Goal: Task Accomplishment & Management: Complete application form

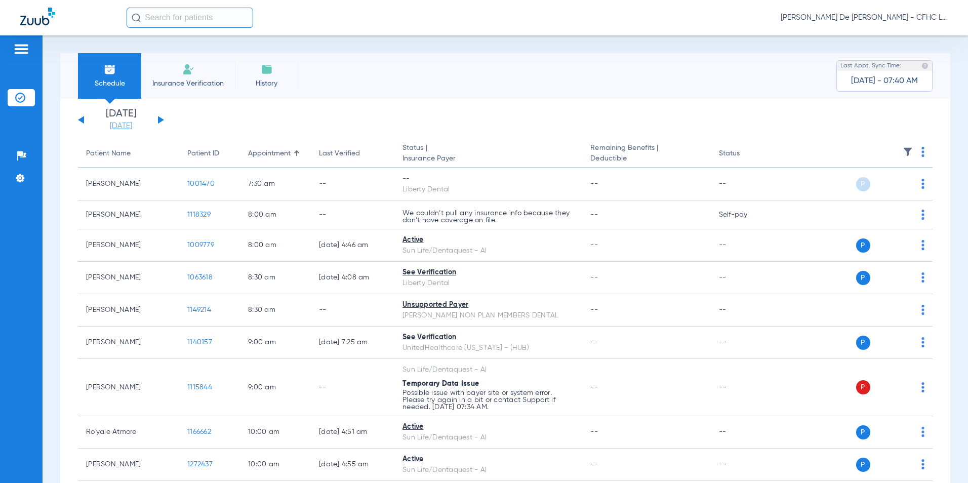
click at [126, 126] on link "[DATE]" at bounding box center [121, 126] width 61 height 10
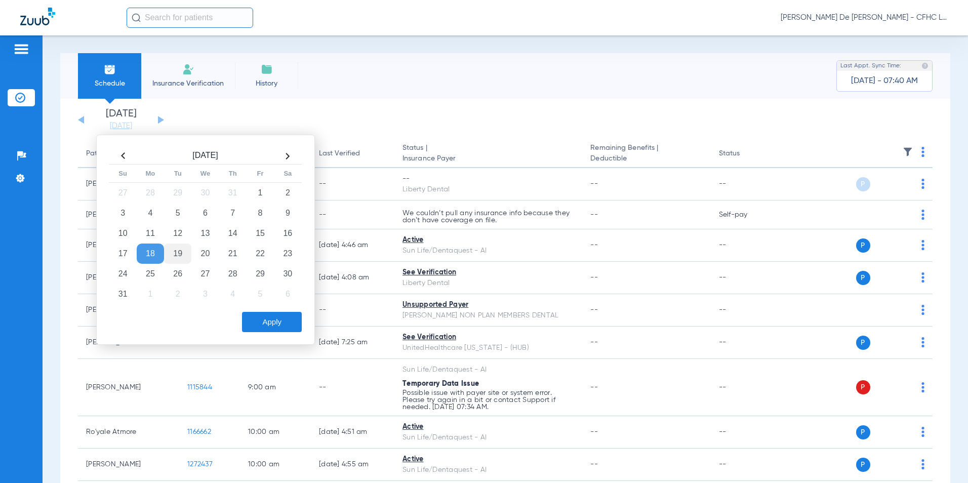
click at [179, 249] on td "19" at bounding box center [177, 254] width 27 height 20
click at [275, 321] on button "Apply" at bounding box center [272, 322] width 60 height 20
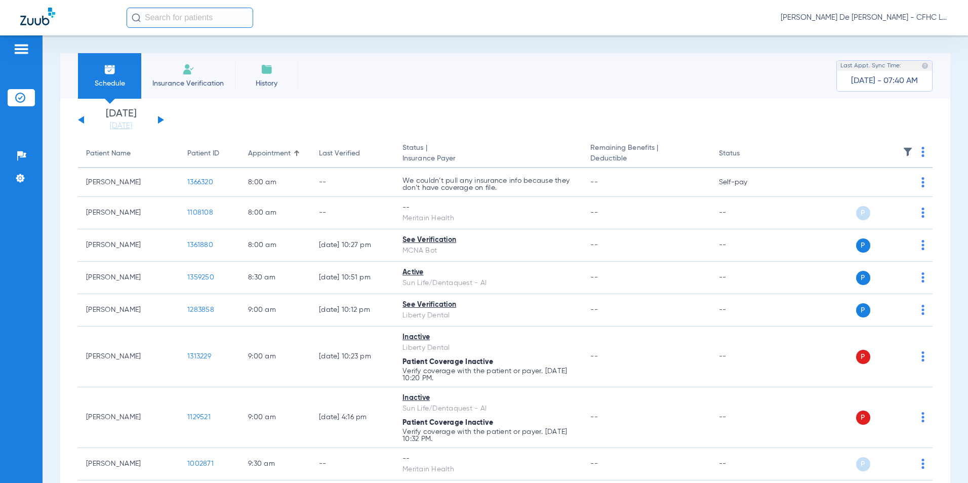
click at [919, 152] on th at bounding box center [855, 154] width 153 height 28
click at [918, 155] on th at bounding box center [855, 154] width 153 height 28
click at [922, 155] on img at bounding box center [923, 152] width 3 height 10
click at [870, 185] on button "Verify All" at bounding box center [878, 192] width 77 height 20
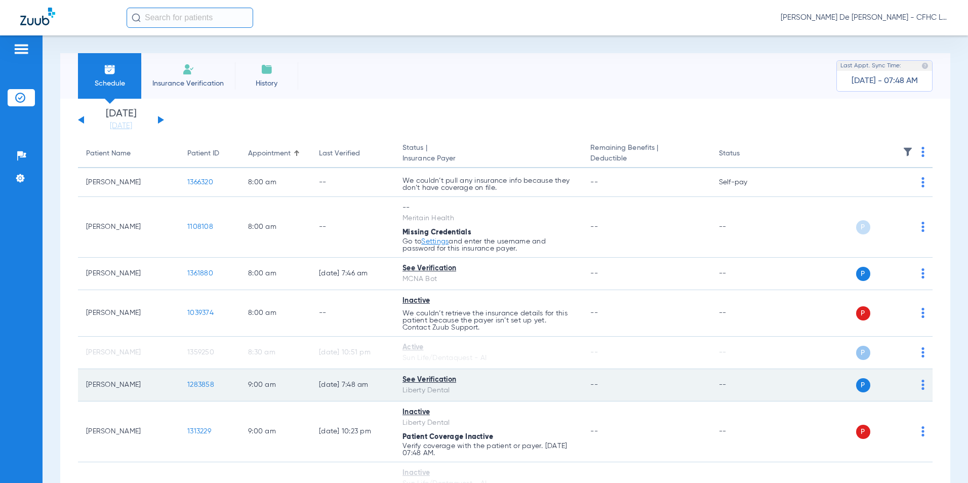
click at [209, 386] on span "1283858" at bounding box center [200, 384] width 27 height 7
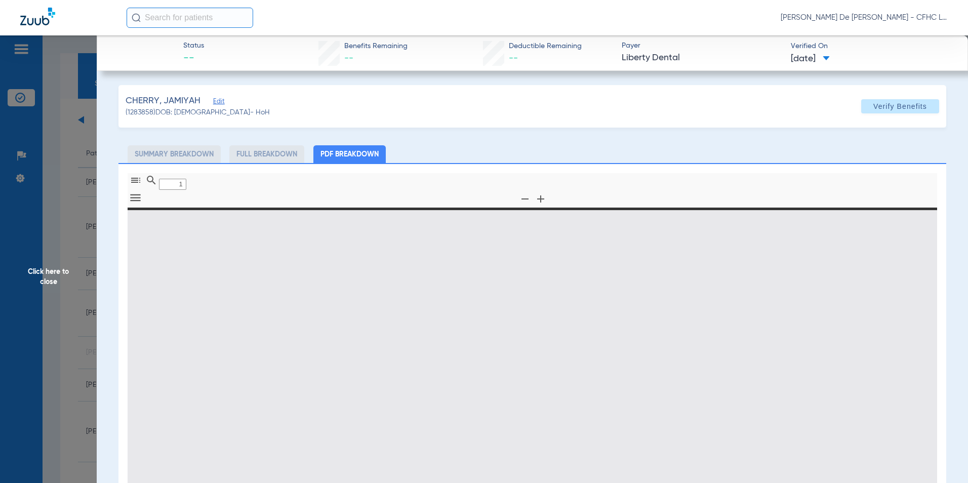
type input "0"
select select "page-width"
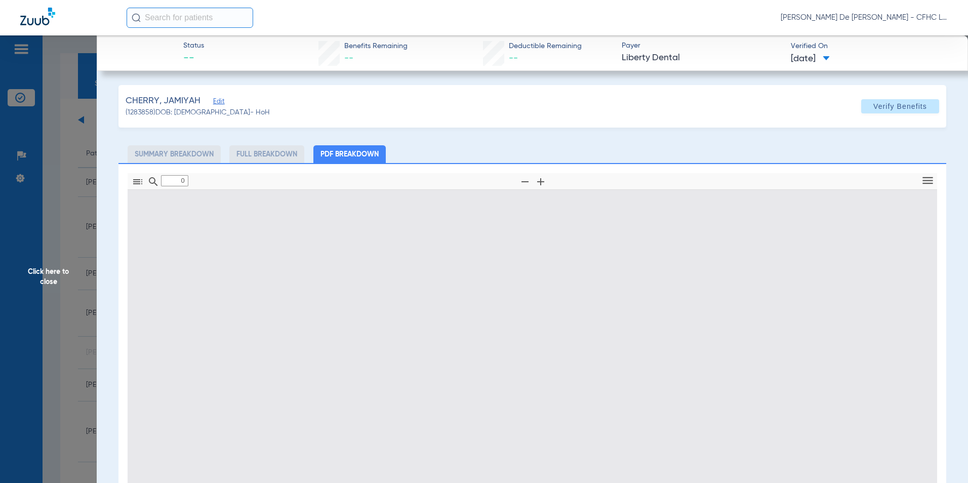
type input "1"
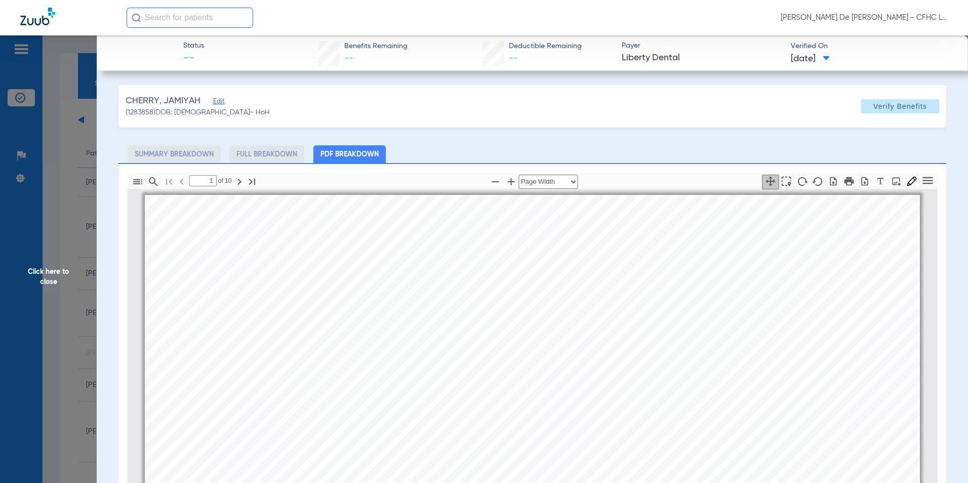
scroll to position [5, 0]
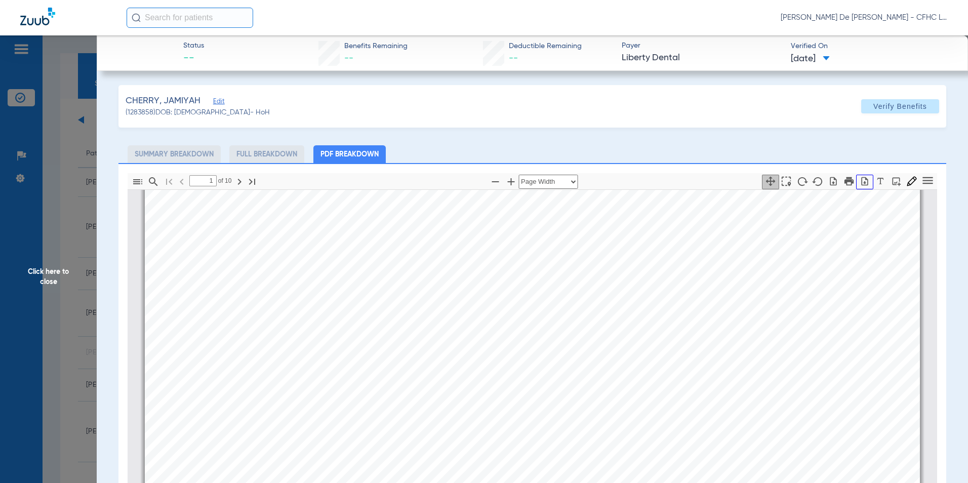
click at [862, 185] on icon "button" at bounding box center [865, 181] width 7 height 9
click at [53, 274] on span "Click here to close" at bounding box center [48, 276] width 97 height 483
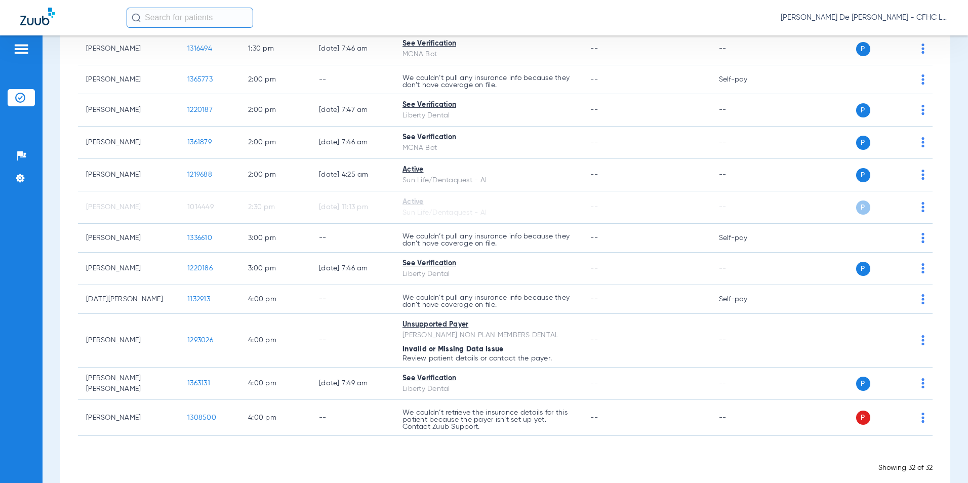
scroll to position [996, 0]
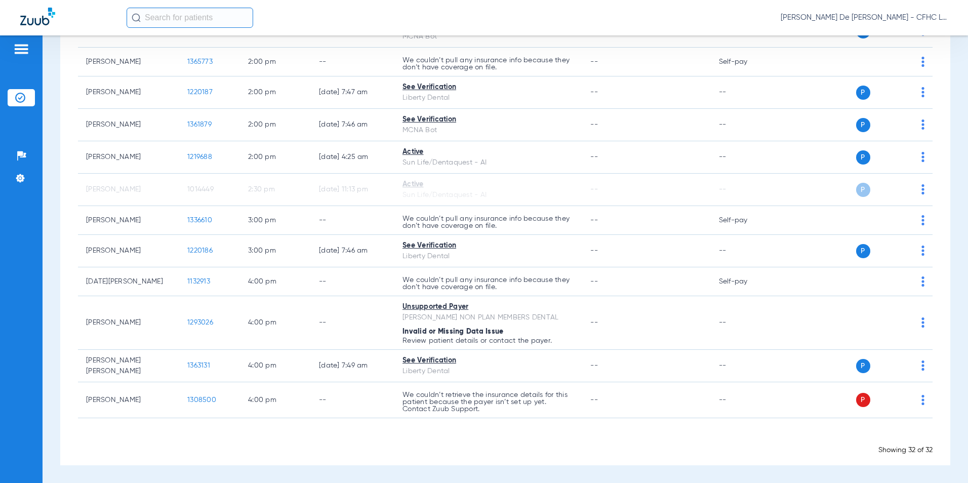
click at [180, 14] on input "text" at bounding box center [190, 18] width 127 height 20
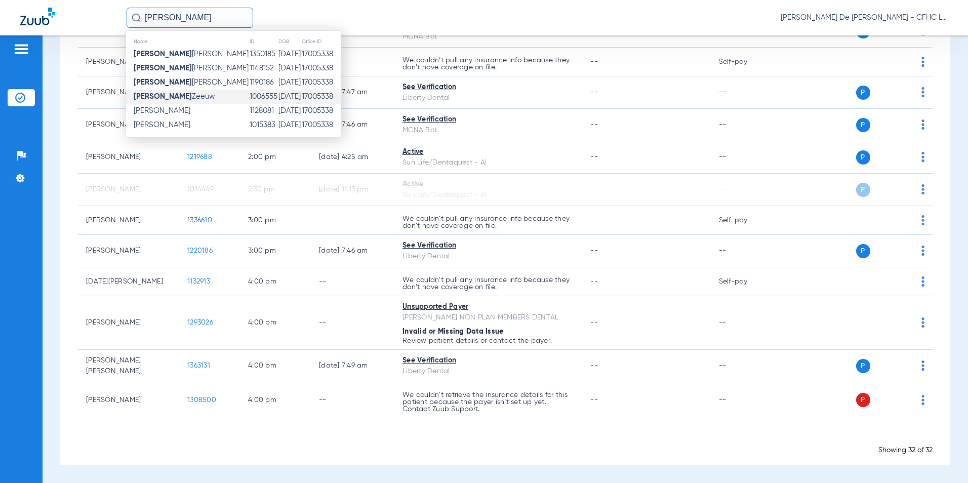
type input "SHERRYL"
click at [249, 99] on td "1006555" at bounding box center [263, 97] width 29 height 14
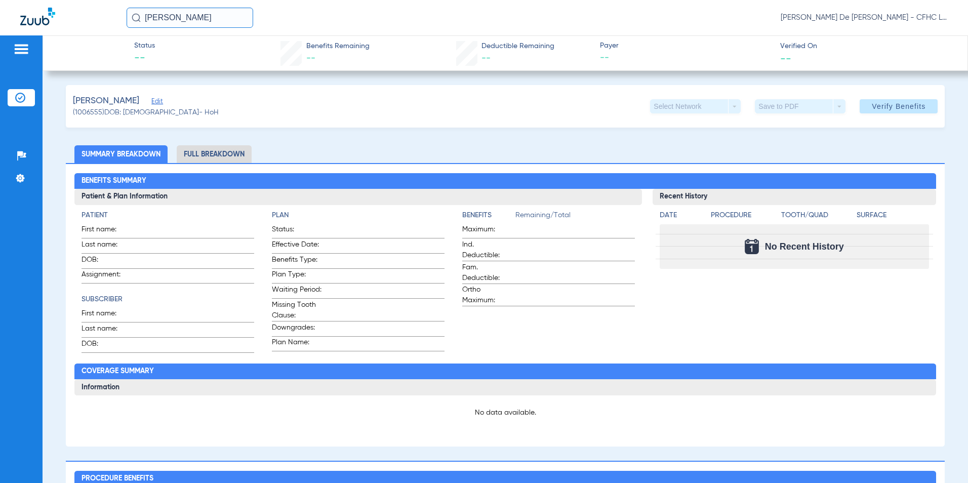
click at [153, 103] on div "ZEEUW, SHERRYL Edit" at bounding box center [146, 101] width 146 height 13
click at [158, 101] on span "Edit" at bounding box center [155, 103] width 9 height 10
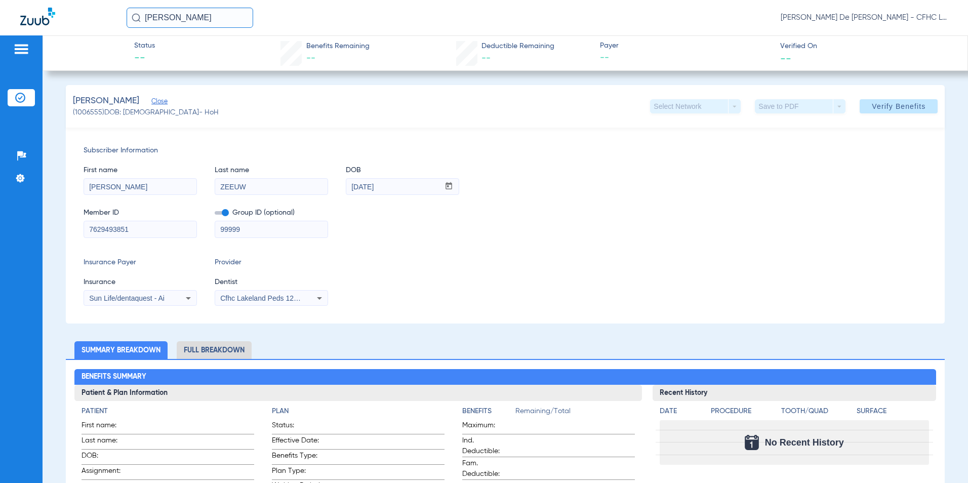
drag, startPoint x: 247, startPoint y: 230, endPoint x: 142, endPoint y: 230, distance: 104.8
click at [137, 230] on div "Member ID 7629493851 Group ID (optional) 99999" at bounding box center [506, 217] width 844 height 39
click at [171, 301] on div "Sun Life/dentaquest - Ai" at bounding box center [140, 298] width 112 height 12
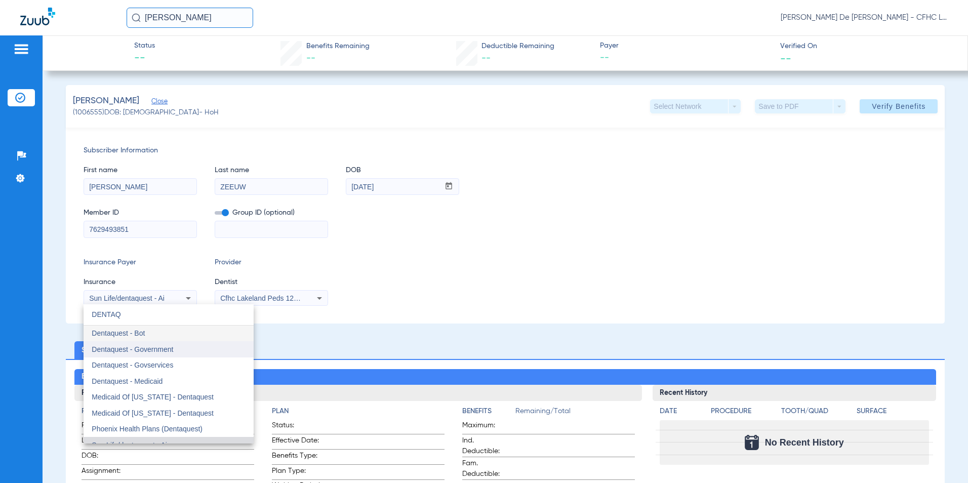
type input "DENTAQ"
click at [200, 347] on mat-option "Dentaquest - Government" at bounding box center [169, 349] width 170 height 16
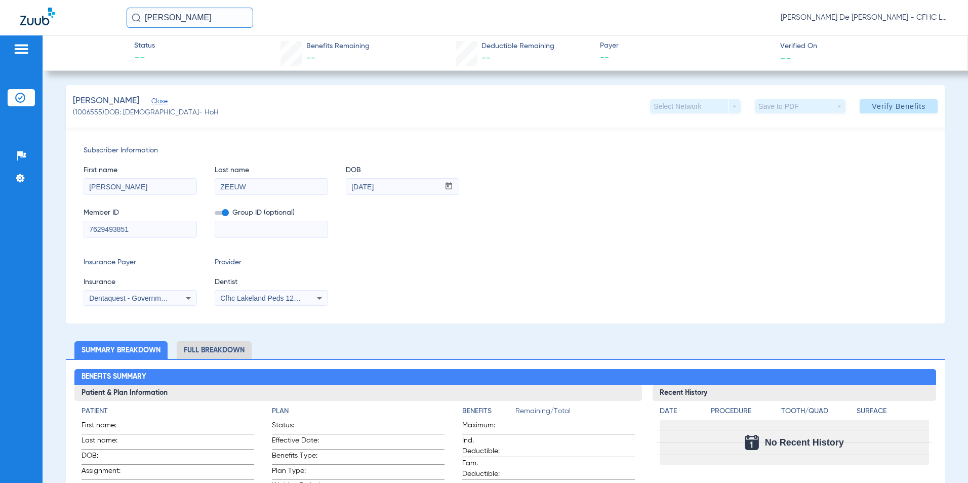
click at [250, 298] on span "Cfhc Lakeland Peds 1205336690" at bounding box center [272, 298] width 105 height 8
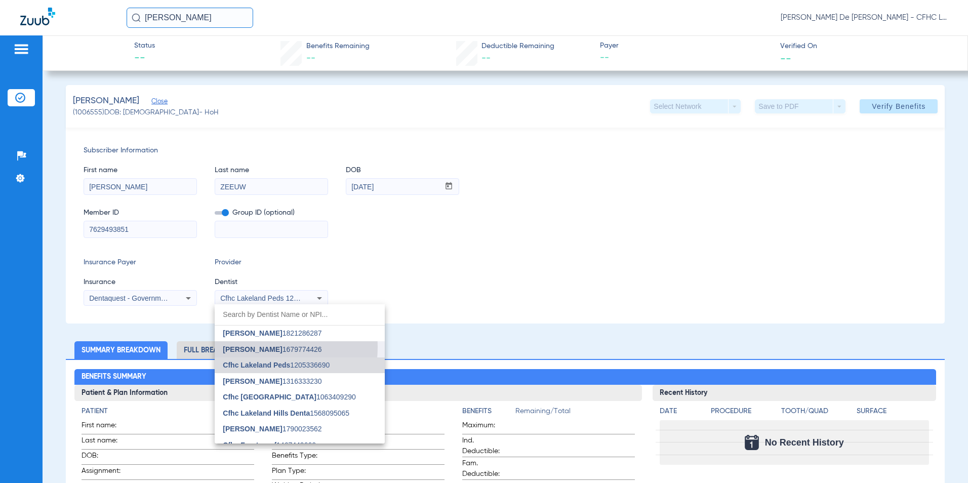
click at [256, 347] on span "[PERSON_NAME]" at bounding box center [252, 349] width 59 height 8
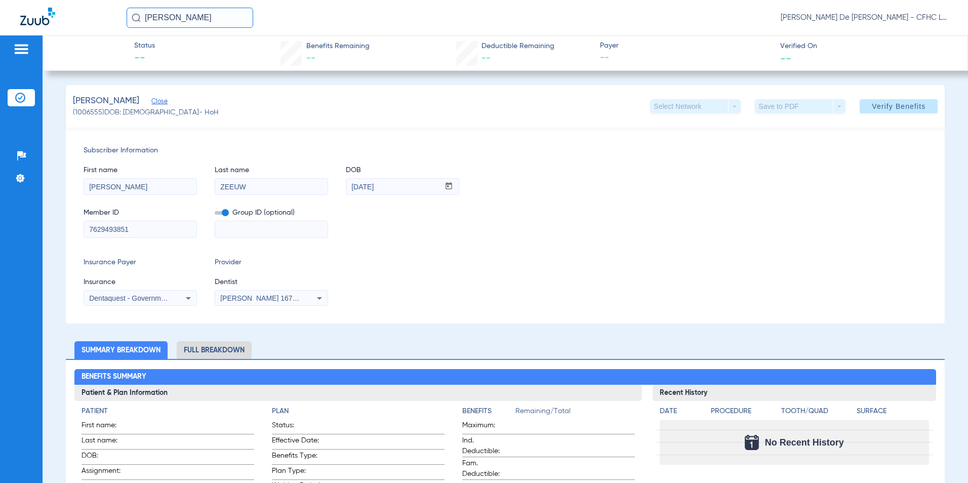
click at [894, 105] on span "Verify Benefits" at bounding box center [899, 106] width 54 height 8
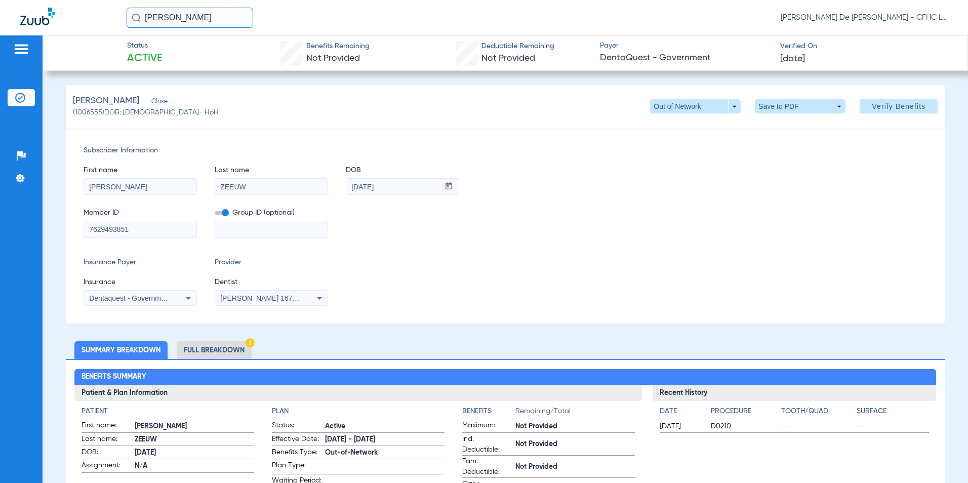
click at [226, 353] on li "Full Breakdown" at bounding box center [214, 350] width 75 height 18
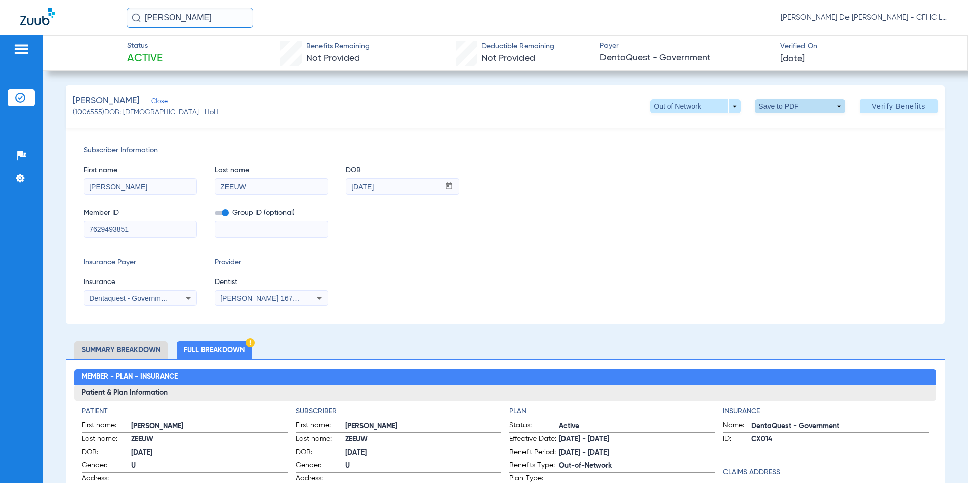
click at [806, 107] on span at bounding box center [800, 106] width 91 height 14
click at [804, 132] on button "insert_drive_file Save to PDF" at bounding box center [786, 126] width 76 height 20
click at [657, 26] on div "SHERRYL Priscilla De La Cerda - CFHC Lake Wales Dental" at bounding box center [537, 18] width 821 height 20
click at [47, 23] on img at bounding box center [37, 17] width 35 height 18
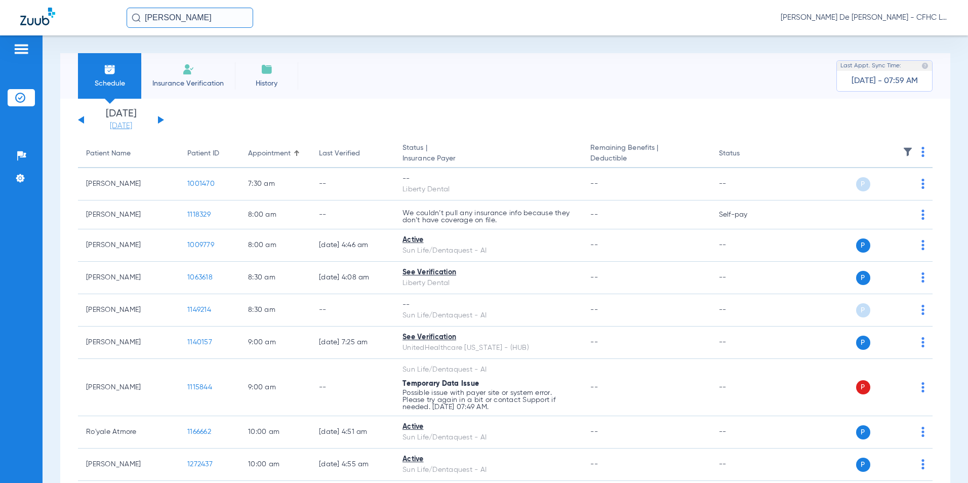
click at [125, 127] on link "[DATE]" at bounding box center [121, 126] width 61 height 10
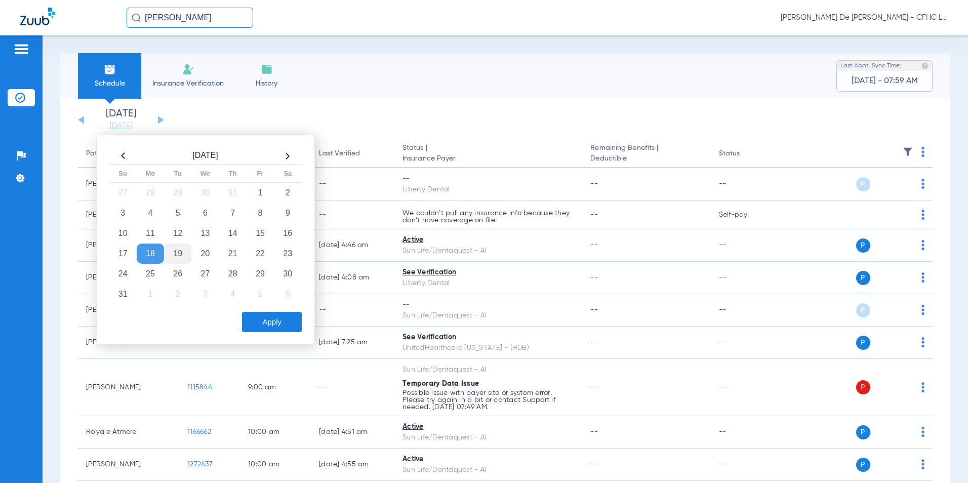
click at [179, 253] on td "19" at bounding box center [177, 254] width 27 height 20
click at [277, 327] on button "Apply" at bounding box center [272, 322] width 60 height 20
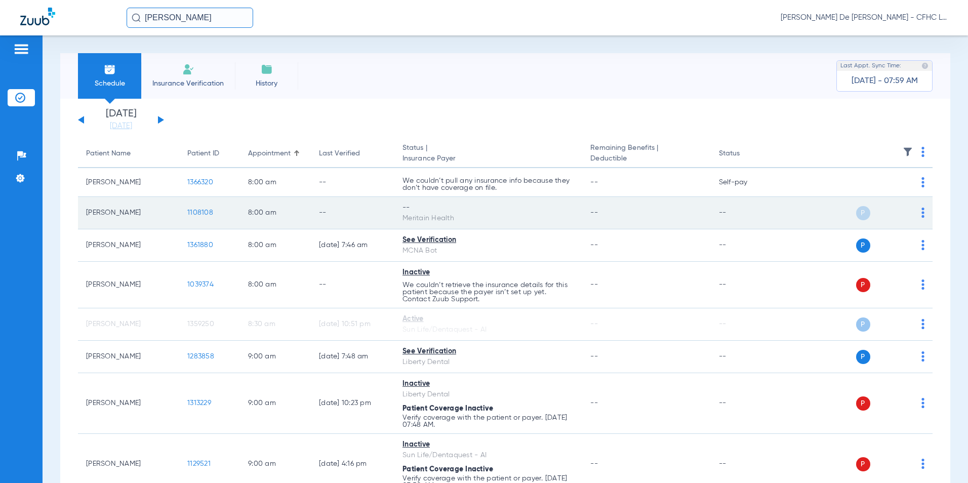
click at [207, 212] on span "1108108" at bounding box center [200, 212] width 26 height 7
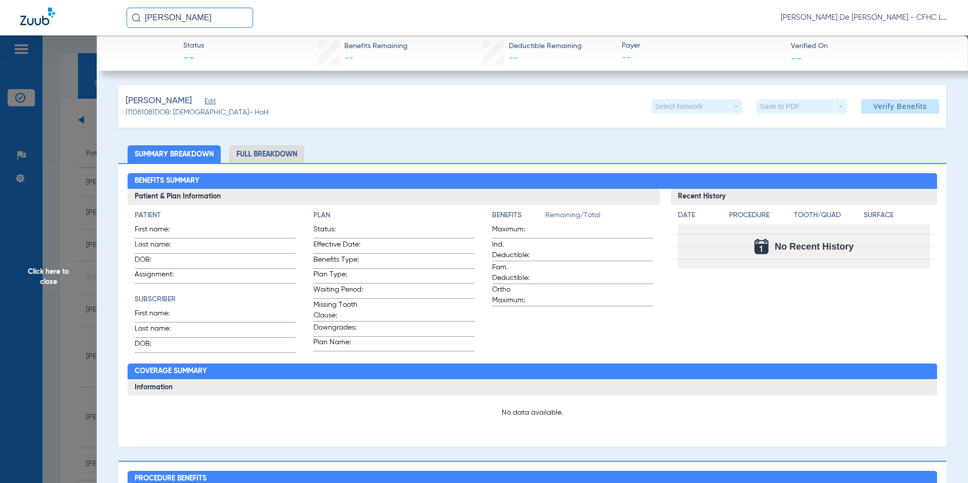
click at [57, 287] on span "Click here to close" at bounding box center [48, 276] width 97 height 483
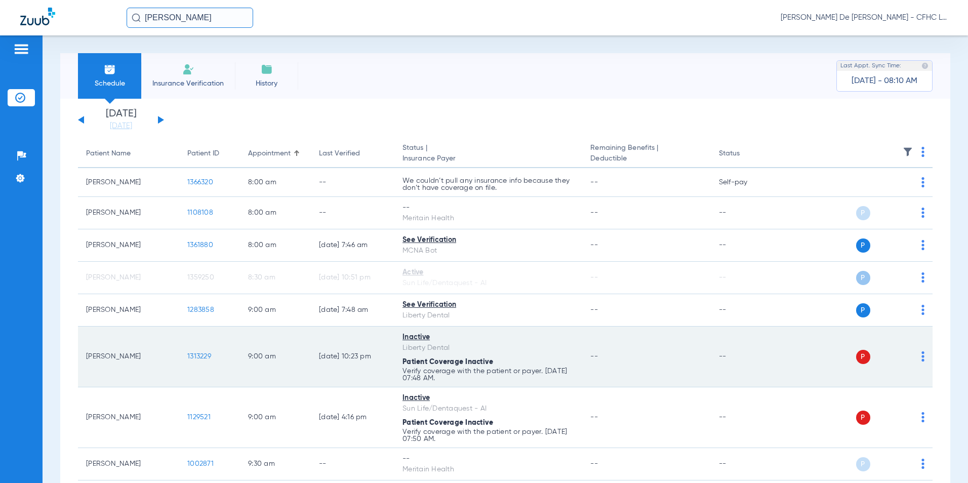
click at [201, 355] on span "1313229" at bounding box center [199, 356] width 24 height 7
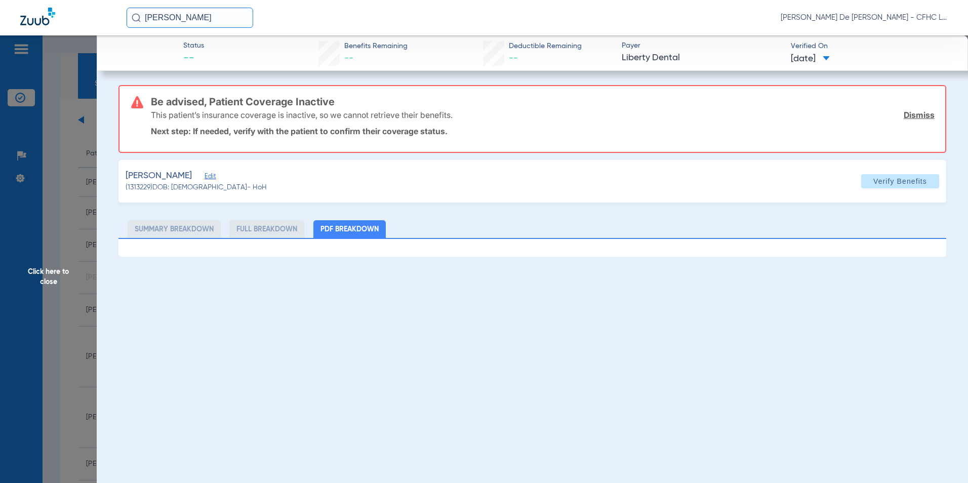
click at [49, 279] on span "Click here to close" at bounding box center [48, 276] width 97 height 483
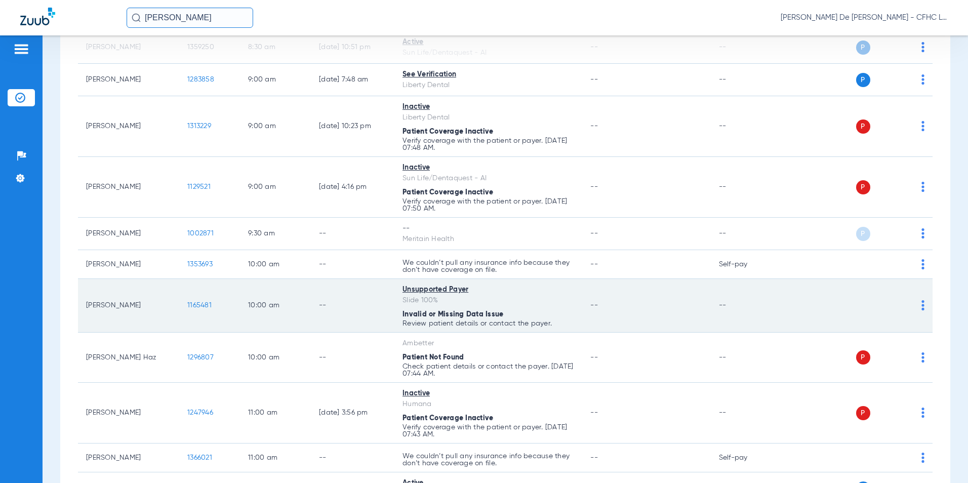
scroll to position [354, 0]
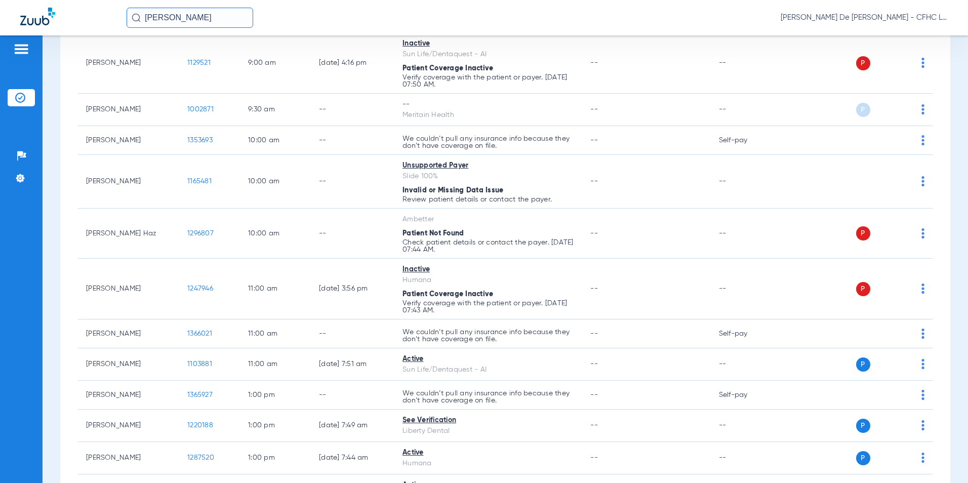
drag, startPoint x: 221, startPoint y: 16, endPoint x: 77, endPoint y: 19, distance: 143.8
click at [77, 19] on div "SHERRYL Priscilla De La Cerda - CFHC Lake Wales Dental" at bounding box center [484, 17] width 968 height 35
type input "brooklyn childs"
click at [280, 50] on td "17005338" at bounding box center [290, 54] width 50 height 14
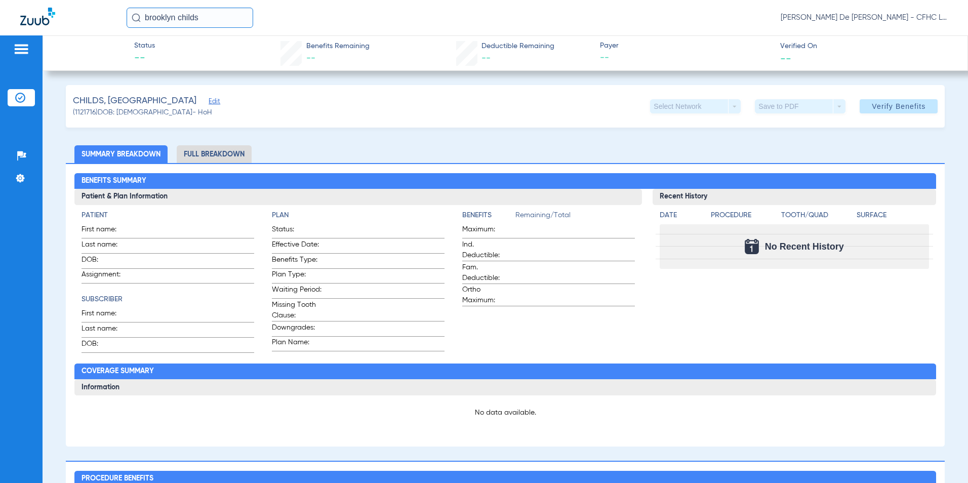
click at [209, 102] on span "Edit" at bounding box center [213, 103] width 9 height 10
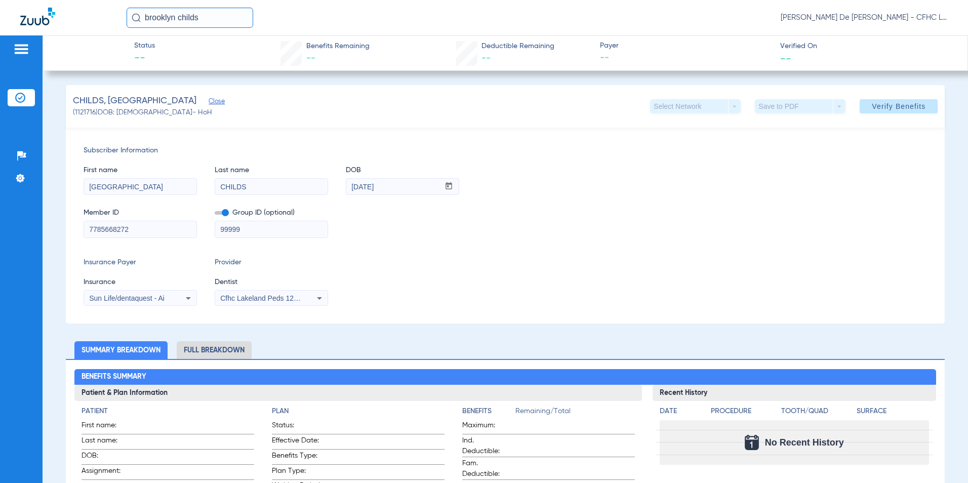
click at [166, 302] on div "Sun Life/dentaquest - Ai" at bounding box center [140, 298] width 112 height 12
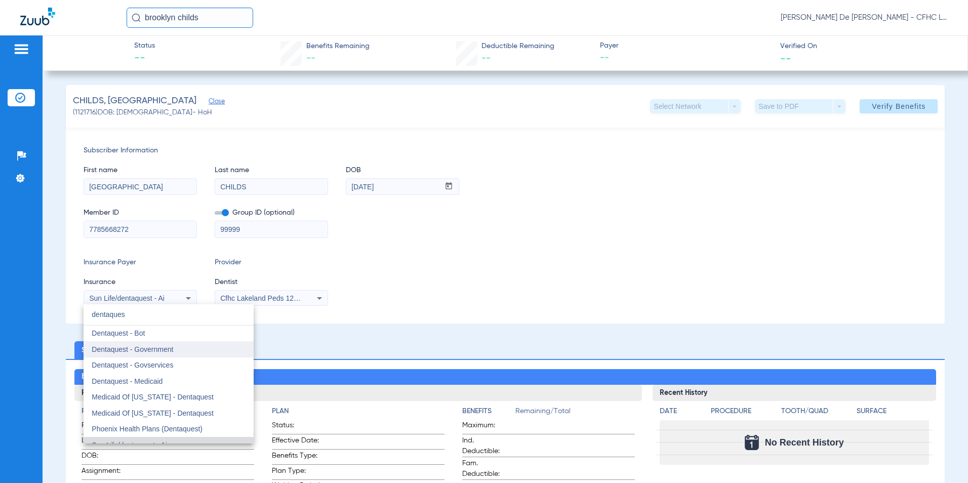
type input "dentaques"
click at [194, 350] on mat-option "Dentaquest - Government" at bounding box center [169, 349] width 170 height 16
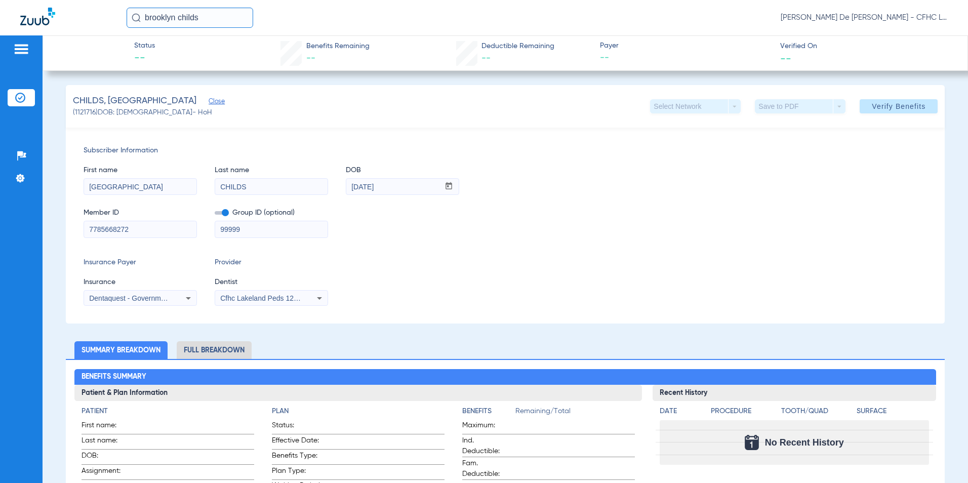
drag, startPoint x: 257, startPoint y: 226, endPoint x: 172, endPoint y: 232, distance: 85.8
click at [172, 231] on div "Member ID 7785668272 Group ID (optional) 99999" at bounding box center [506, 217] width 844 height 39
click at [268, 296] on span "Cfhc Lakeland Peds 1205336690" at bounding box center [272, 298] width 105 height 8
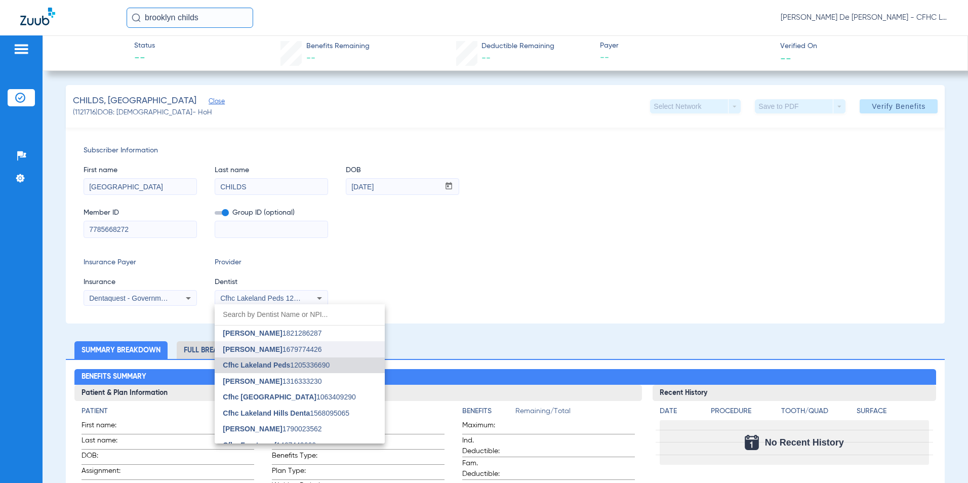
click at [272, 350] on span "[PERSON_NAME] 1679774426" at bounding box center [272, 349] width 99 height 7
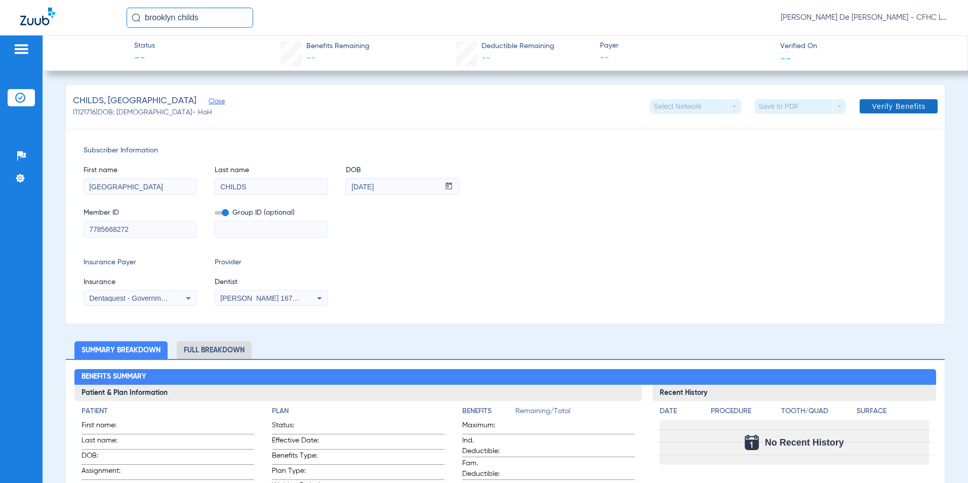
click at [875, 112] on span at bounding box center [899, 106] width 78 height 24
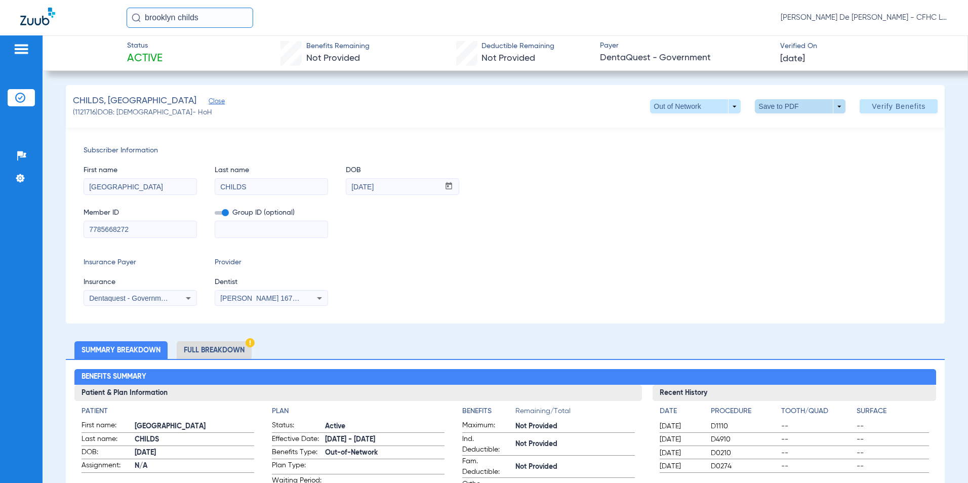
click at [795, 110] on span at bounding box center [800, 106] width 24 height 24
click at [792, 134] on button "insert_drive_file Save to PDF" at bounding box center [786, 126] width 76 height 20
click at [35, 16] on img at bounding box center [37, 17] width 35 height 18
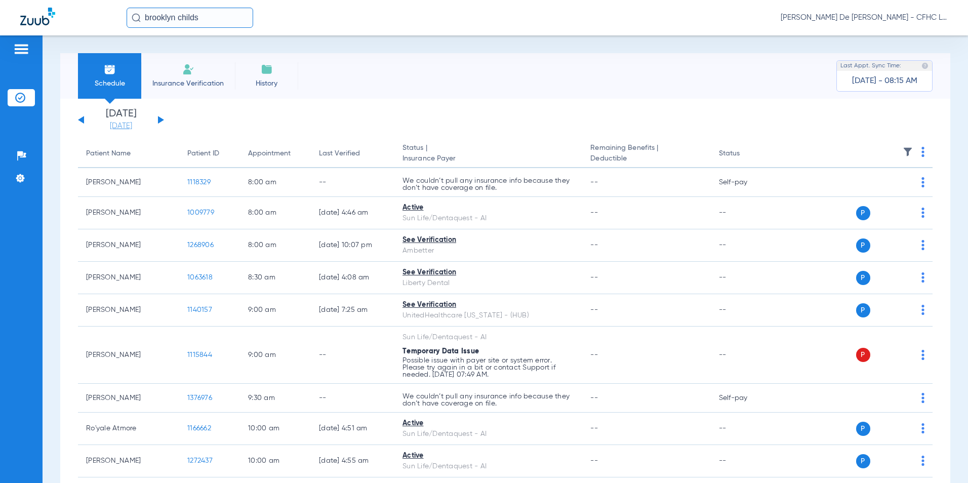
click at [131, 123] on link "[DATE]" at bounding box center [121, 126] width 61 height 10
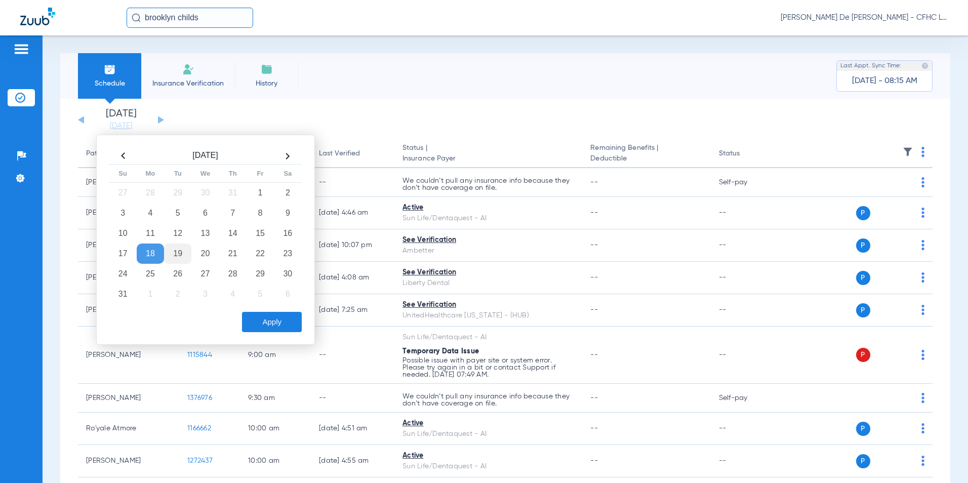
click at [175, 257] on td "19" at bounding box center [177, 254] width 27 height 20
click at [272, 326] on button "Apply" at bounding box center [272, 322] width 60 height 20
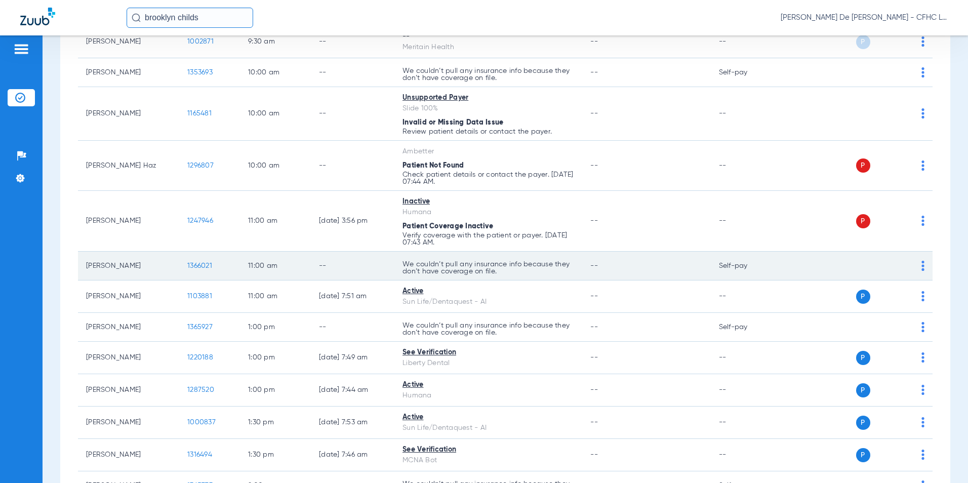
scroll to position [456, 0]
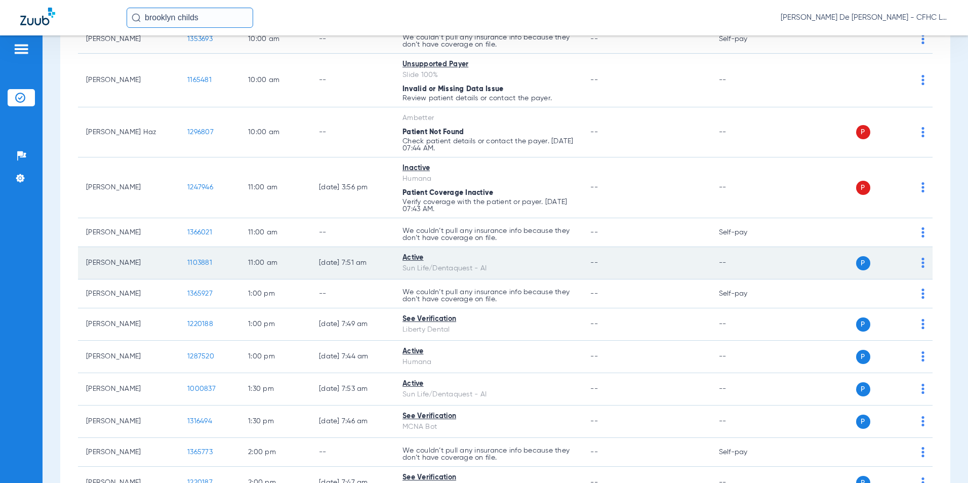
click at [205, 263] on span "1103881" at bounding box center [199, 262] width 25 height 7
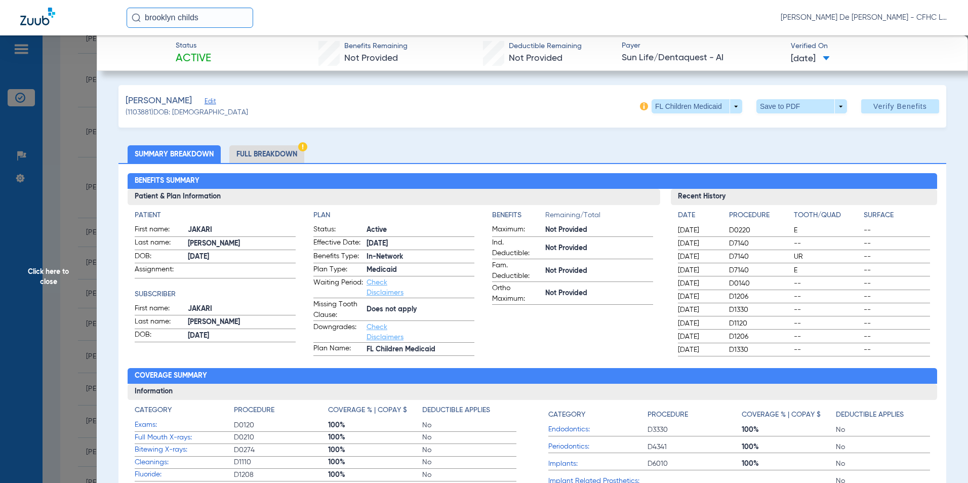
click at [299, 154] on li "Full Breakdown" at bounding box center [266, 154] width 75 height 18
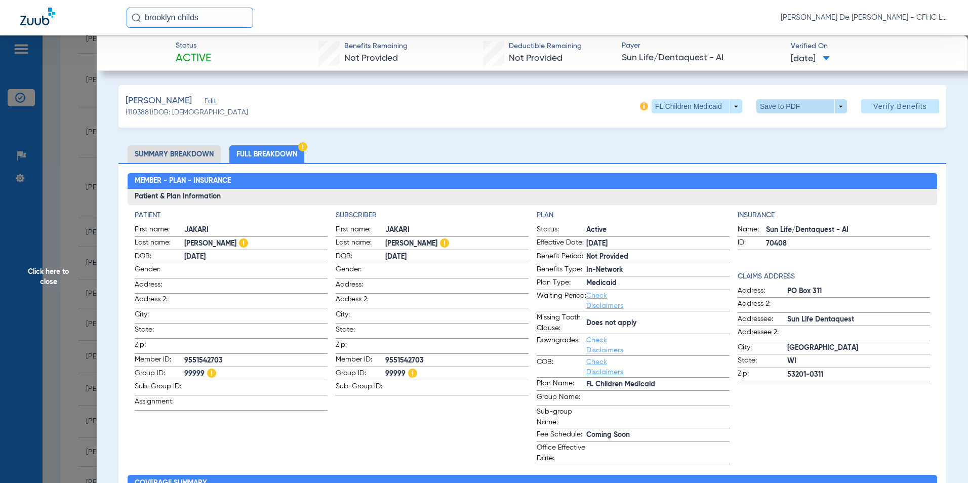
click at [789, 110] on span at bounding box center [801, 106] width 24 height 24
click at [785, 135] on button "insert_drive_file Save to PDF" at bounding box center [787, 126] width 76 height 20
drag, startPoint x: 53, startPoint y: 267, endPoint x: 96, endPoint y: 259, distance: 43.3
click at [54, 267] on span "Click here to close" at bounding box center [48, 276] width 97 height 483
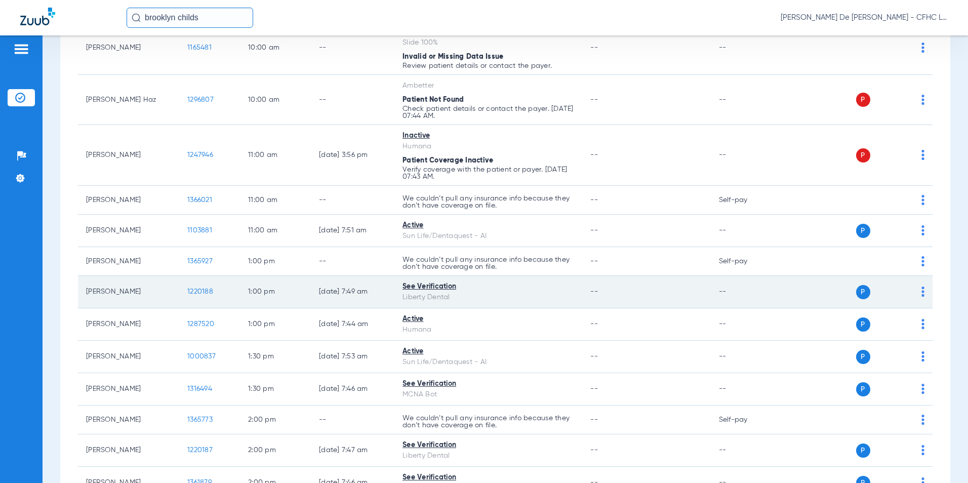
scroll to position [506, 0]
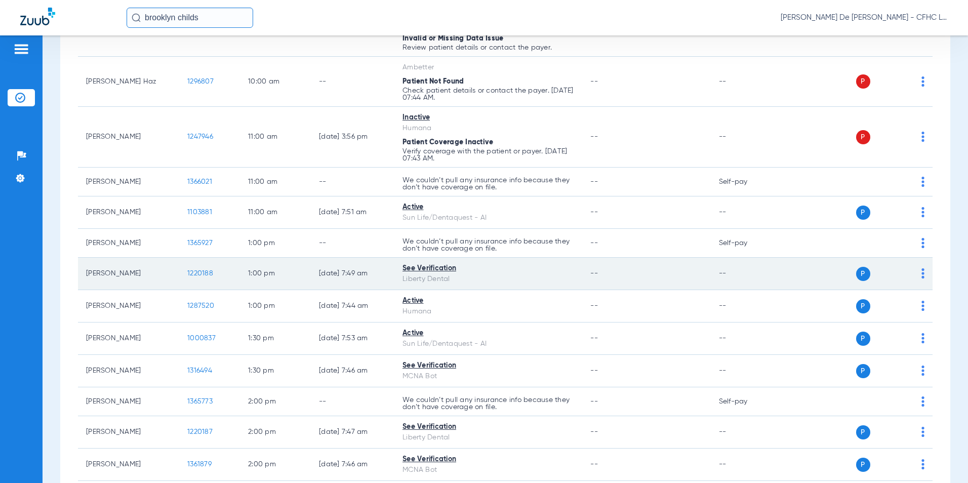
click at [198, 273] on span "1220188" at bounding box center [200, 273] width 26 height 7
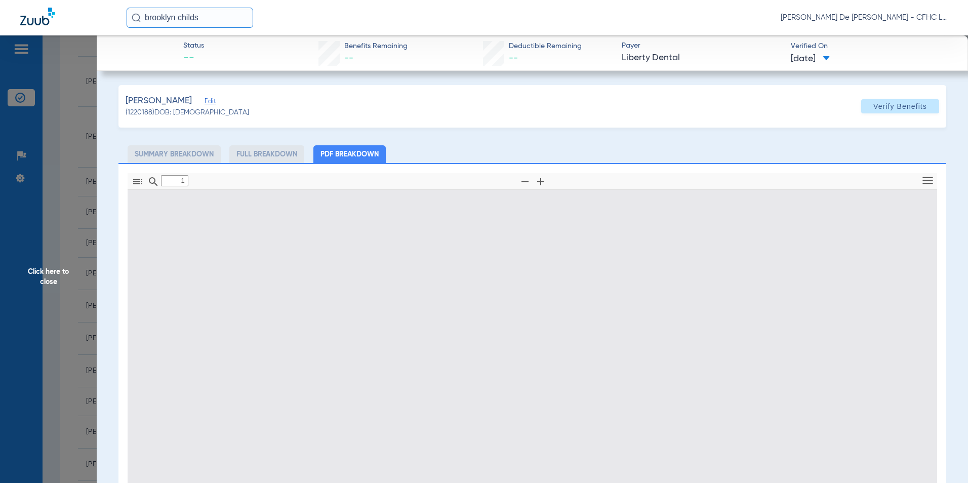
type input "0"
select select "page-width"
type input "1"
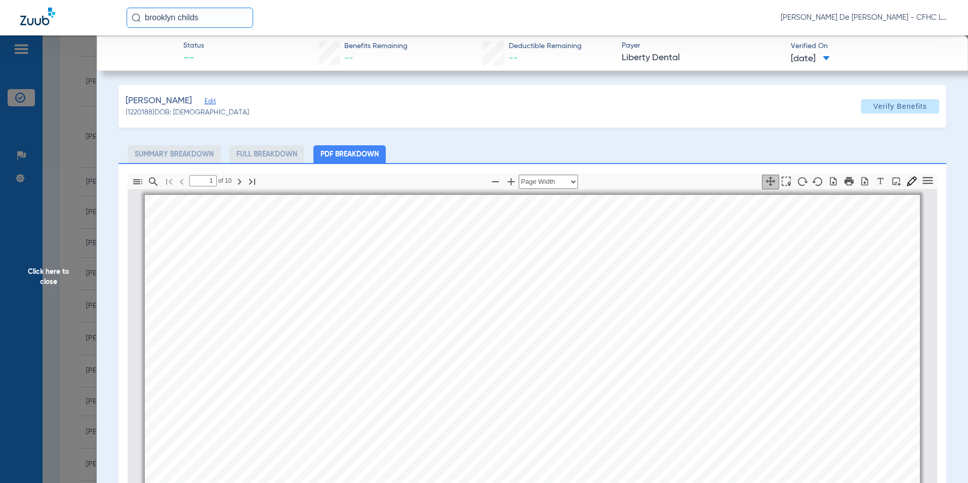
scroll to position [5, 0]
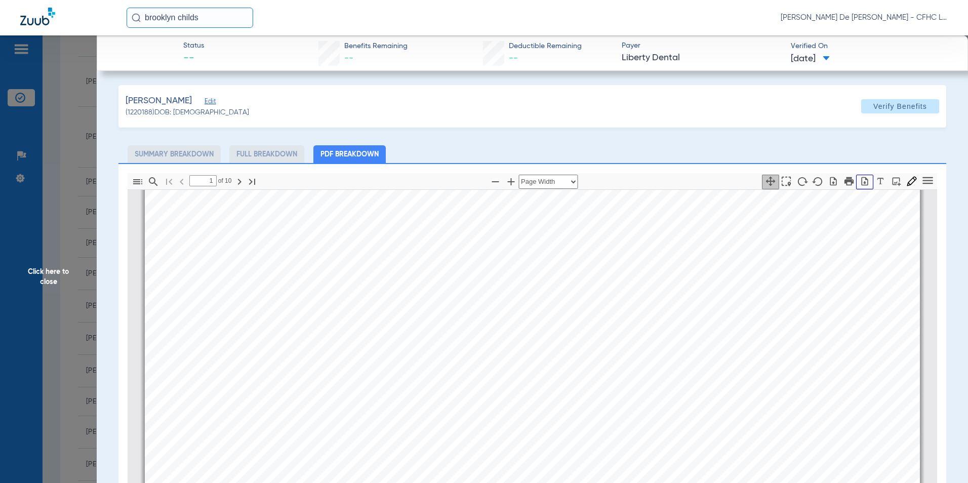
click at [860, 182] on icon "button" at bounding box center [865, 181] width 10 height 10
click at [44, 277] on span "Click here to close" at bounding box center [48, 276] width 97 height 483
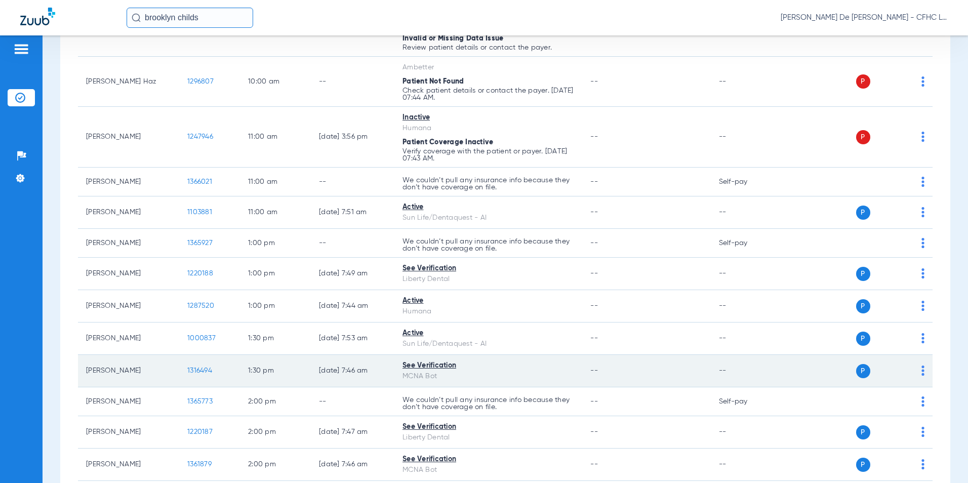
scroll to position [608, 0]
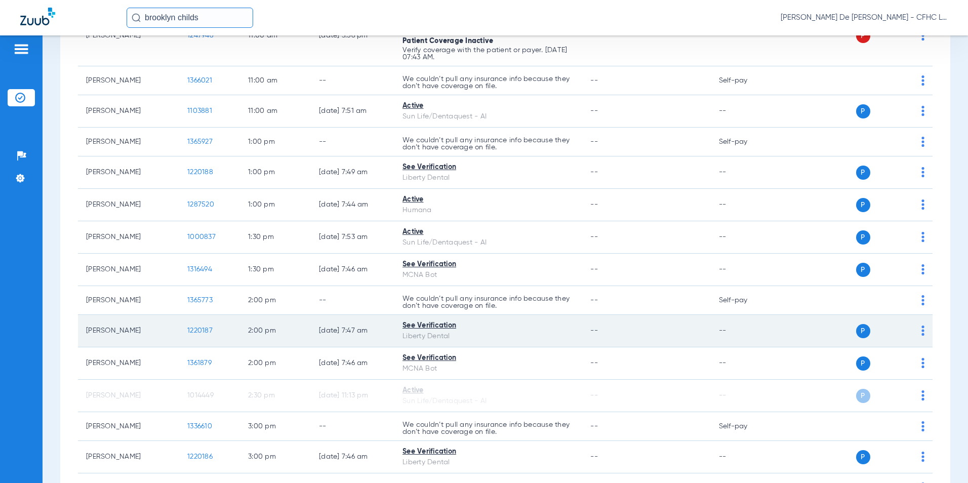
click at [195, 330] on span "1220187" at bounding box center [199, 330] width 25 height 7
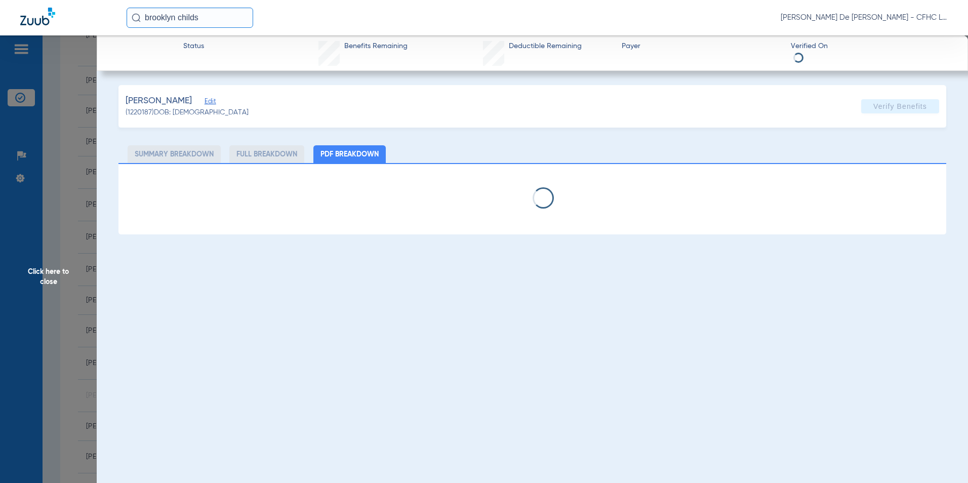
select select "page-width"
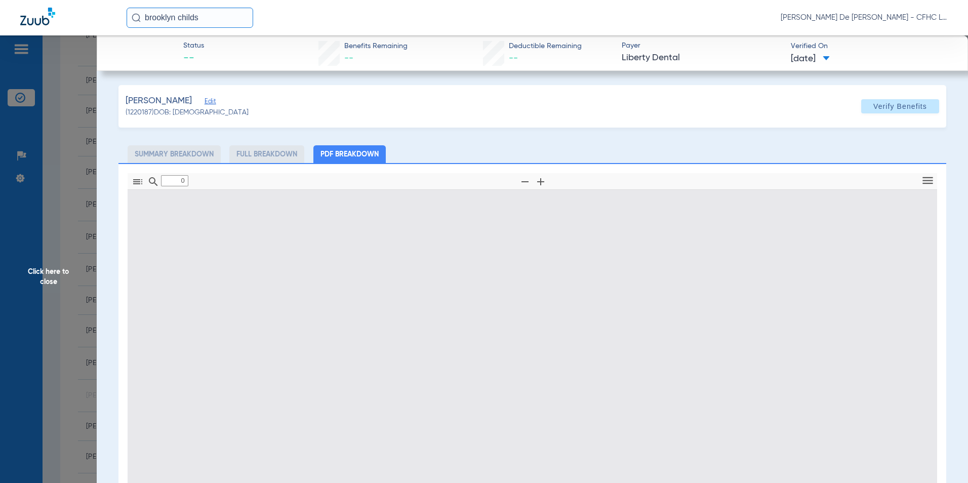
type input "1"
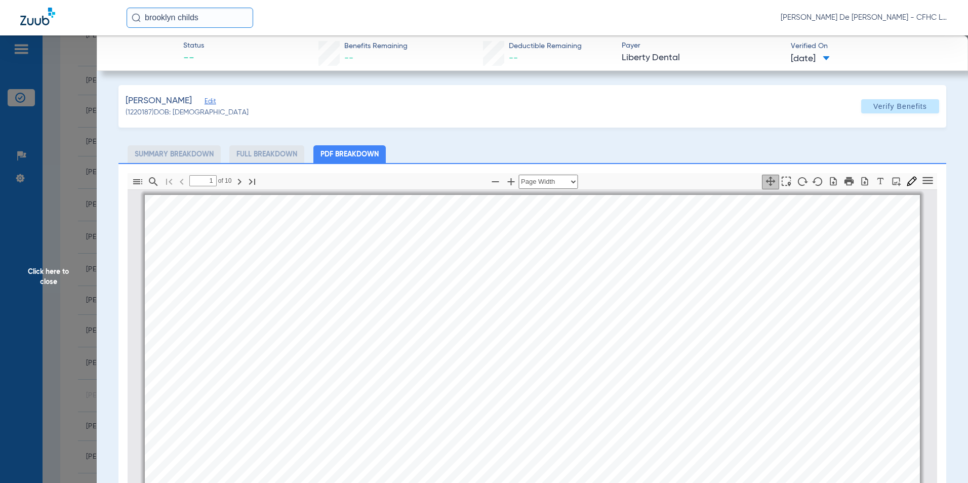
scroll to position [5, 0]
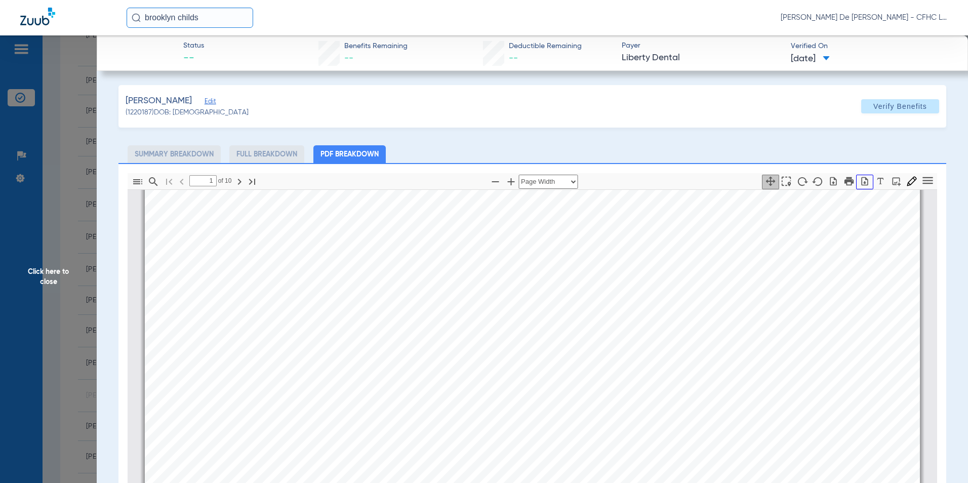
click at [862, 182] on icon "button" at bounding box center [865, 181] width 7 height 9
click at [46, 278] on span "Click here to close" at bounding box center [48, 276] width 97 height 483
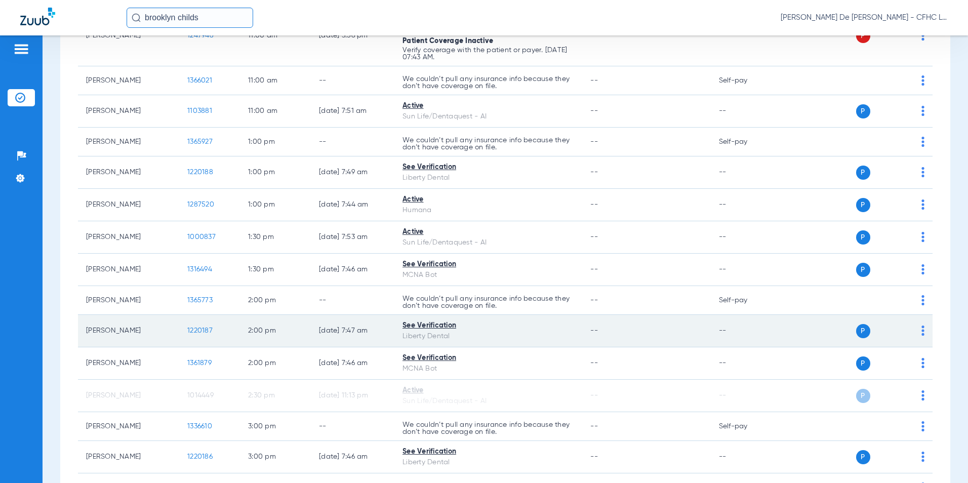
scroll to position [778, 0]
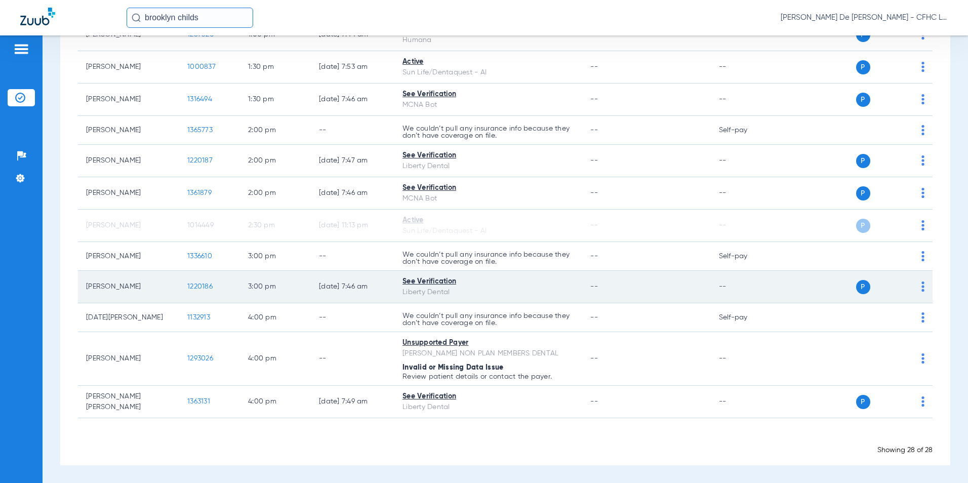
click at [193, 286] on span "1220186" at bounding box center [199, 286] width 25 height 7
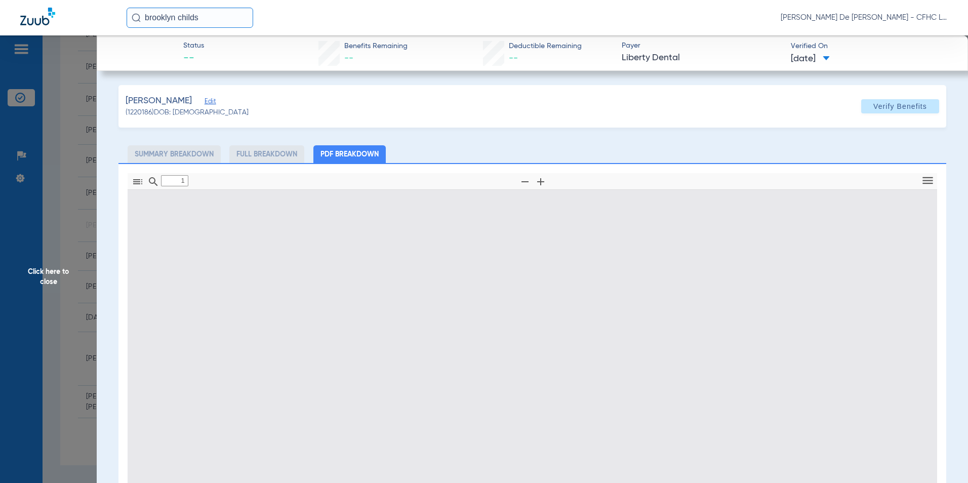
type input "0"
select select "page-width"
type input "1"
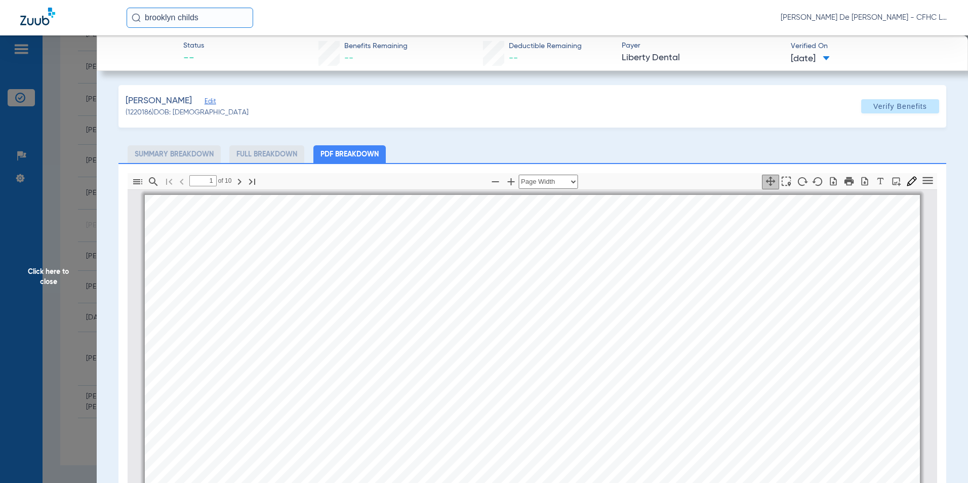
scroll to position [5, 0]
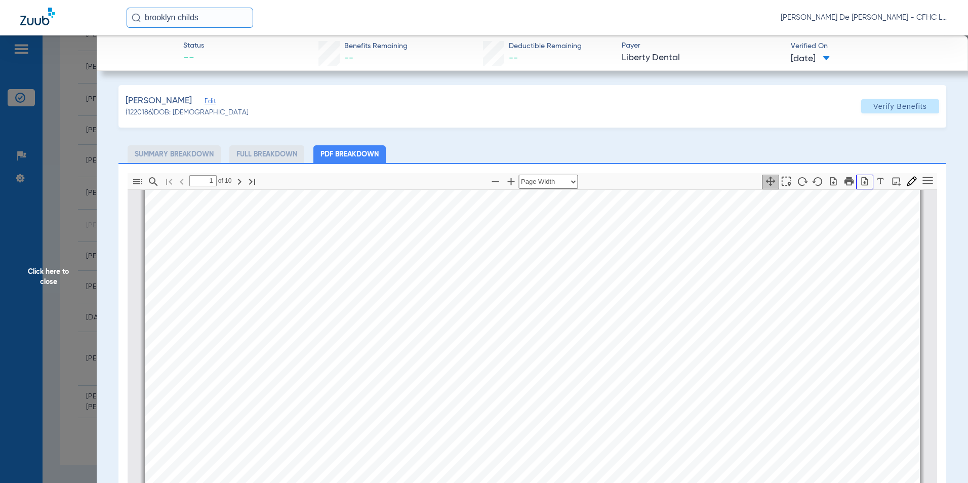
click at [859, 188] on button "button" at bounding box center [864, 182] width 17 height 15
click at [58, 270] on span "Click here to close" at bounding box center [48, 276] width 97 height 483
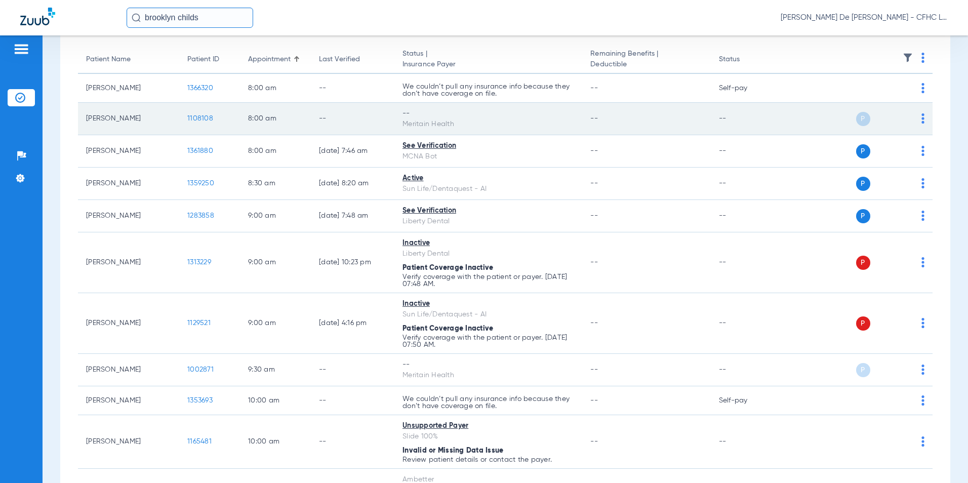
scroll to position [101, 0]
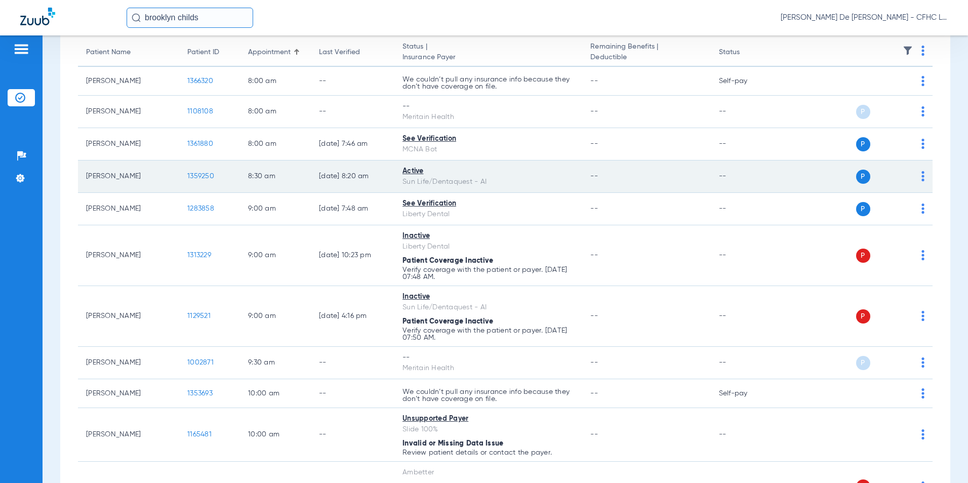
click at [203, 177] on span "1359250" at bounding box center [200, 176] width 27 height 7
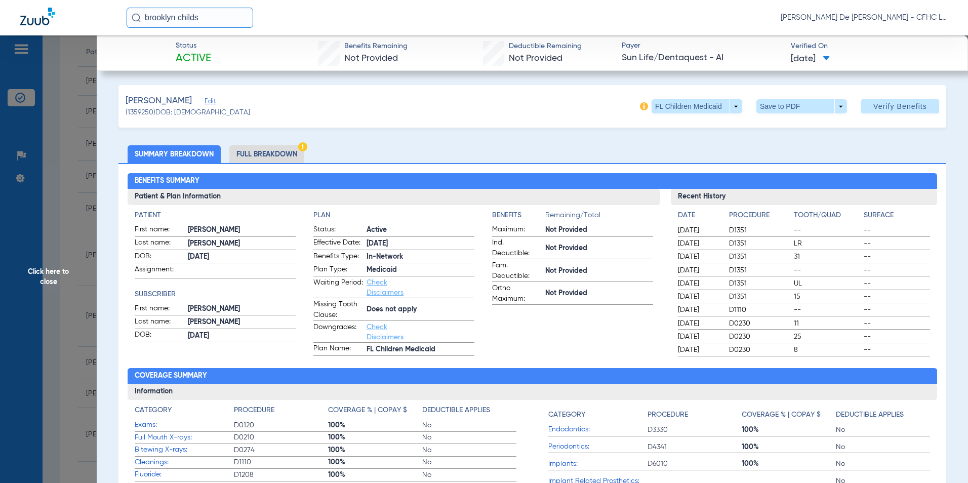
click at [298, 155] on li "Full Breakdown" at bounding box center [266, 154] width 75 height 18
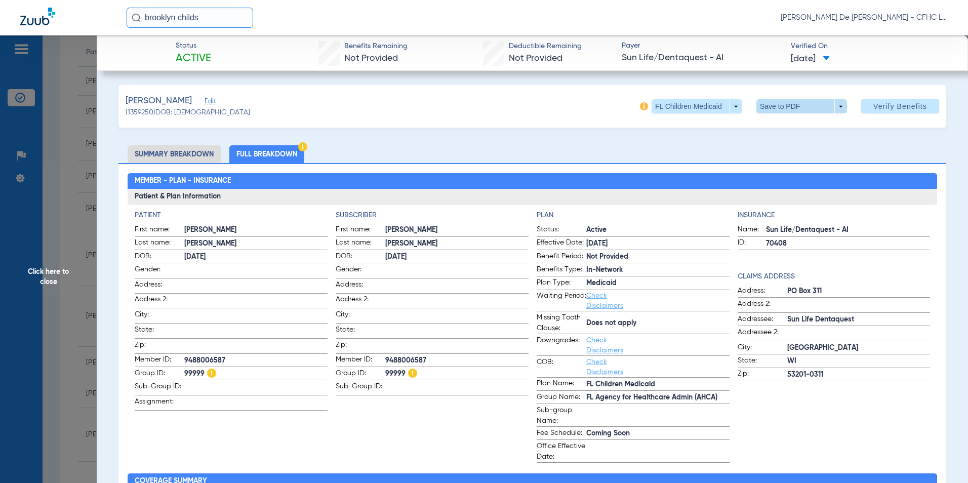
click at [764, 105] on span at bounding box center [801, 106] width 91 height 14
click at [774, 125] on button "insert_drive_file Save to PDF" at bounding box center [787, 126] width 76 height 20
click at [42, 289] on span "Click here to close" at bounding box center [48, 276] width 97 height 483
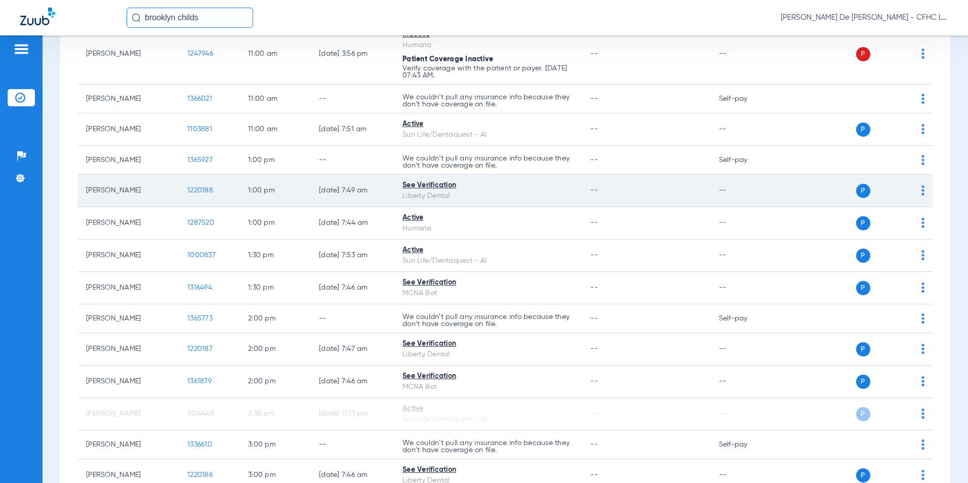
scroll to position [608, 0]
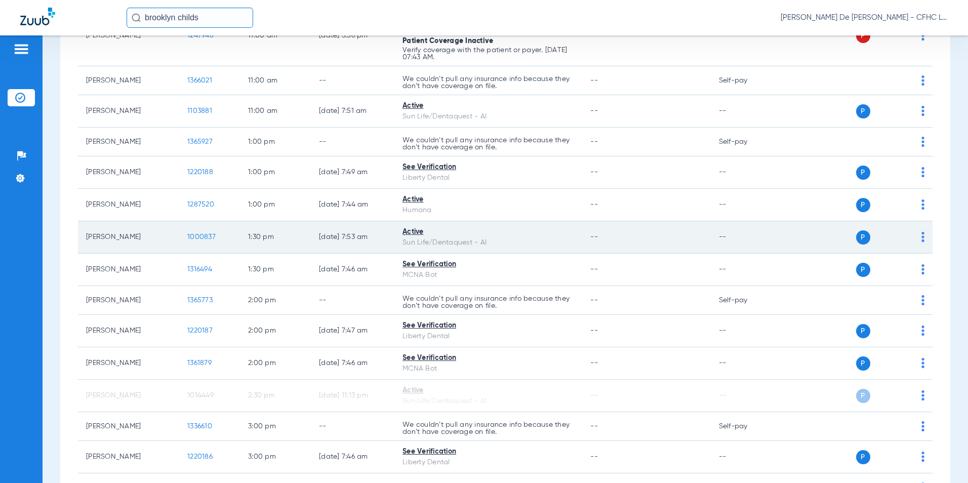
click at [201, 237] on span "1000837" at bounding box center [201, 236] width 28 height 7
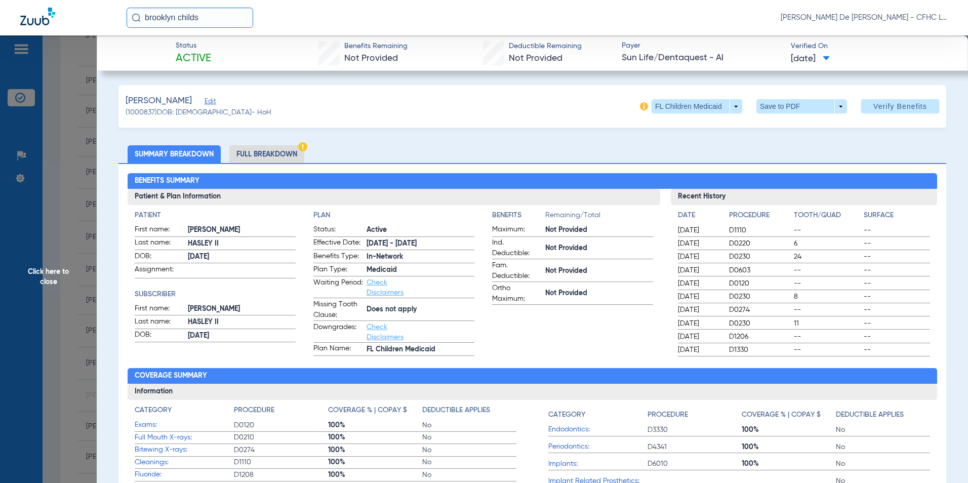
drag, startPoint x: 277, startPoint y: 157, endPoint x: 339, endPoint y: 151, distance: 62.0
click at [277, 157] on li "Full Breakdown" at bounding box center [266, 154] width 75 height 18
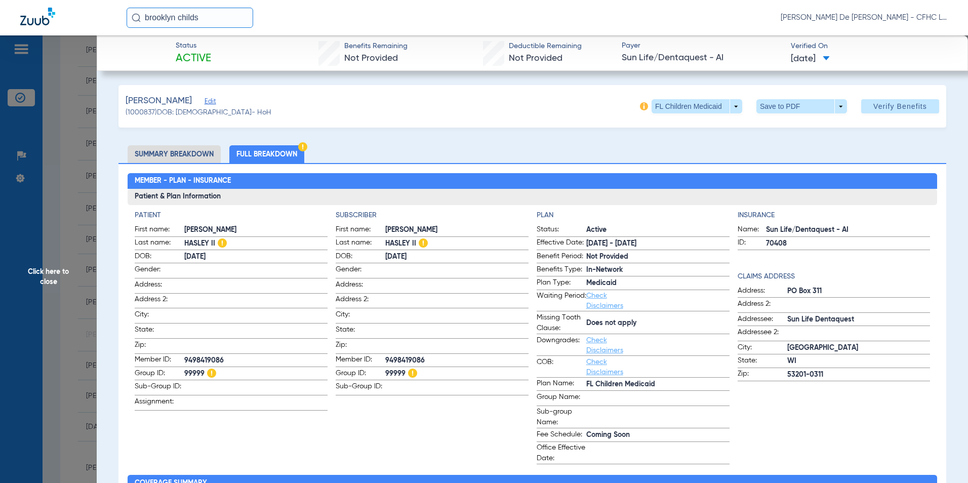
scroll to position [547, 0]
click at [63, 272] on span "Click here to close" at bounding box center [48, 276] width 97 height 483
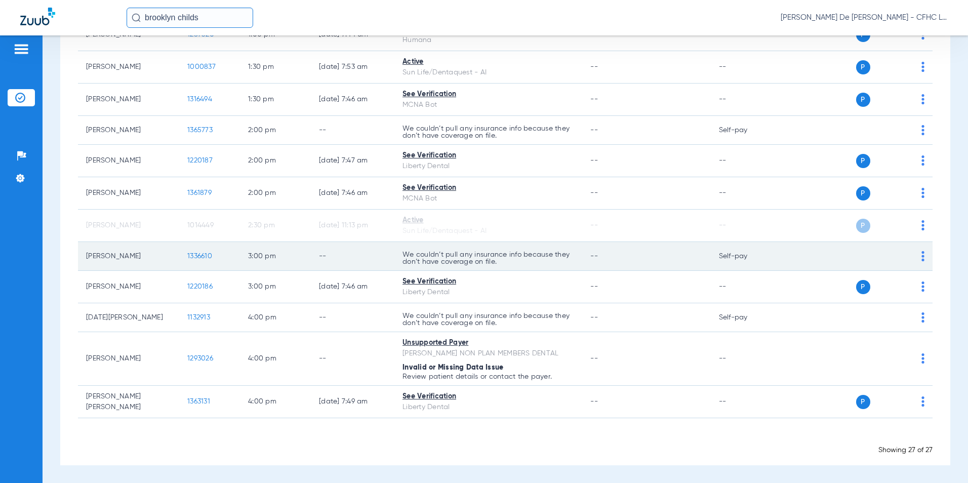
scroll to position [666, 0]
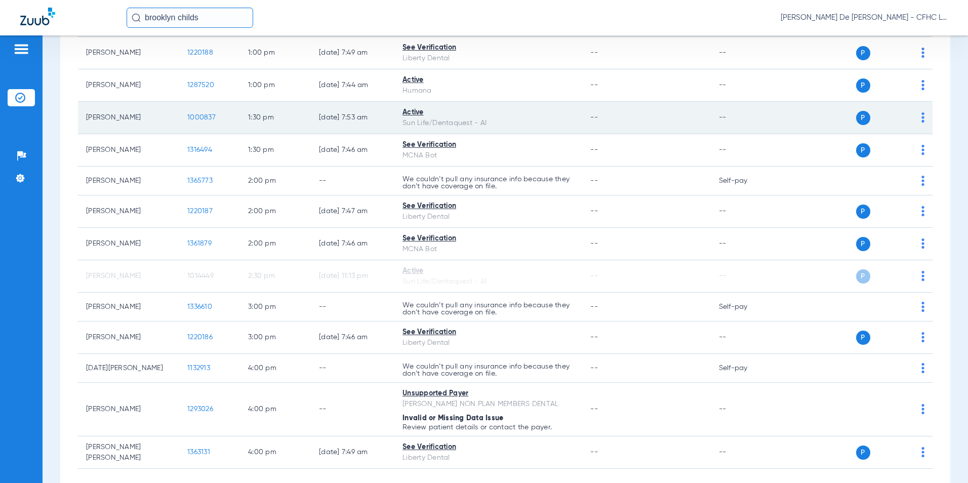
click at [203, 118] on span "1000837" at bounding box center [201, 117] width 28 height 7
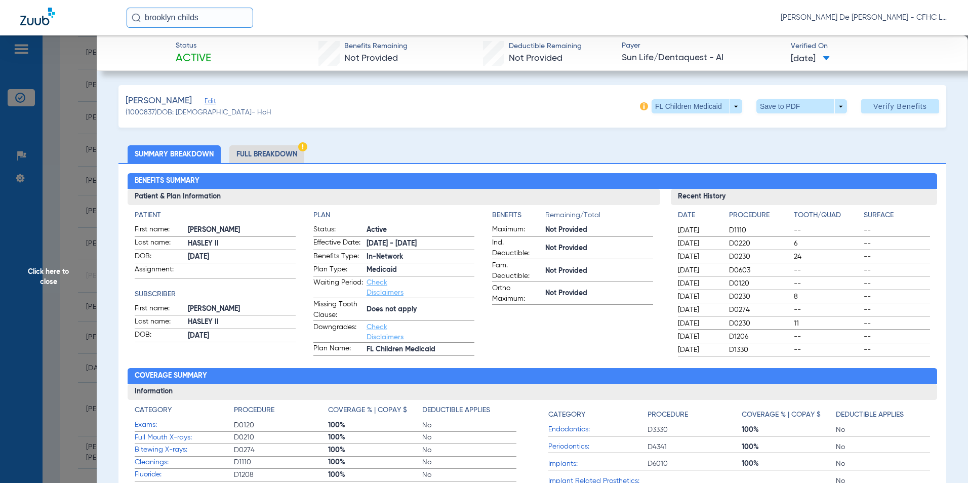
click at [291, 145] on li "Full Breakdown" at bounding box center [266, 154] width 75 height 18
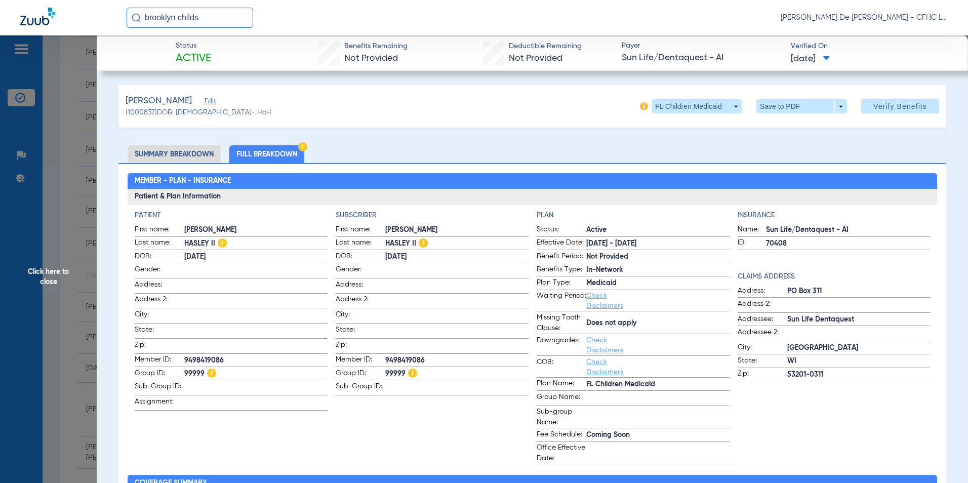
click at [780, 110] on span at bounding box center [801, 106] width 91 height 14
click at [778, 124] on span "Save to PDF" at bounding box center [798, 126] width 40 height 7
click at [66, 292] on span "Click here to close" at bounding box center [48, 276] width 97 height 483
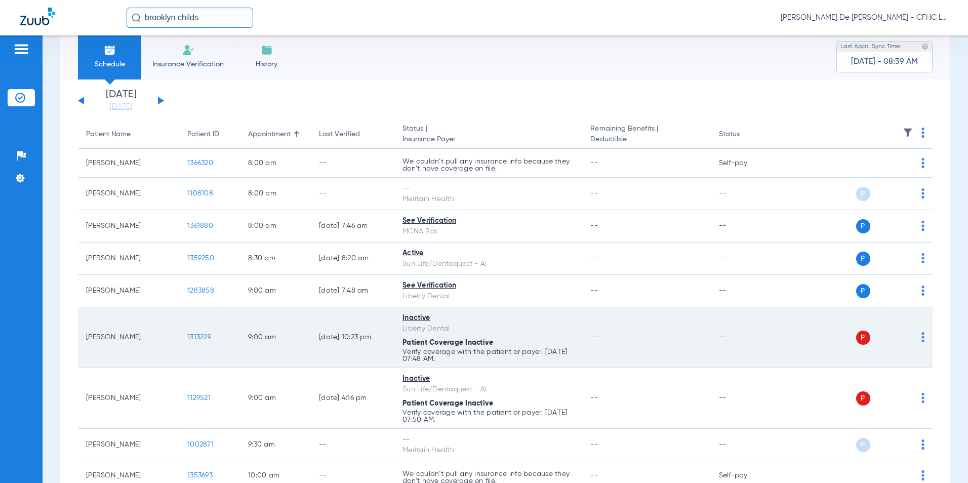
scroll to position [0, 0]
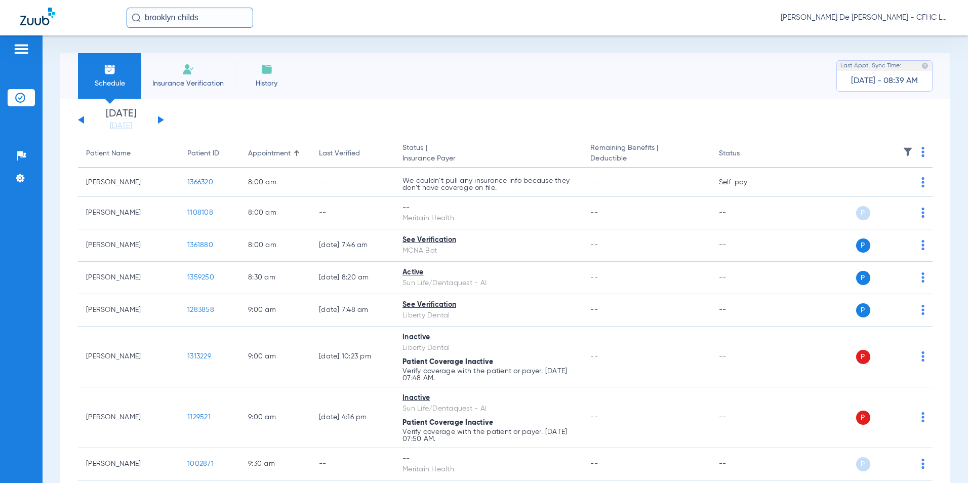
drag, startPoint x: 224, startPoint y: 21, endPoint x: 26, endPoint y: 18, distance: 198.0
click at [27, 19] on div "brooklyn childs Priscilla De La Cerda - CFHC Lake Wales Dental" at bounding box center [484, 17] width 968 height 35
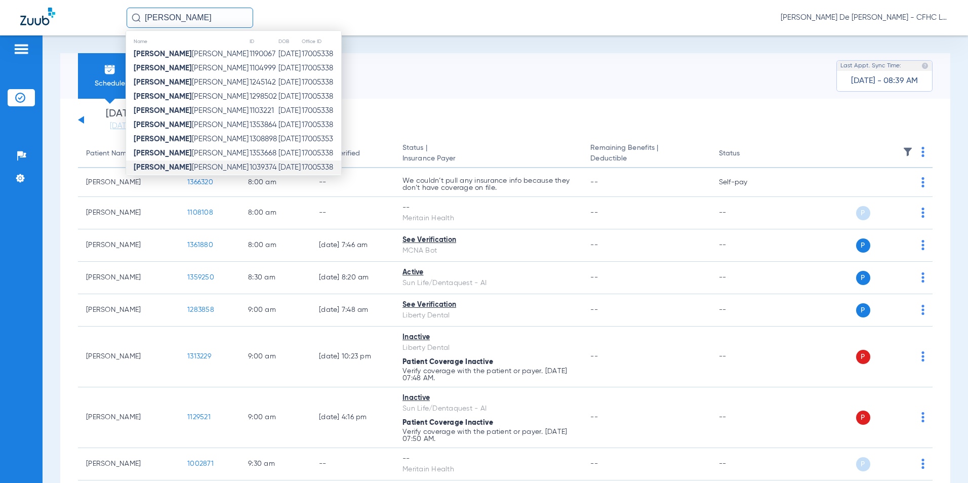
type input "KEYSHA"
click at [294, 165] on td "11/29/2005" at bounding box center [289, 168] width 23 height 14
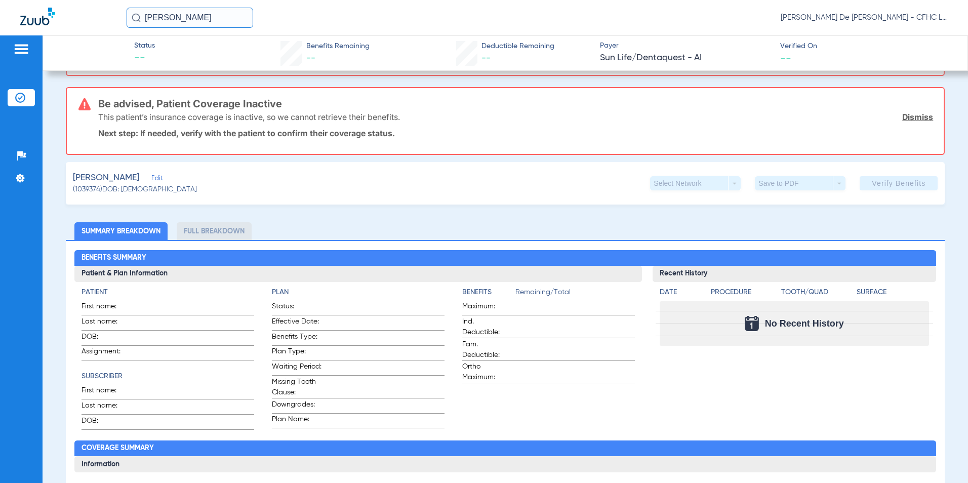
scroll to position [152, 0]
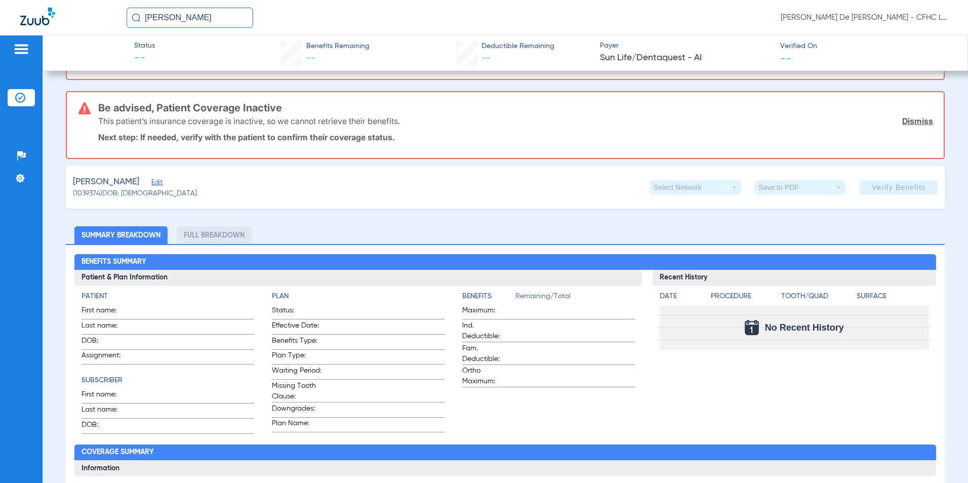
click at [161, 183] on span "Edit" at bounding box center [155, 184] width 9 height 10
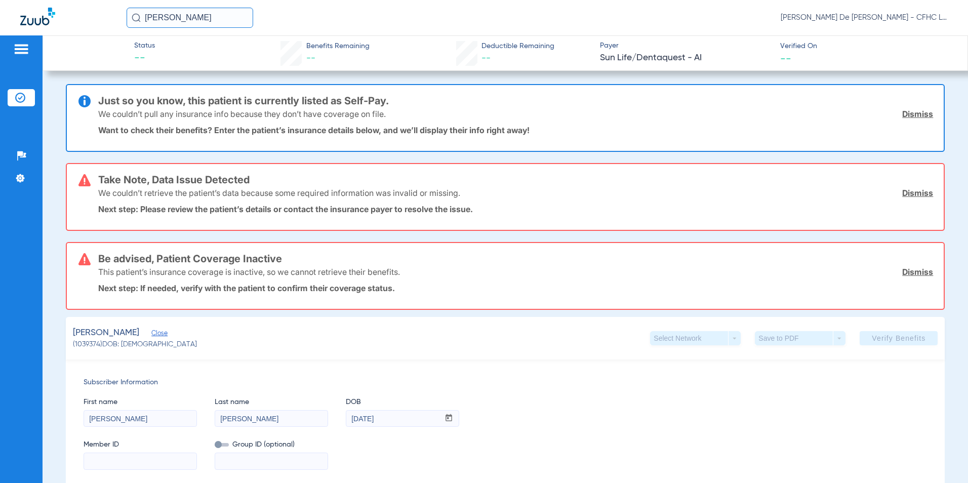
scroll to position [0, 0]
click at [911, 115] on link "Dismiss" at bounding box center [917, 115] width 31 height 10
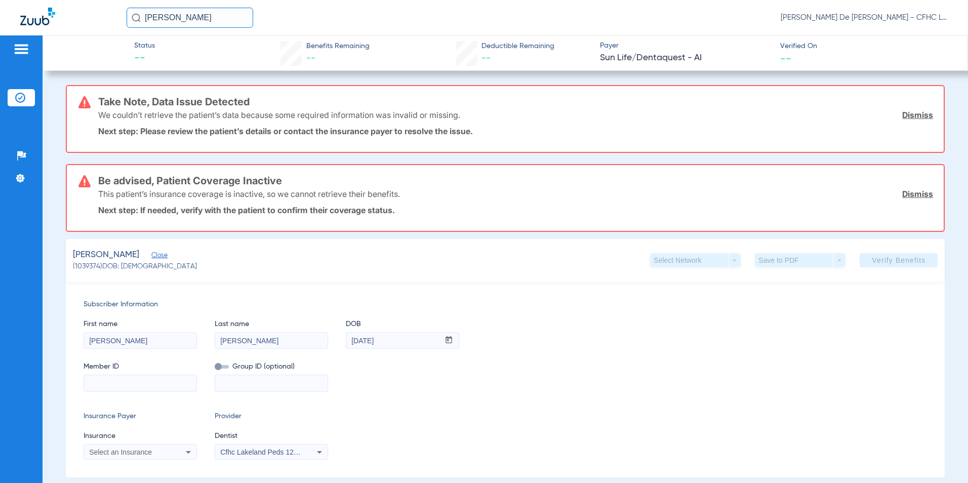
click at [912, 115] on link "Dismiss" at bounding box center [917, 115] width 31 height 10
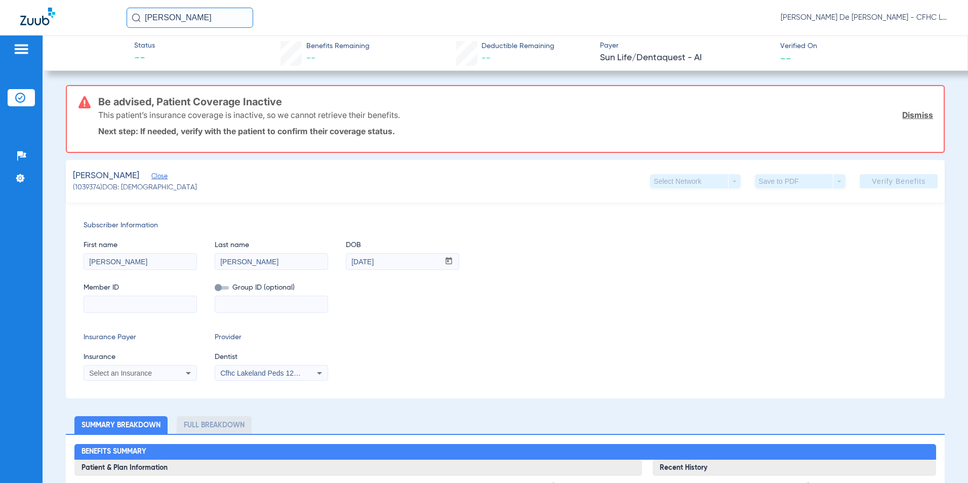
click at [917, 114] on link "Dismiss" at bounding box center [917, 115] width 31 height 10
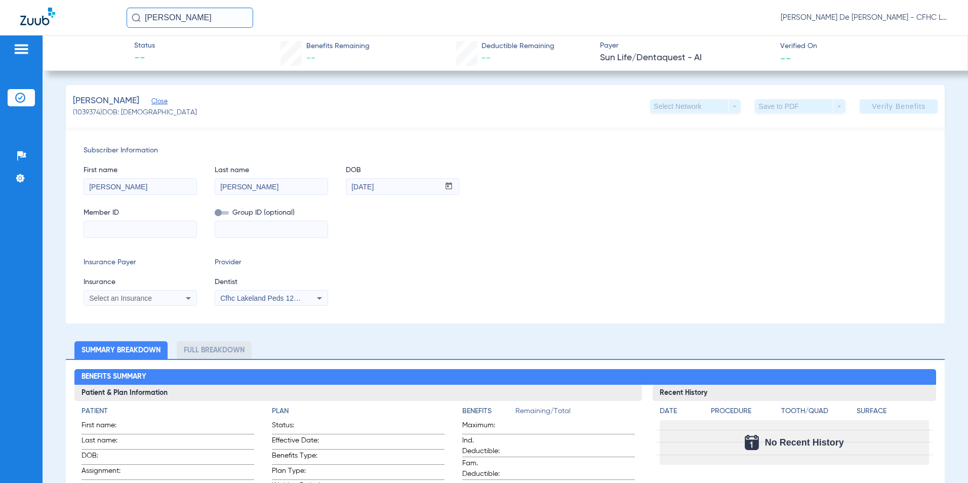
click at [161, 104] on span "Close" at bounding box center [155, 103] width 9 height 10
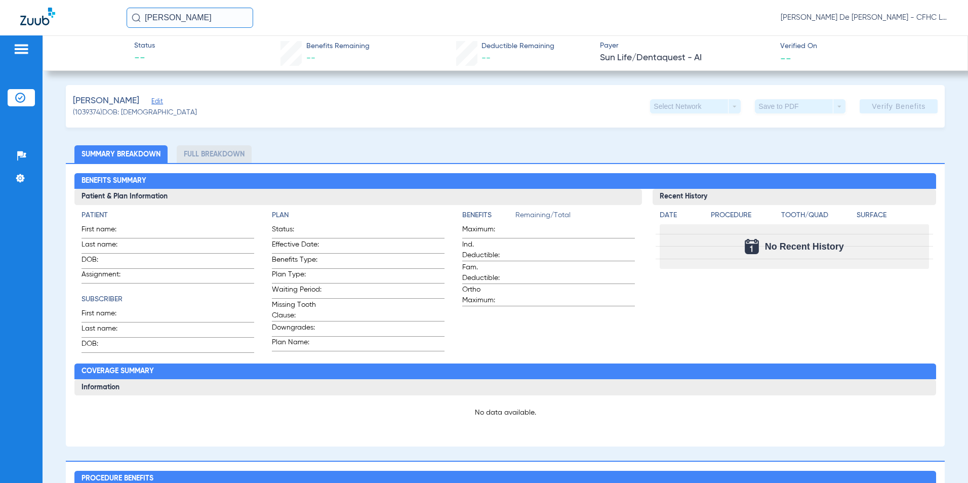
click at [161, 104] on span "Edit" at bounding box center [155, 103] width 9 height 10
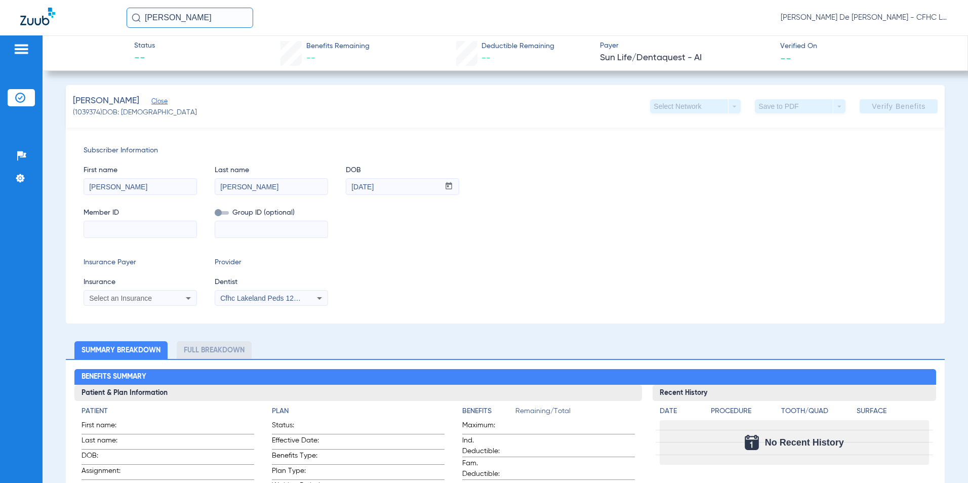
click at [269, 299] on span "Cfhc Lakeland Peds 1205336690" at bounding box center [272, 298] width 105 height 8
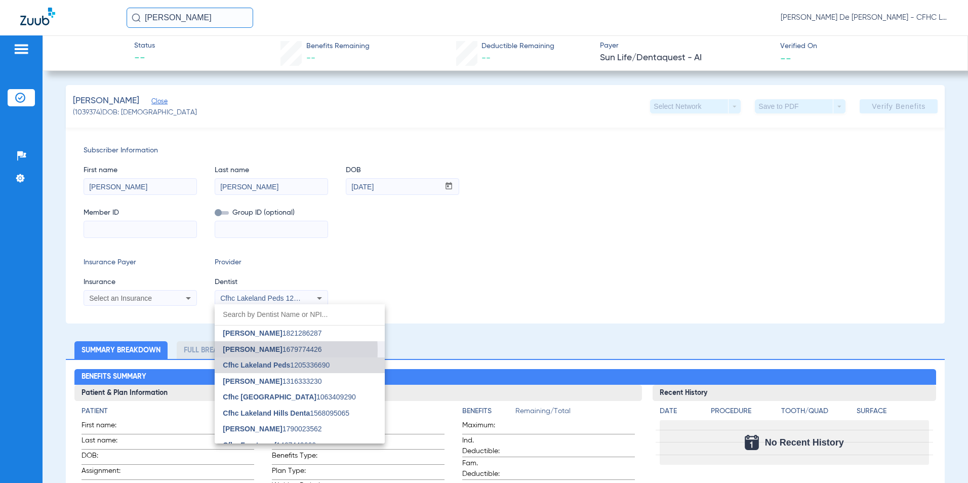
click at [254, 350] on span "[PERSON_NAME]" at bounding box center [252, 349] width 59 height 8
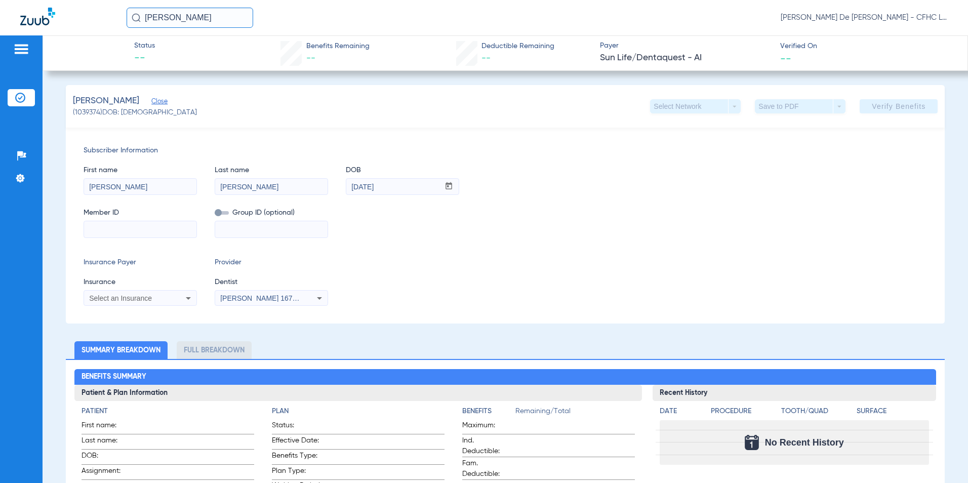
click at [140, 227] on input at bounding box center [140, 229] width 112 height 16
click at [35, 24] on img at bounding box center [37, 17] width 35 height 18
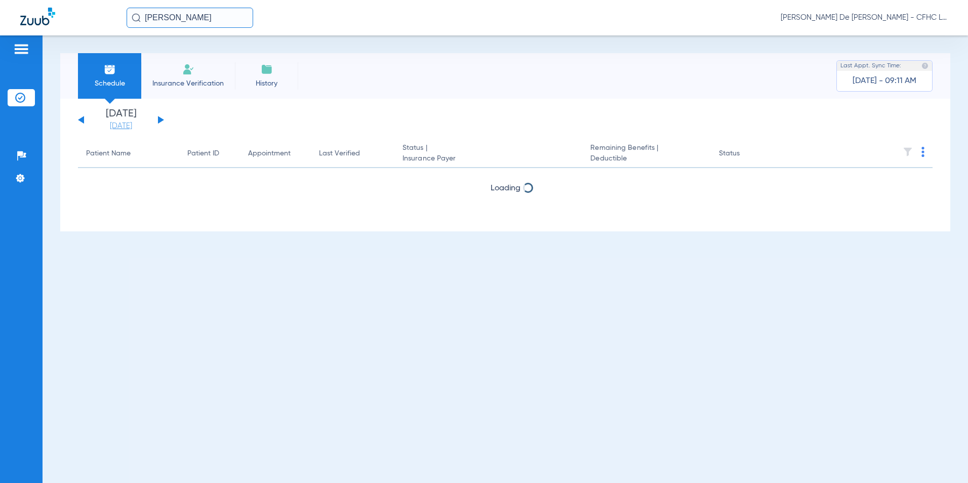
click at [127, 128] on link "[DATE]" at bounding box center [121, 126] width 61 height 10
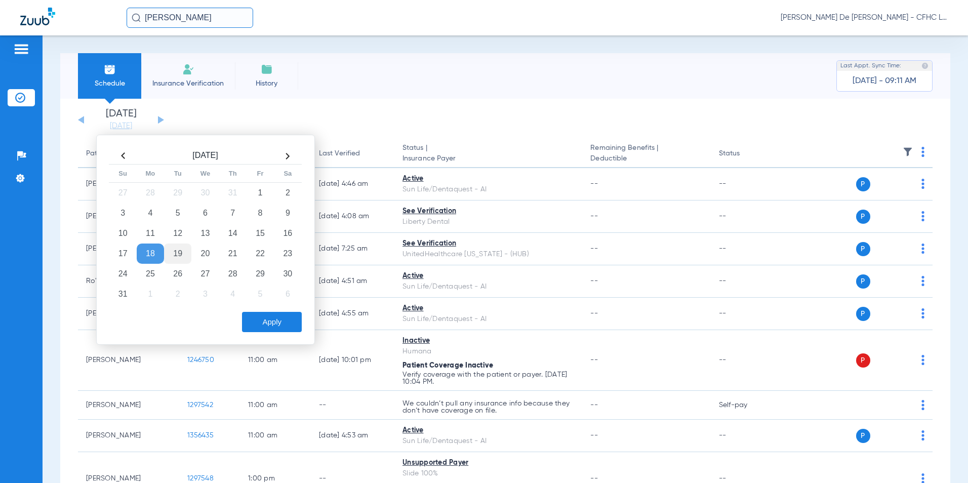
click at [183, 249] on td "19" at bounding box center [177, 254] width 27 height 20
click at [262, 316] on button "Apply" at bounding box center [272, 322] width 60 height 20
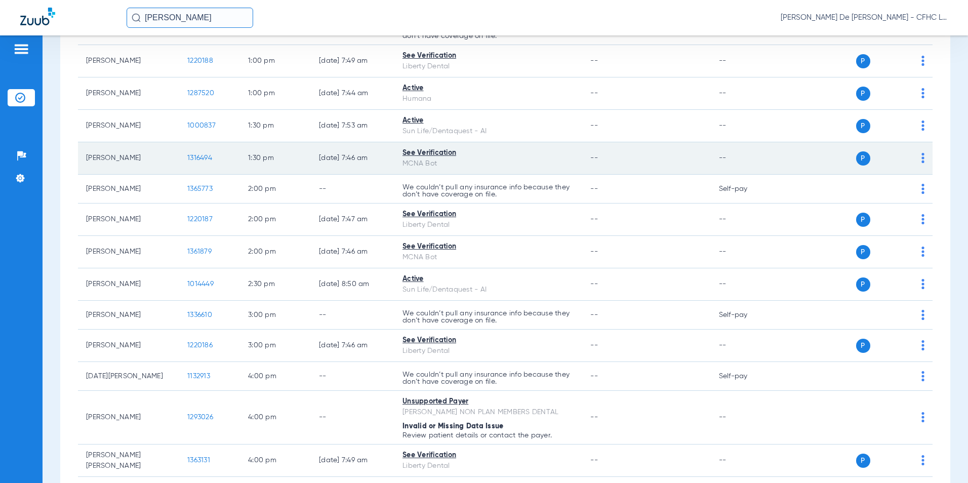
scroll to position [709, 0]
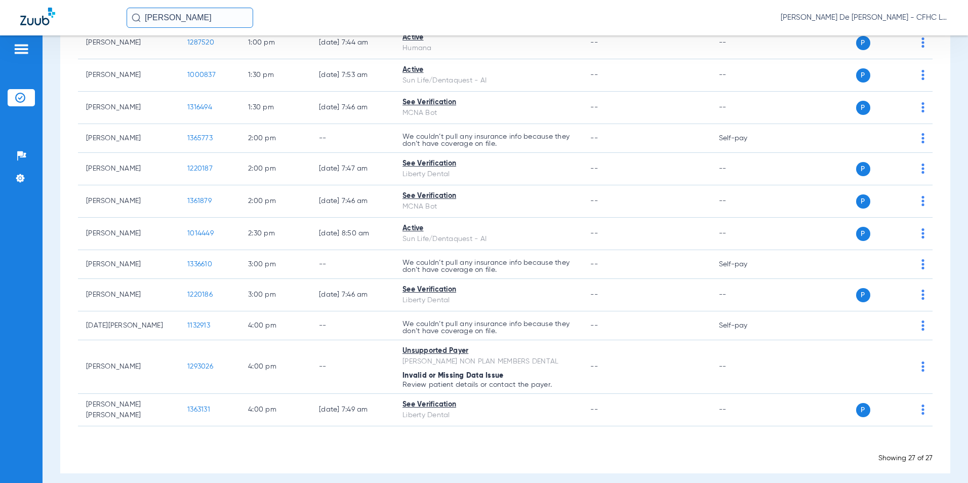
drag, startPoint x: 191, startPoint y: 20, endPoint x: 61, endPoint y: 22, distance: 130.6
click at [60, 22] on div "KEYSHA Priscilla De La Cerda - CFHC Lake Wales Dental" at bounding box center [484, 17] width 968 height 35
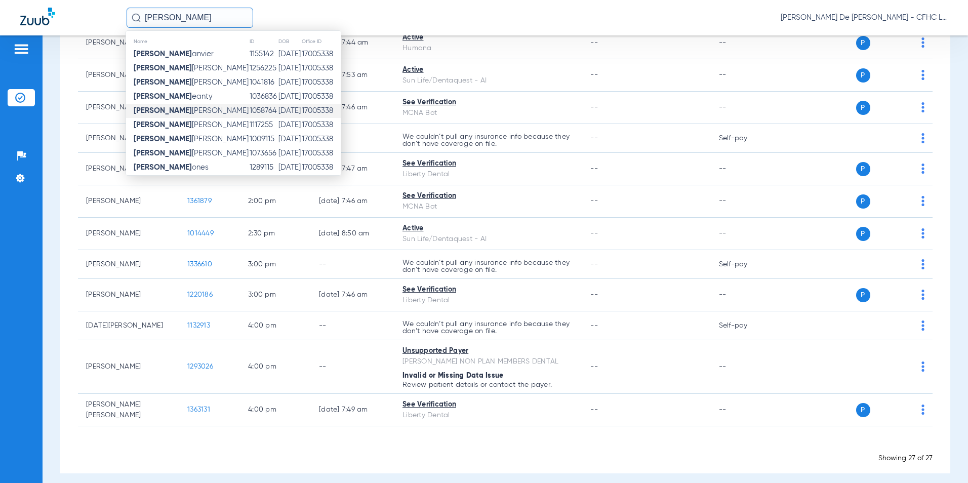
type input "esther j"
click at [321, 114] on td "17005338" at bounding box center [320, 111] width 39 height 14
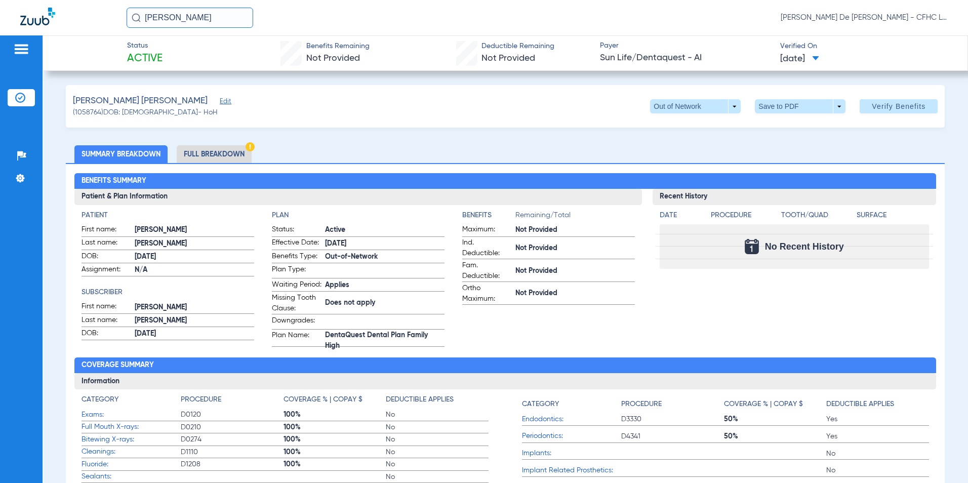
click at [197, 154] on li "Full Breakdown" at bounding box center [214, 154] width 75 height 18
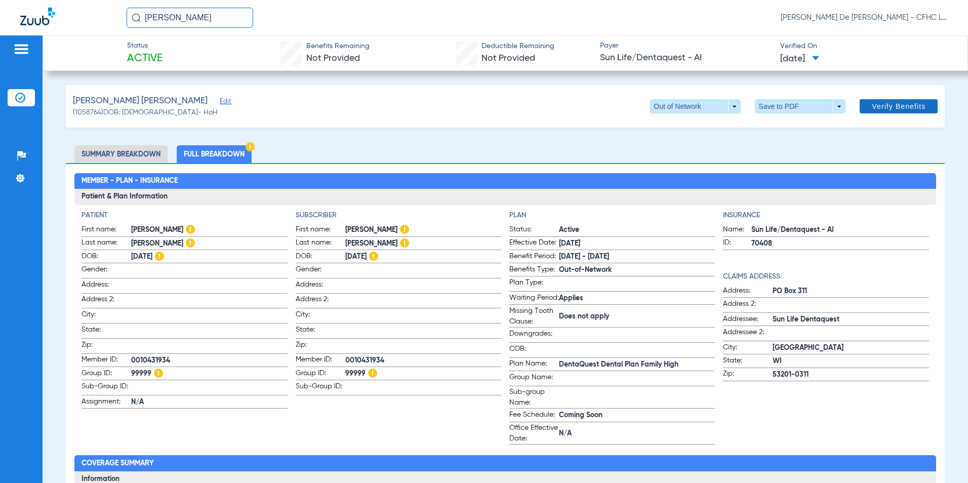
click at [883, 111] on span at bounding box center [899, 106] width 78 height 24
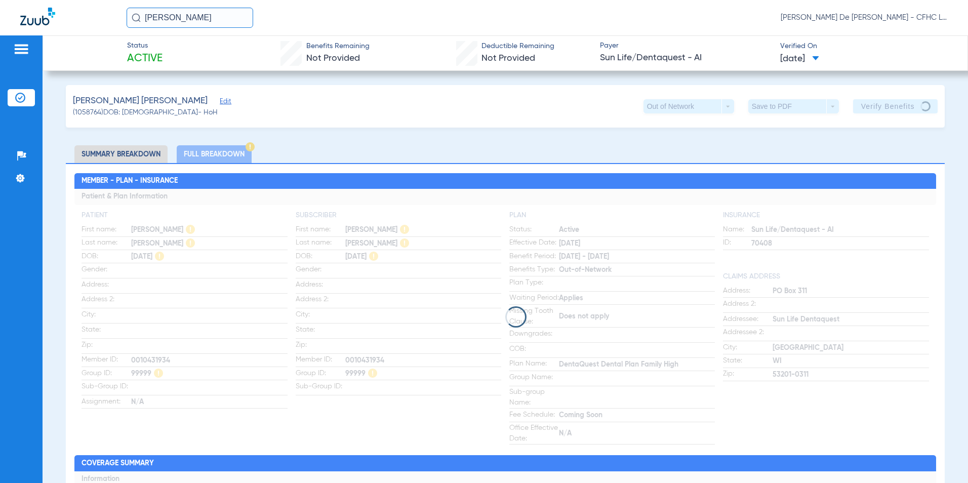
drag, startPoint x: 203, startPoint y: 16, endPoint x: 77, endPoint y: 17, distance: 125.6
click at [77, 17] on div "esther j Priscilla De La Cerda - CFHC Lake Wales Dental" at bounding box center [484, 17] width 968 height 35
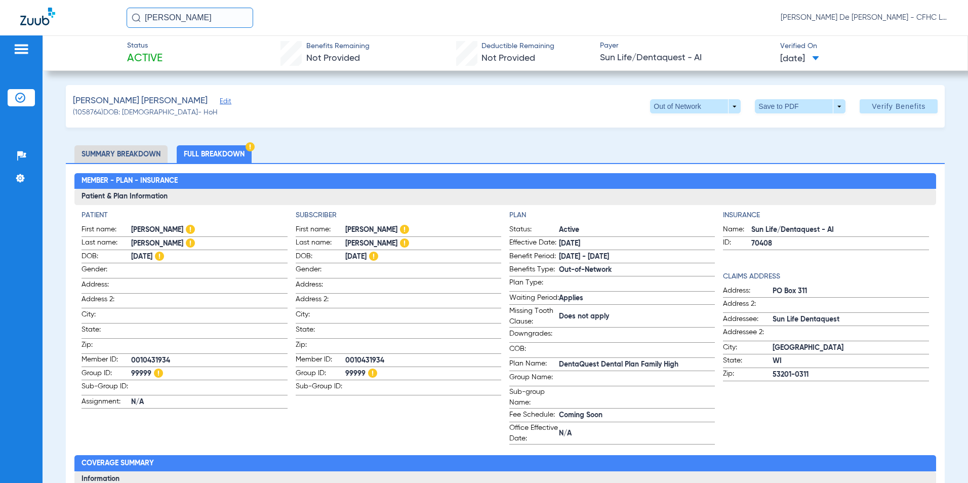
click at [38, 22] on img at bounding box center [37, 17] width 35 height 18
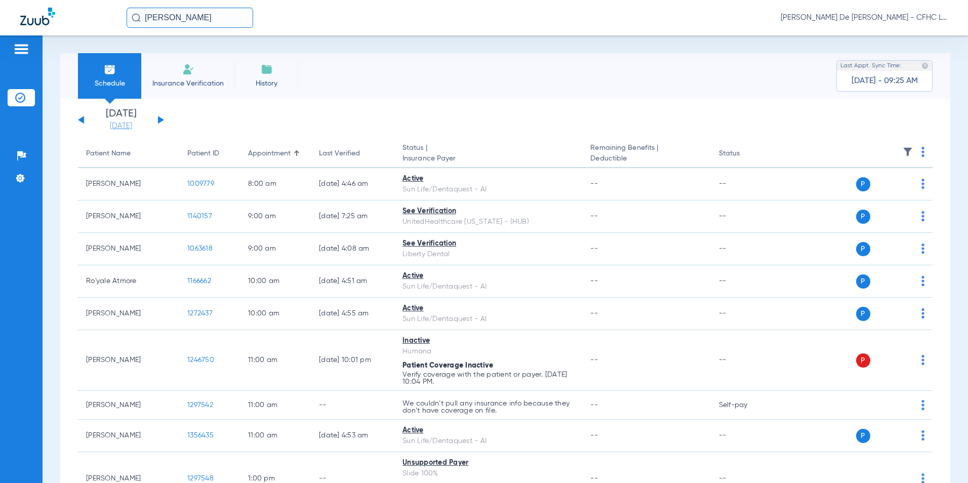
click at [130, 126] on link "[DATE]" at bounding box center [121, 126] width 61 height 10
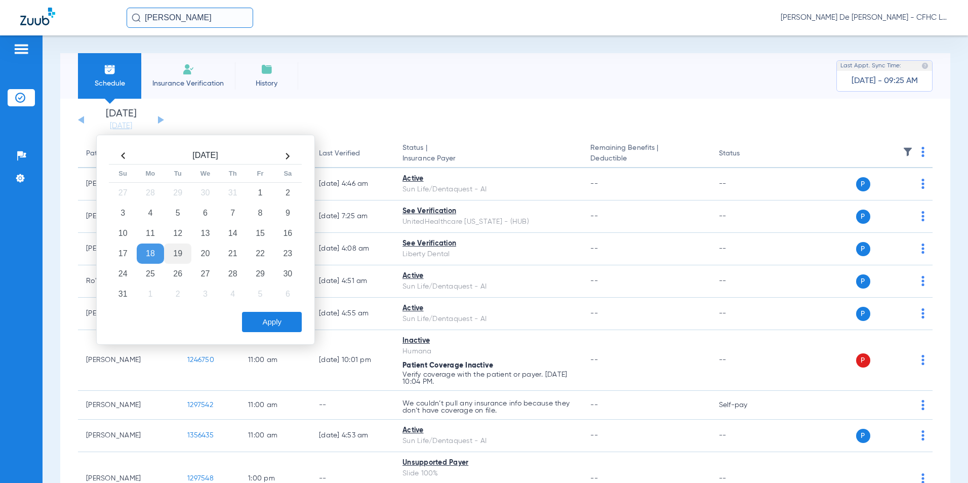
click at [175, 249] on td "19" at bounding box center [177, 254] width 27 height 20
click at [293, 329] on button "Apply" at bounding box center [272, 322] width 60 height 20
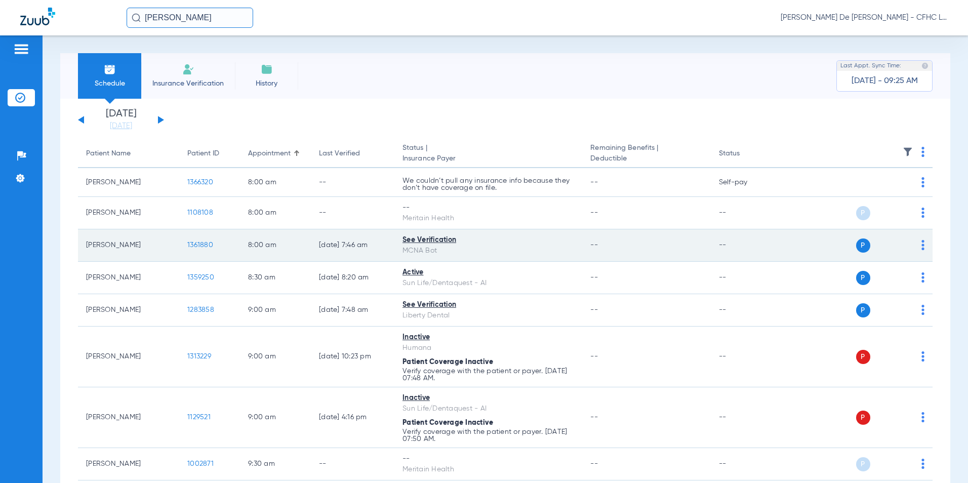
click at [204, 243] on span "1361880" at bounding box center [200, 245] width 26 height 7
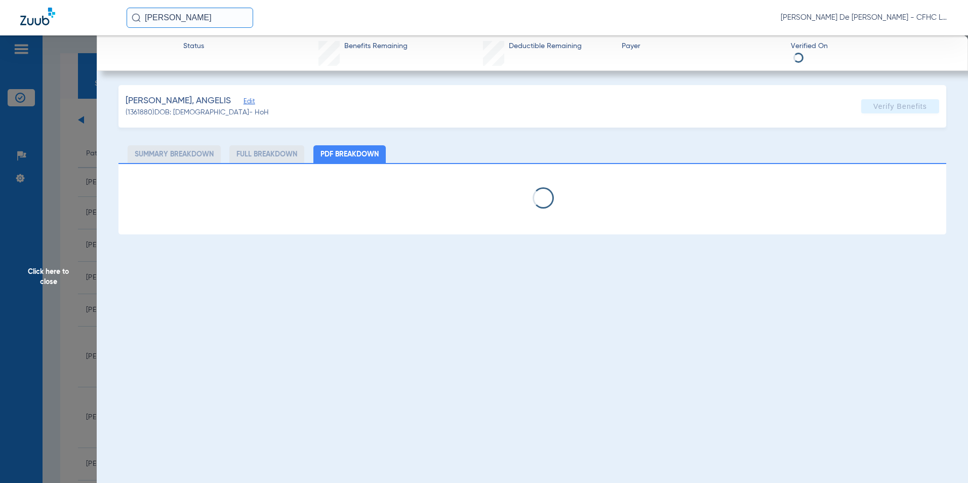
select select "page-width"
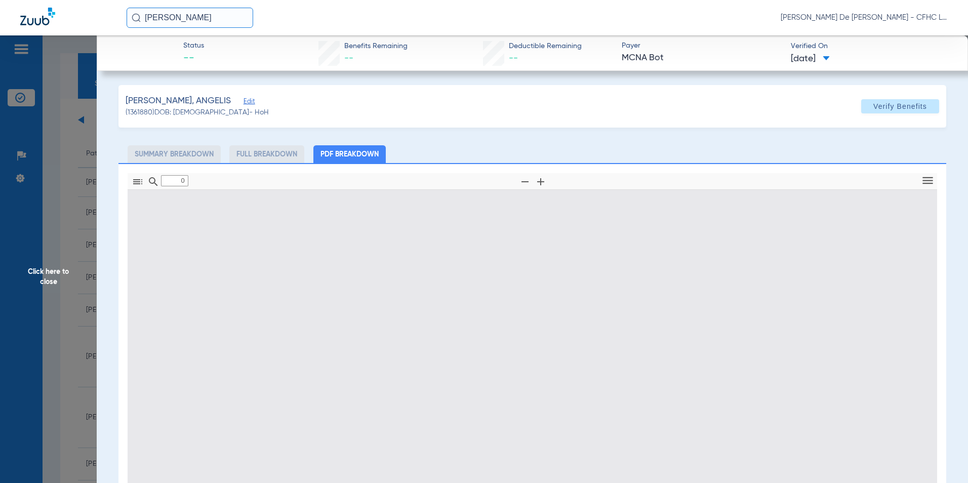
type input "1"
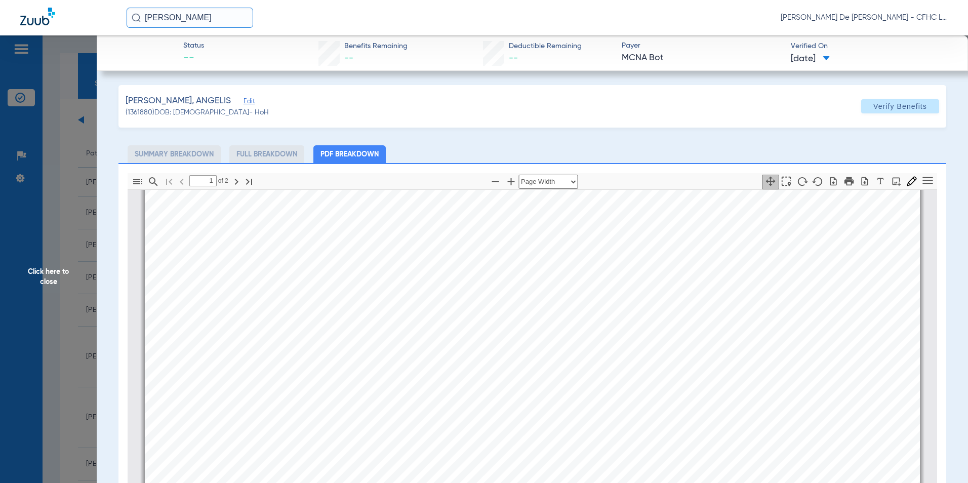
scroll to position [360, 0]
click at [860, 183] on icon "button" at bounding box center [865, 181] width 10 height 10
click at [56, 285] on span "Click here to close" at bounding box center [48, 276] width 97 height 483
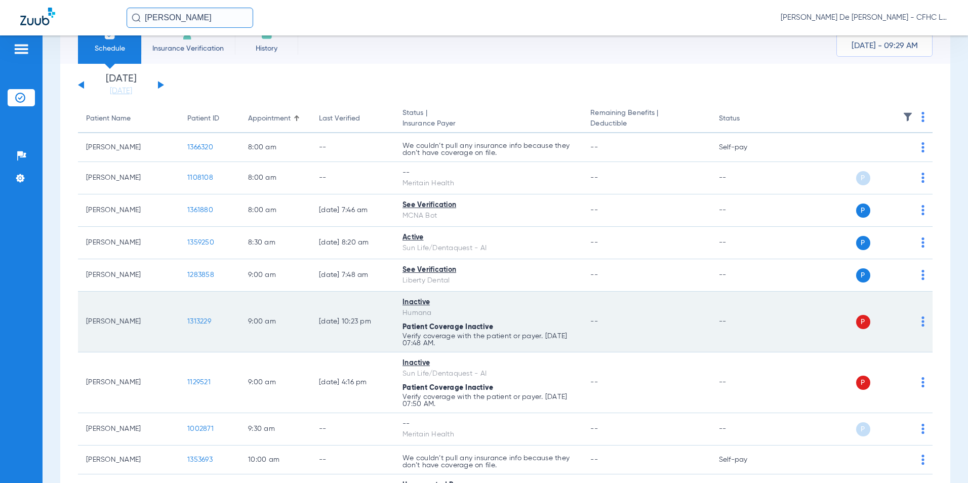
scroll to position [51, 0]
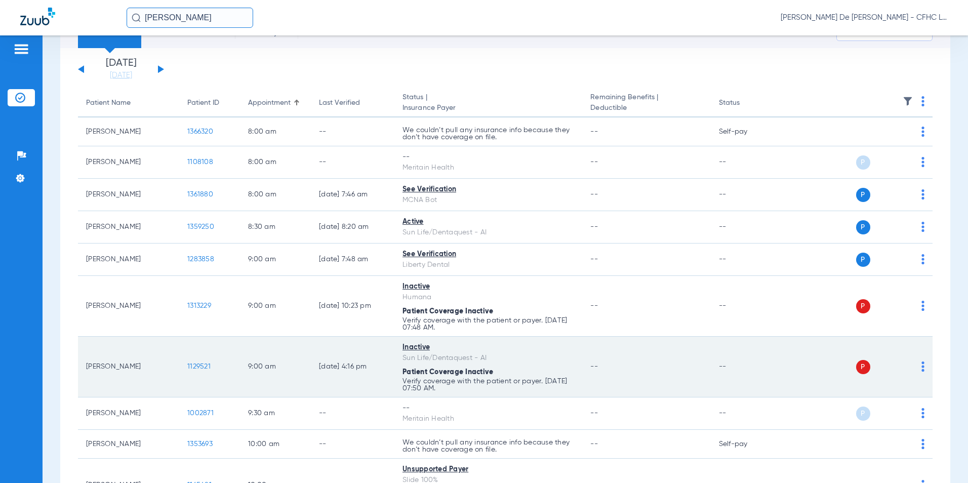
click at [194, 369] on span "1129521" at bounding box center [198, 366] width 23 height 7
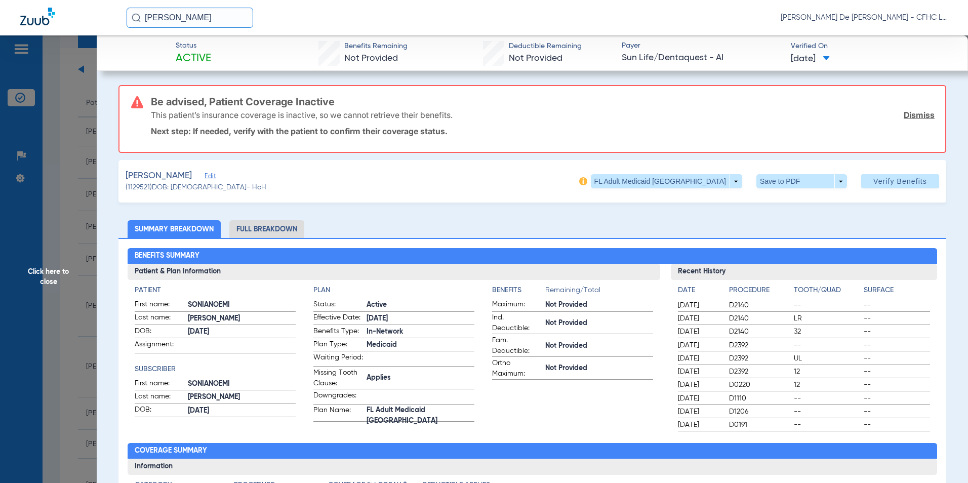
click at [44, 270] on span "Click here to close" at bounding box center [48, 276] width 97 height 483
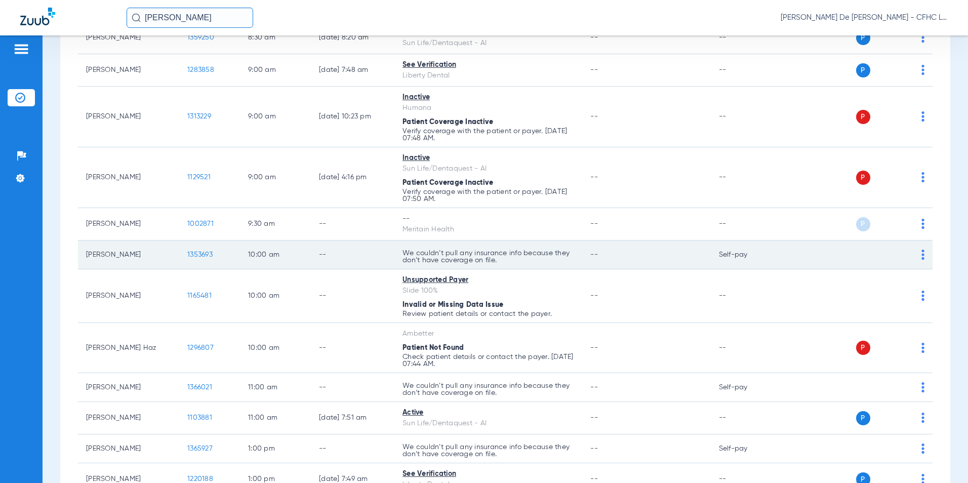
scroll to position [253, 0]
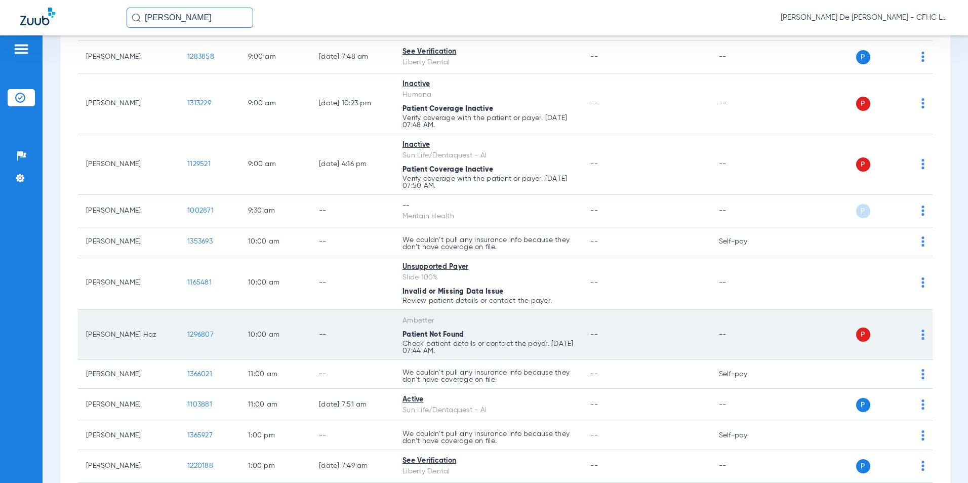
click at [200, 334] on span "1296807" at bounding box center [200, 334] width 26 height 7
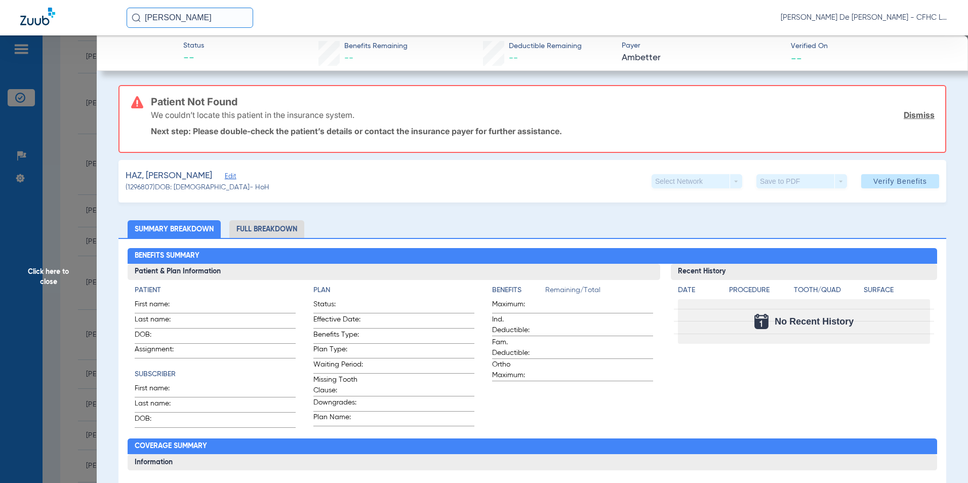
click at [70, 283] on span "Click here to close" at bounding box center [48, 276] width 97 height 483
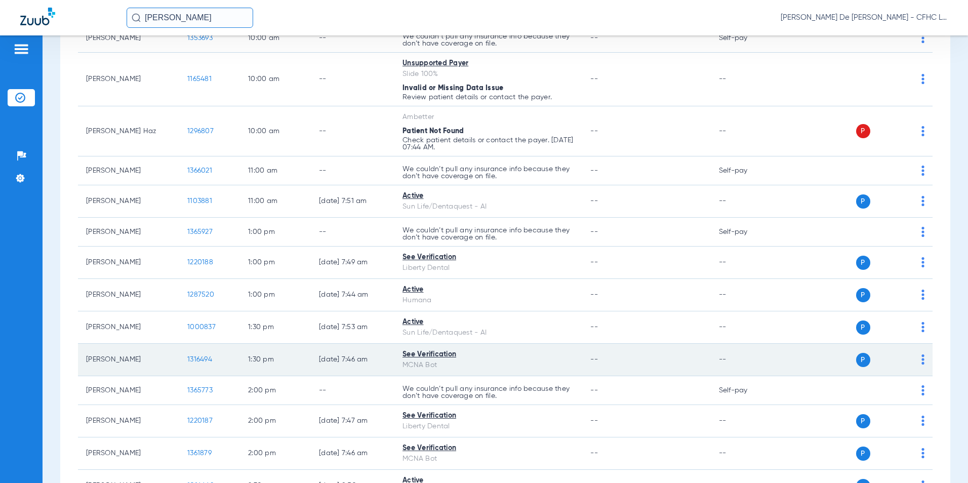
scroll to position [456, 0]
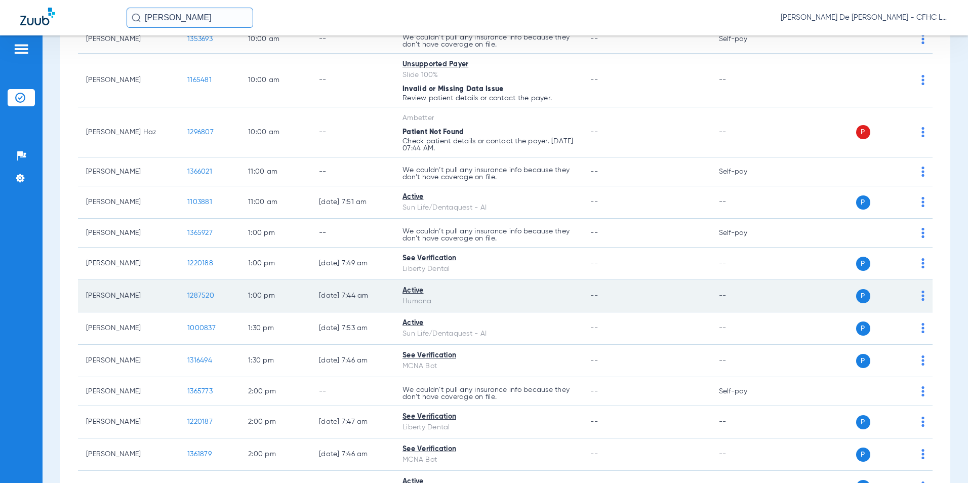
click at [200, 294] on span "1287520" at bounding box center [200, 295] width 27 height 7
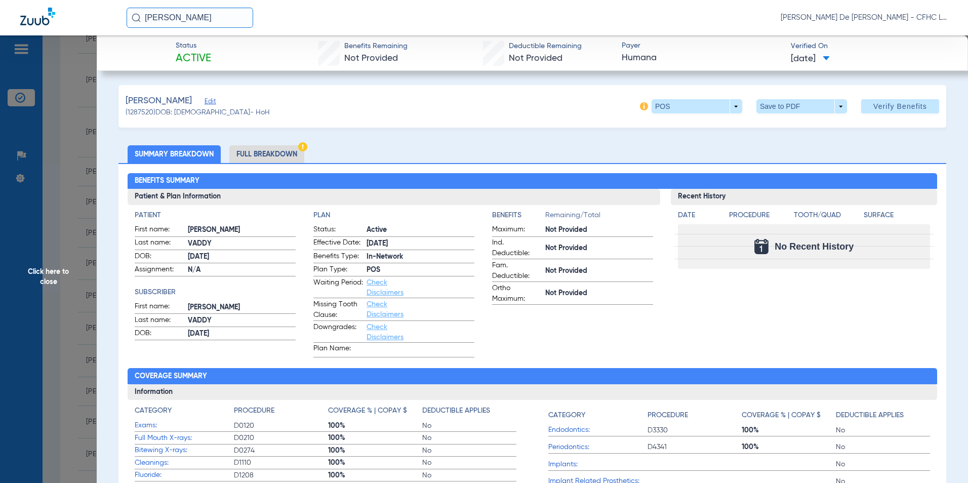
click at [300, 150] on img at bounding box center [302, 146] width 9 height 9
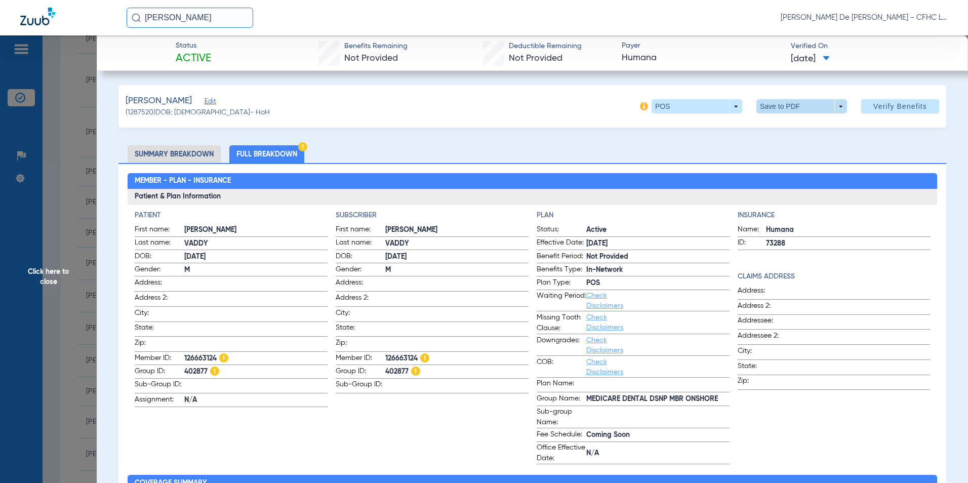
click at [790, 106] on span at bounding box center [801, 106] width 24 height 24
click at [781, 131] on button "insert_drive_file Save to PDF" at bounding box center [787, 126] width 76 height 20
click at [58, 258] on span "Click here to close" at bounding box center [48, 276] width 97 height 483
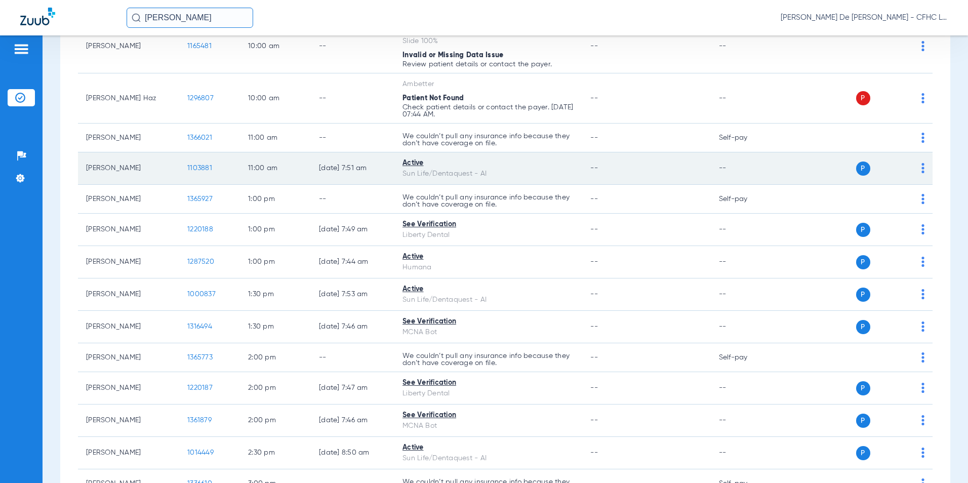
scroll to position [506, 0]
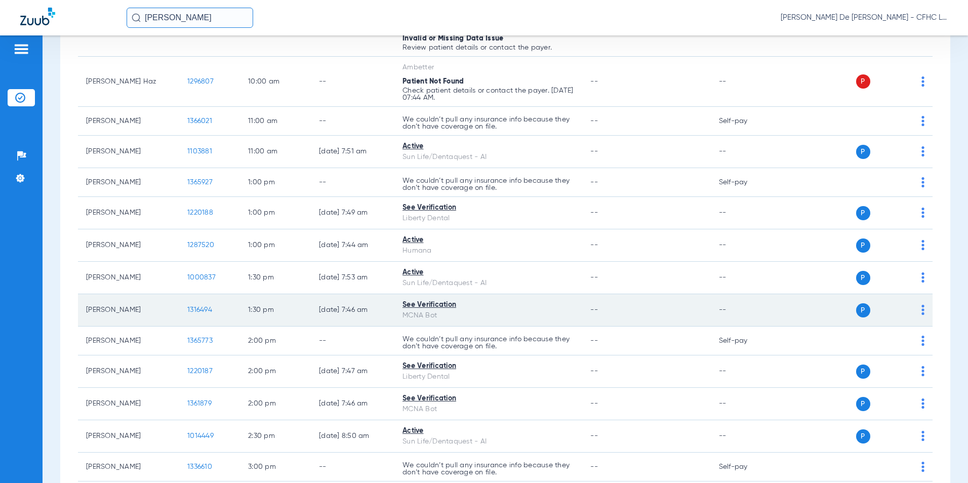
click at [196, 309] on span "1316494" at bounding box center [199, 309] width 25 height 7
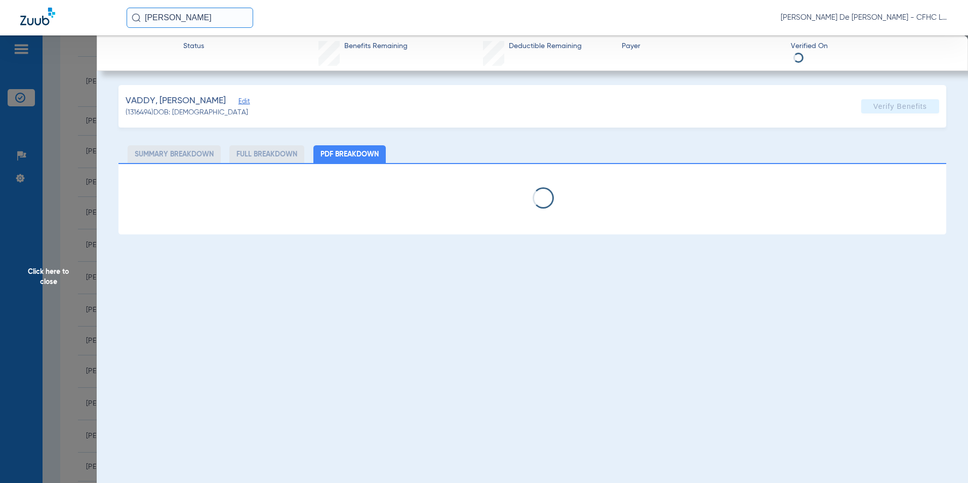
select select "page-width"
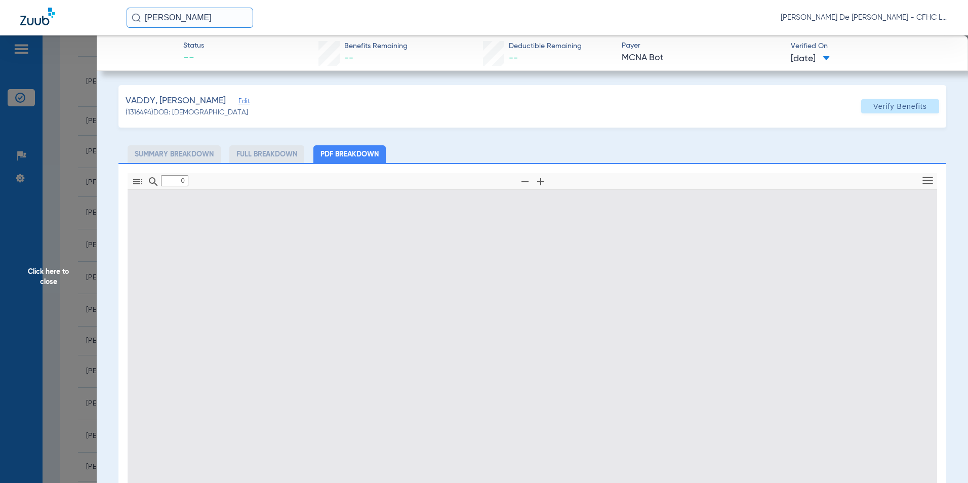
type input "1"
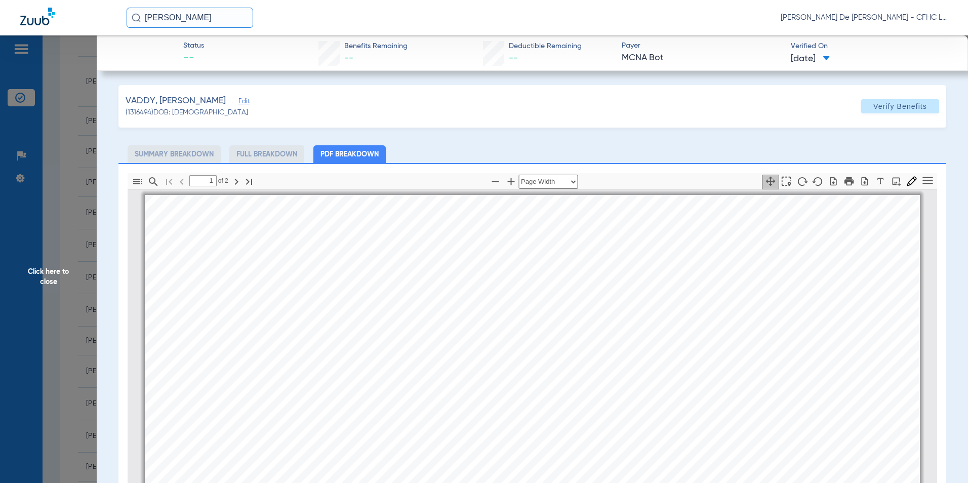
scroll to position [5, 0]
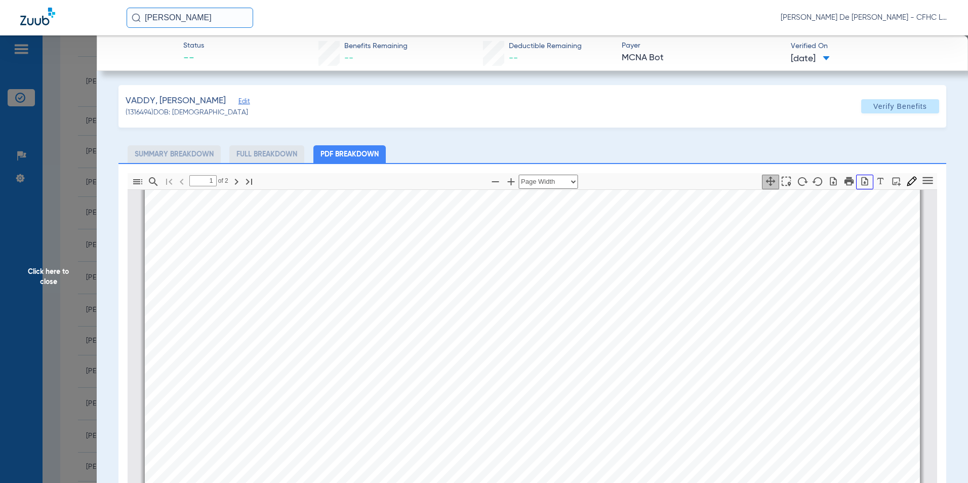
click at [859, 187] on button "button" at bounding box center [864, 182] width 17 height 15
click at [68, 279] on span "Click here to close" at bounding box center [48, 276] width 97 height 483
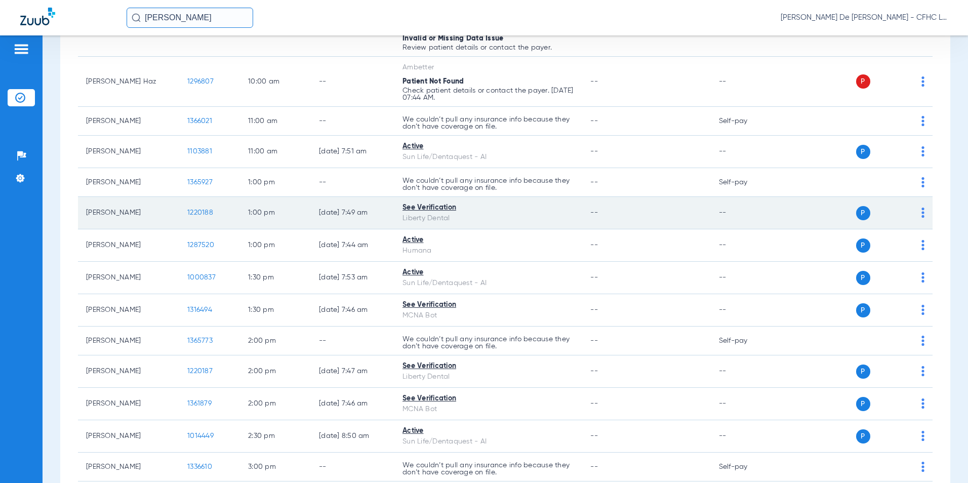
scroll to position [557, 0]
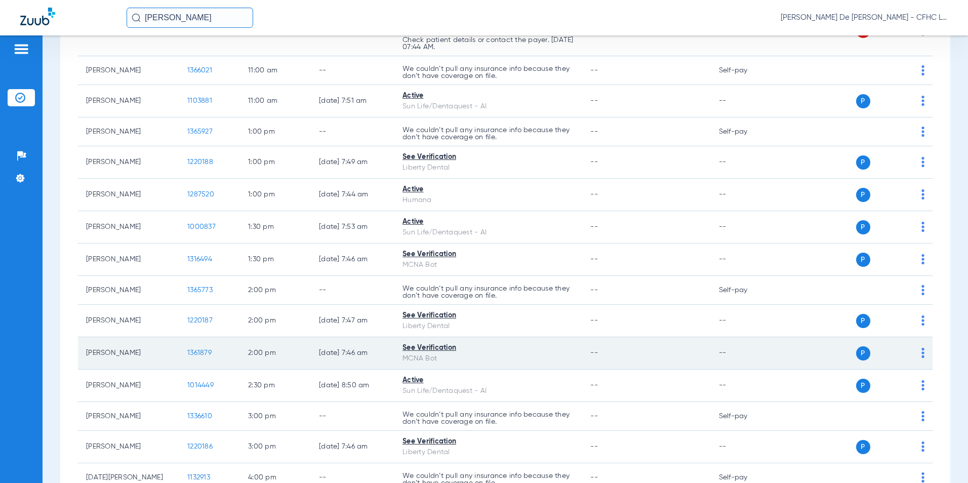
click at [206, 353] on span "1361879" at bounding box center [199, 352] width 24 height 7
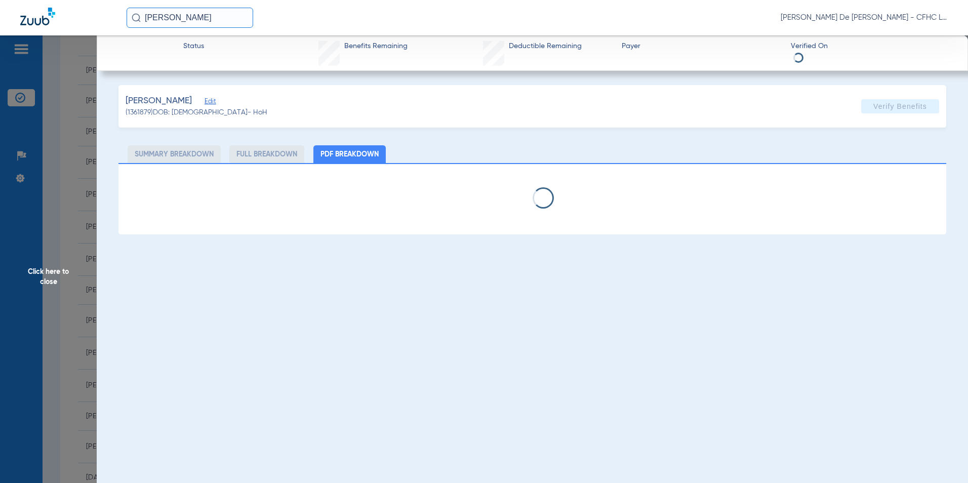
select select "page-width"
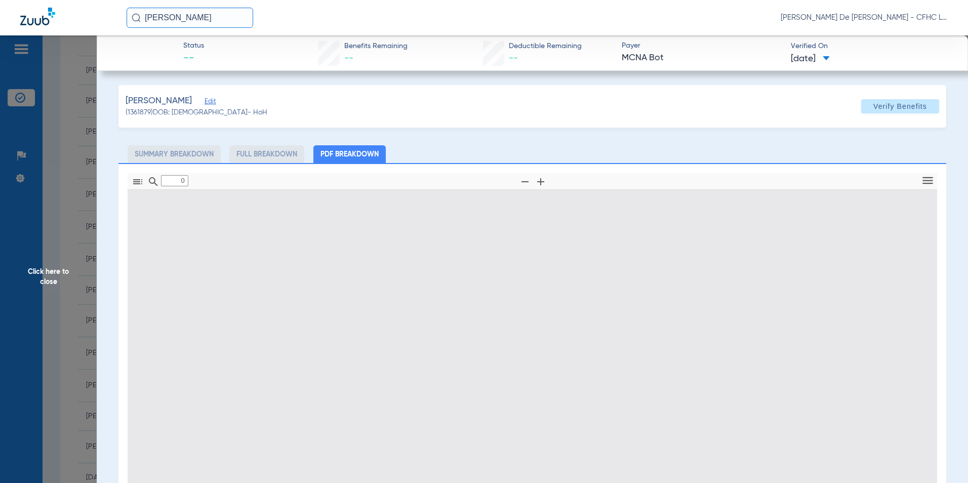
type input "1"
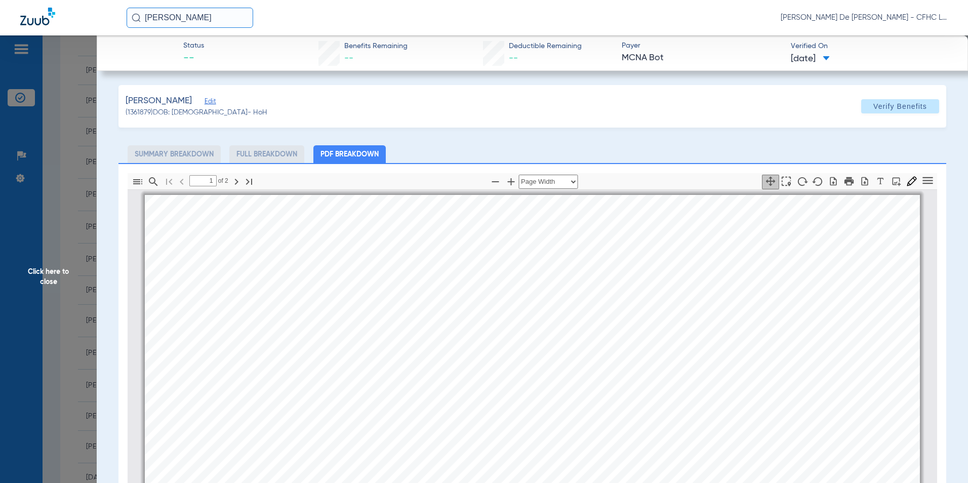
scroll to position [5, 0]
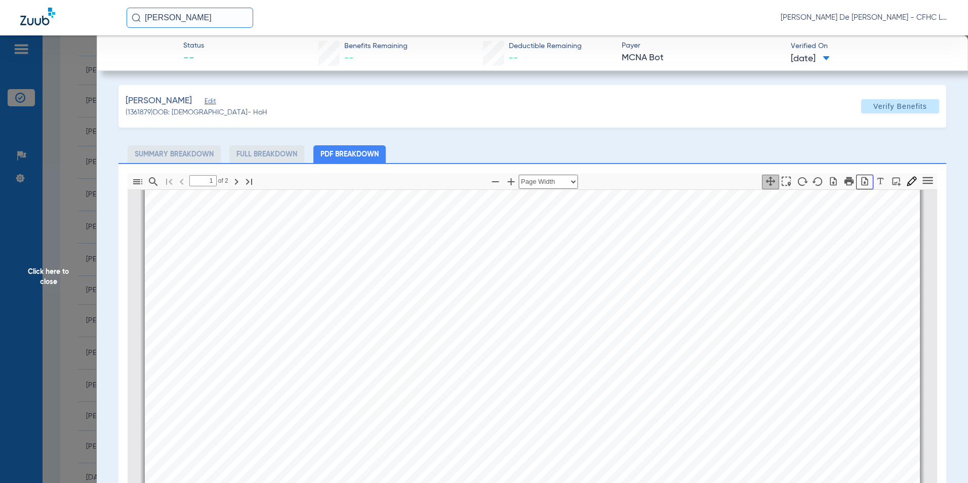
click at [862, 181] on icon "button" at bounding box center [865, 181] width 10 height 10
click at [50, 285] on span "Click here to close" at bounding box center [48, 276] width 97 height 483
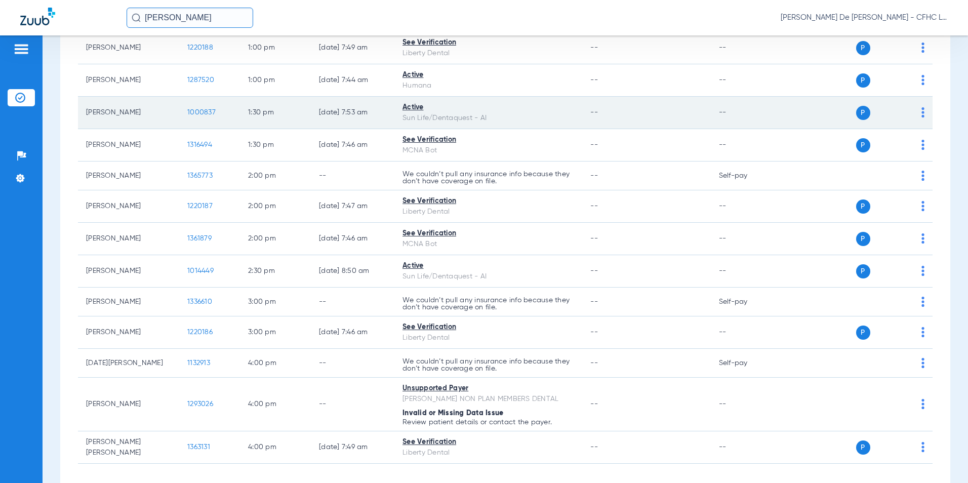
scroll to position [709, 0]
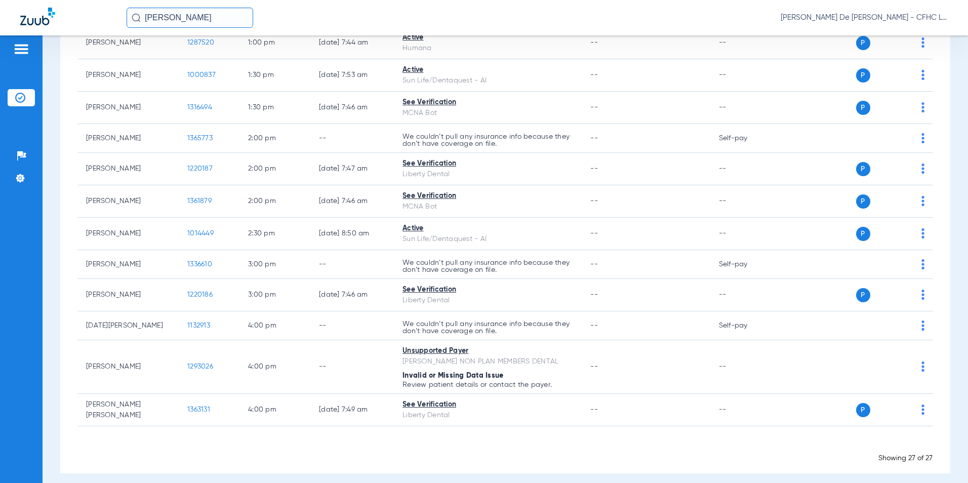
drag, startPoint x: 193, startPoint y: 18, endPoint x: 69, endPoint y: 19, distance: 124.6
click at [68, 19] on div "esther j Priscilla De La Cerda - CFHC Lake Wales Dental" at bounding box center [484, 17] width 968 height 35
click at [188, 17] on input "text" at bounding box center [190, 18] width 127 height 20
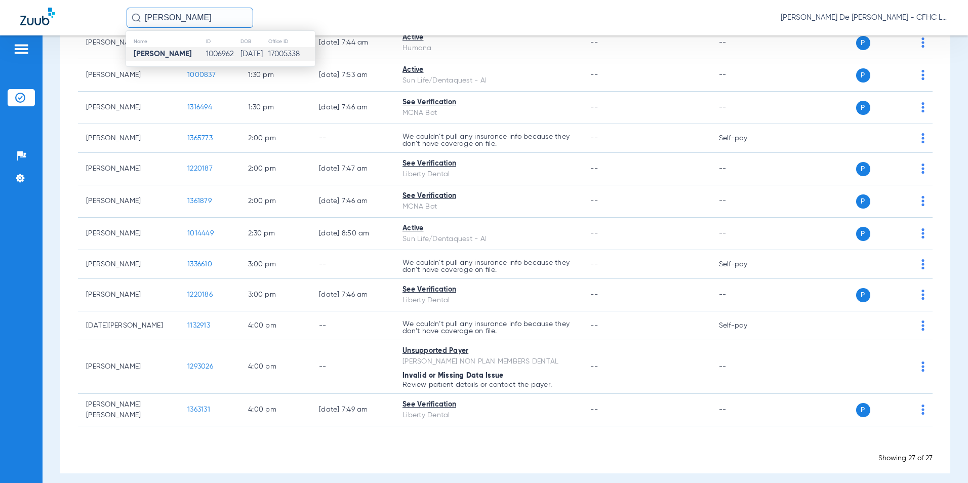
type input "terry bradshaw"
click at [210, 54] on td "1006962" at bounding box center [223, 54] width 34 height 14
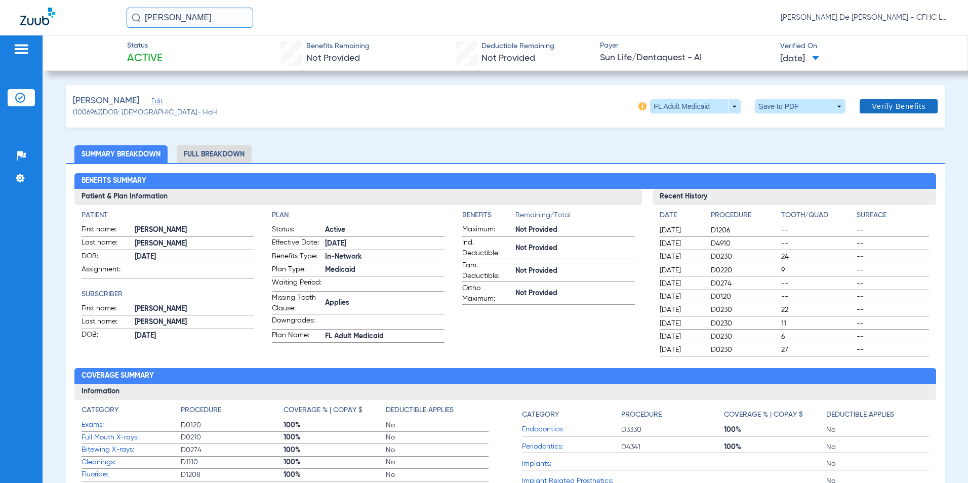
click at [886, 105] on span "Verify Benefits" at bounding box center [899, 106] width 54 height 8
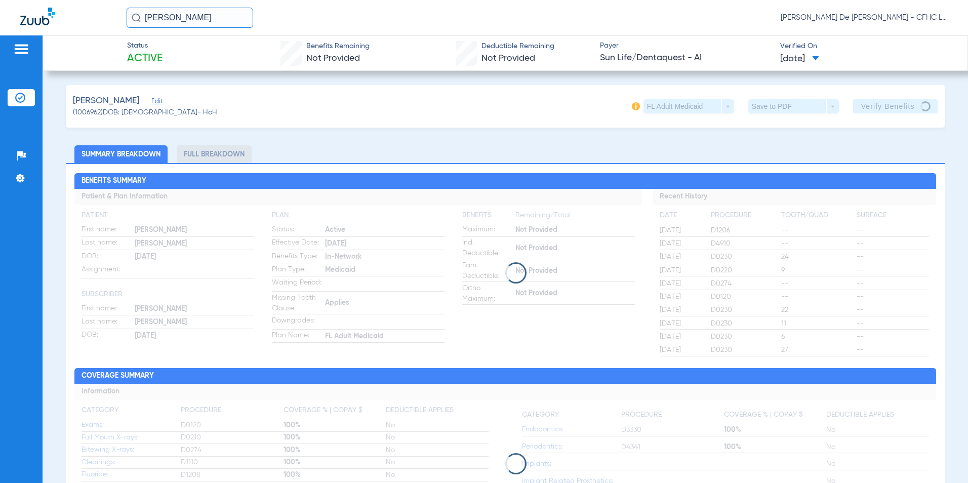
click at [38, 22] on img at bounding box center [37, 17] width 35 height 18
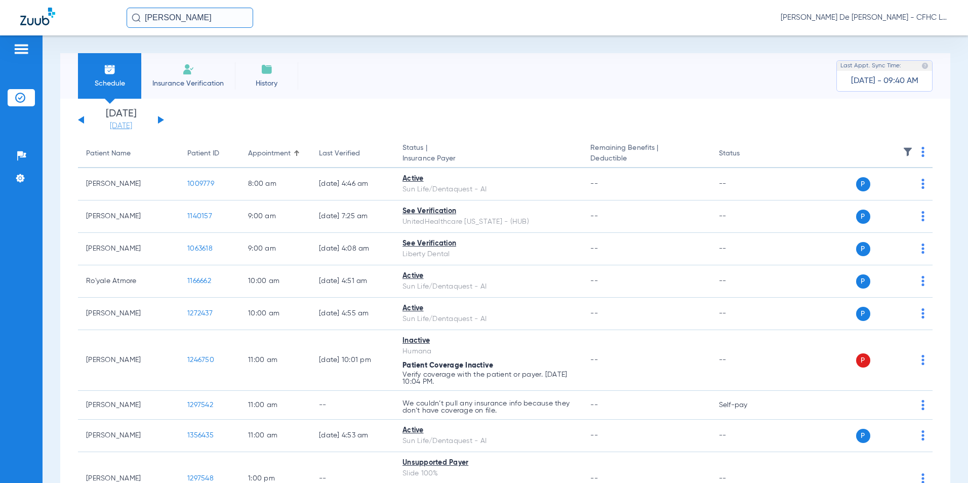
click at [134, 127] on link "[DATE]" at bounding box center [121, 126] width 61 height 10
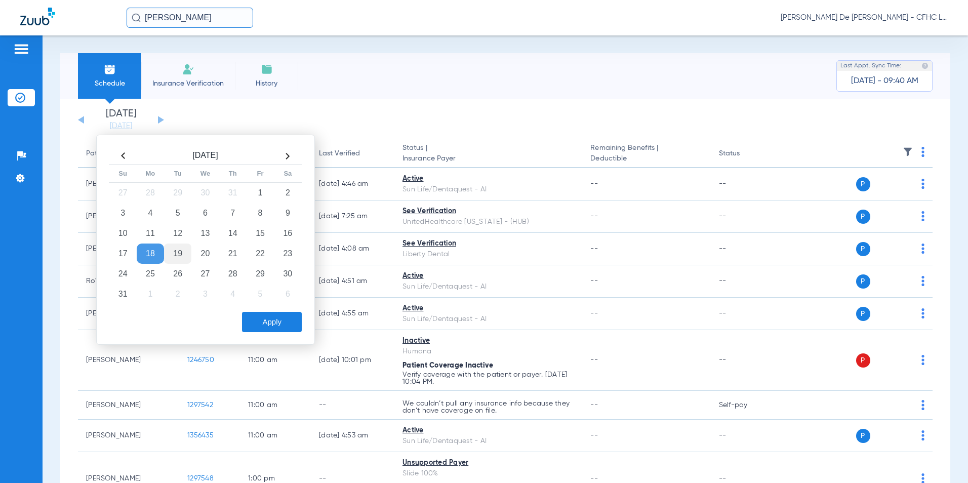
click at [182, 257] on td "19" at bounding box center [177, 254] width 27 height 20
click at [272, 323] on button "Apply" at bounding box center [272, 322] width 60 height 20
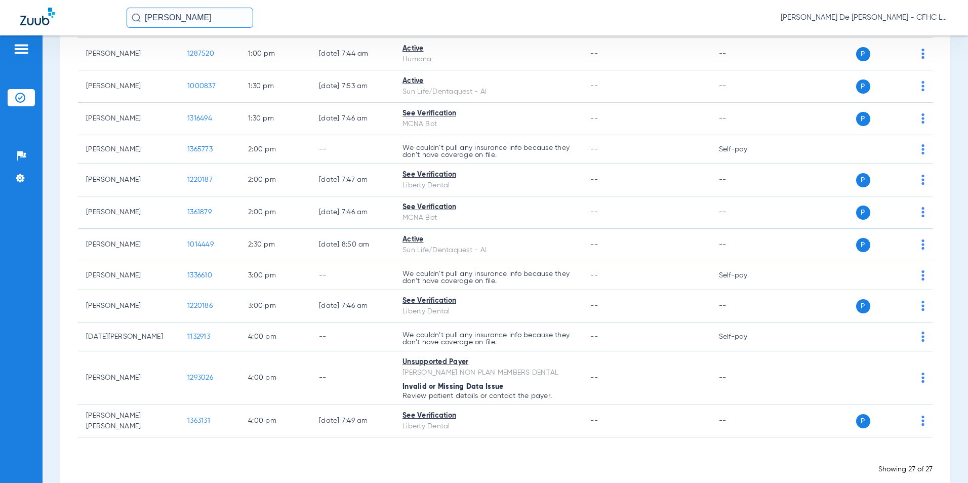
scroll to position [717, 0]
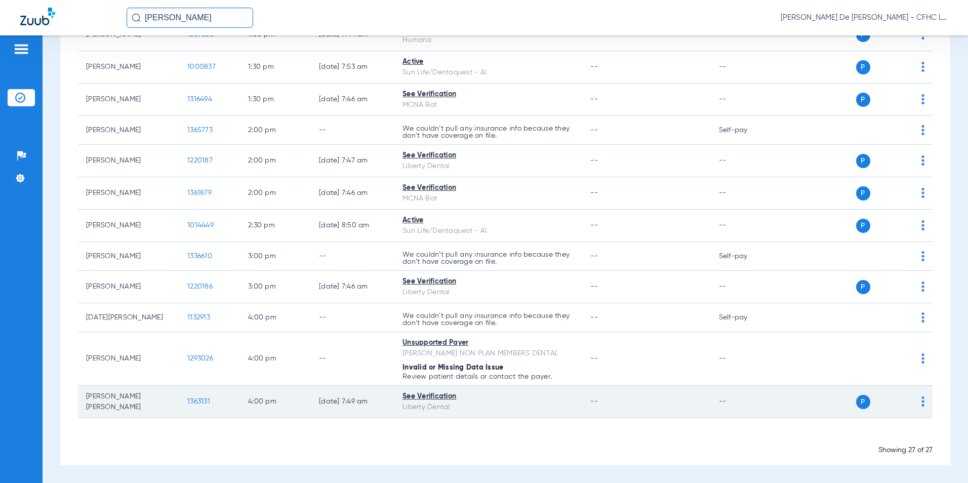
click at [200, 402] on span "1363131" at bounding box center [198, 401] width 23 height 7
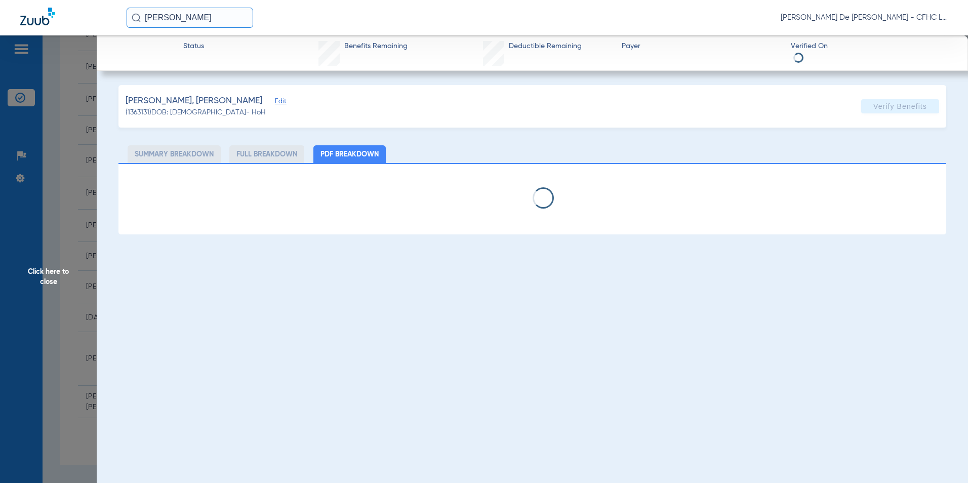
select select "page-width"
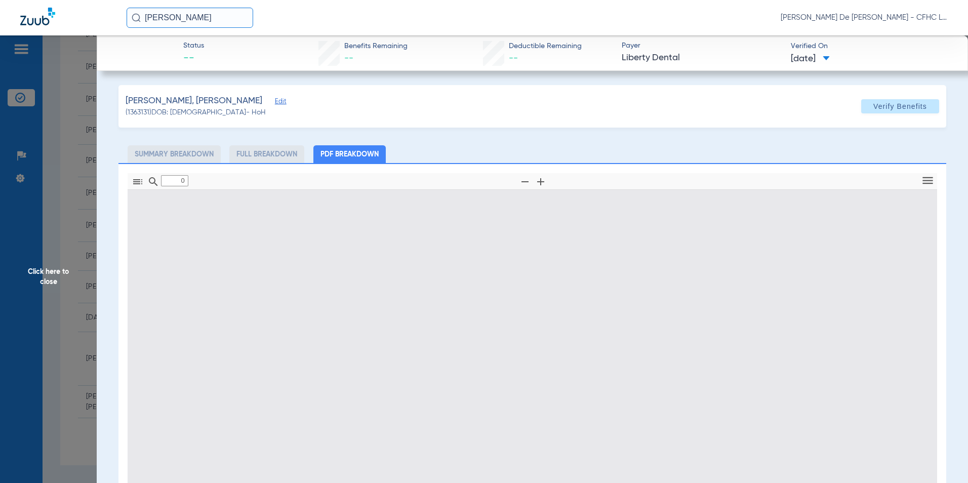
type input "1"
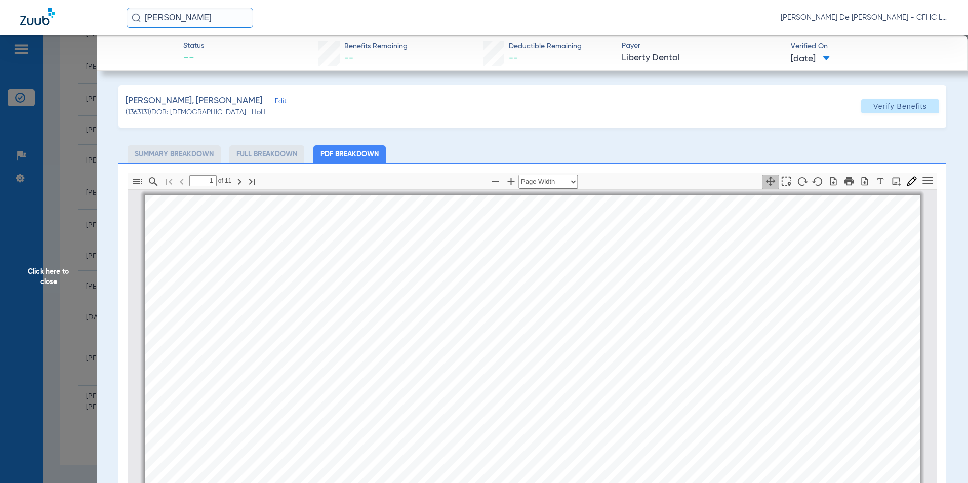
scroll to position [5, 0]
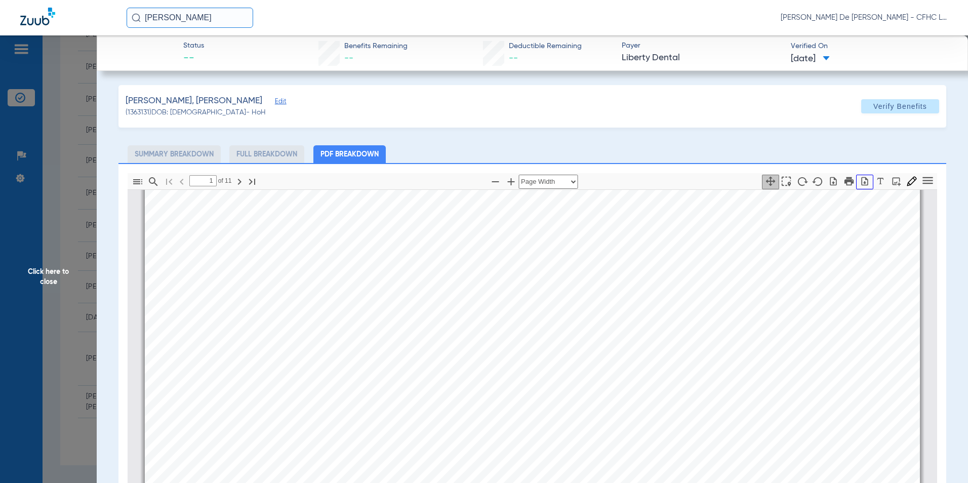
click at [860, 183] on icon "button" at bounding box center [865, 181] width 10 height 10
click at [40, 19] on img at bounding box center [37, 17] width 35 height 18
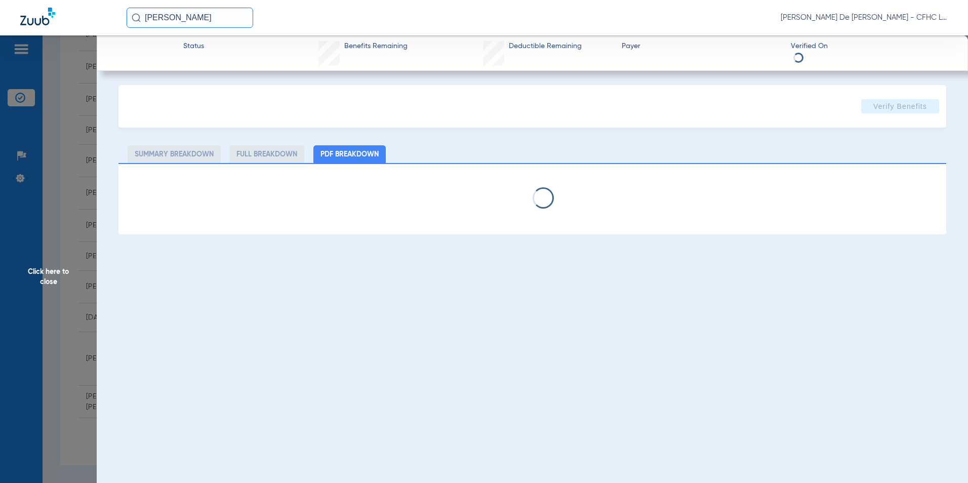
select select "page-width"
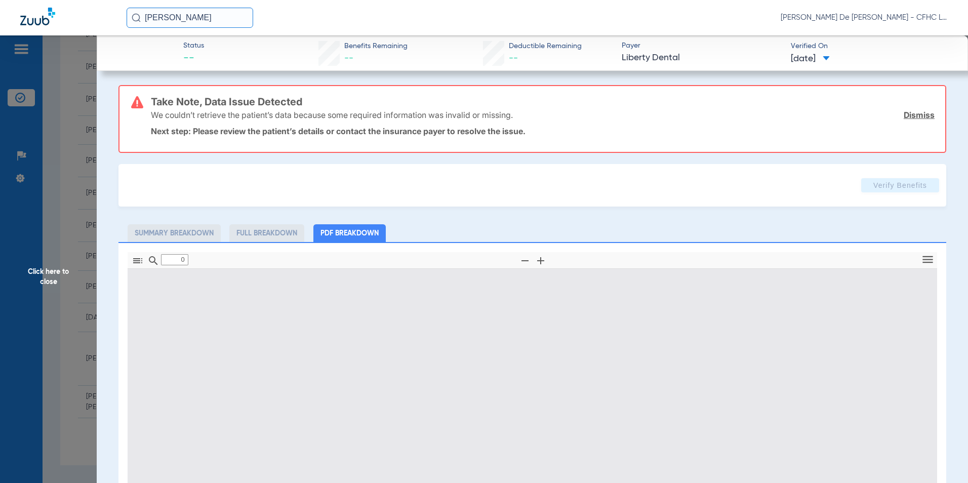
type input "1"
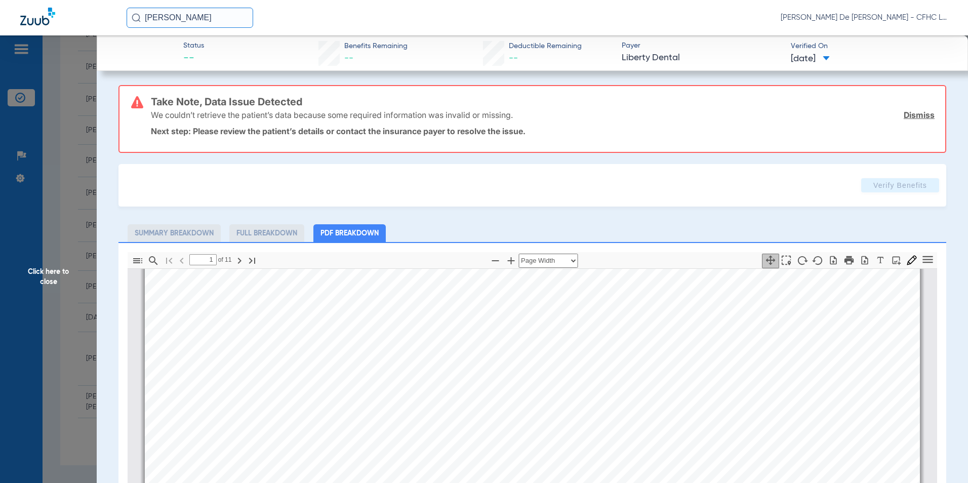
scroll to position [157, 0]
click at [70, 273] on span "Click here to close" at bounding box center [48, 276] width 97 height 483
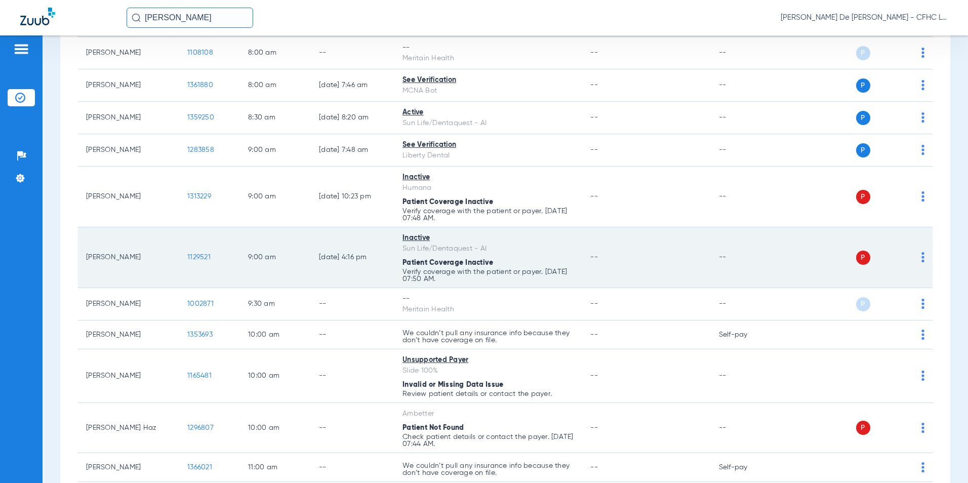
scroll to position [0, 0]
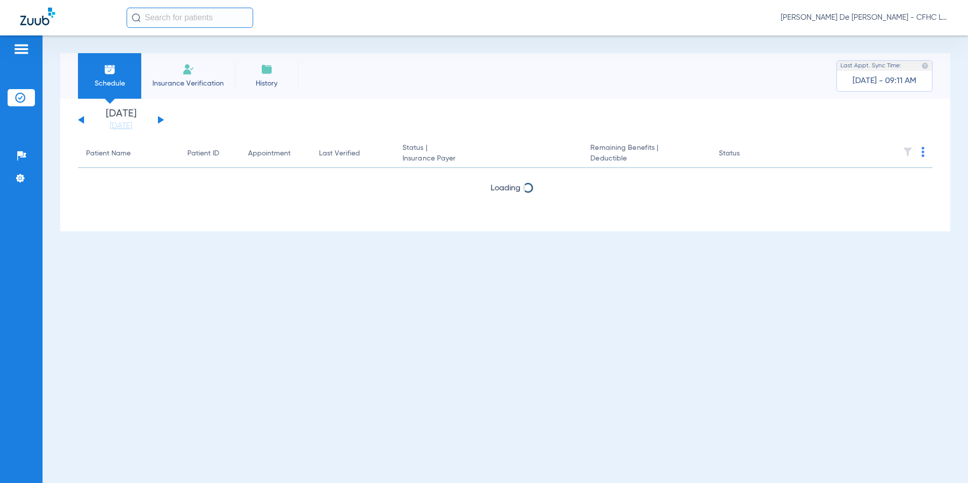
click at [191, 23] on input "text" at bounding box center [190, 18] width 127 height 20
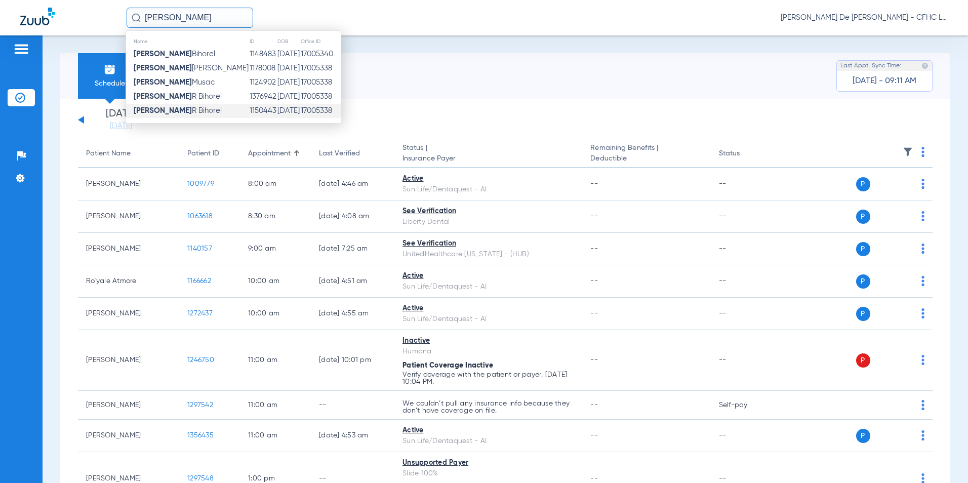
type input "[PERSON_NAME]"
click at [249, 112] on td "1150443" at bounding box center [263, 111] width 28 height 14
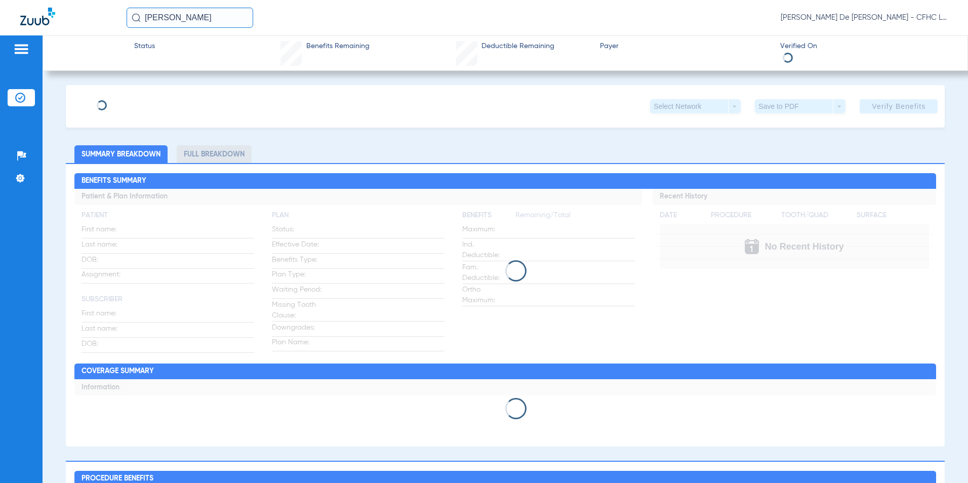
type input "[PERSON_NAME]"
type input "BIHOREL"
type input "[DATE]"
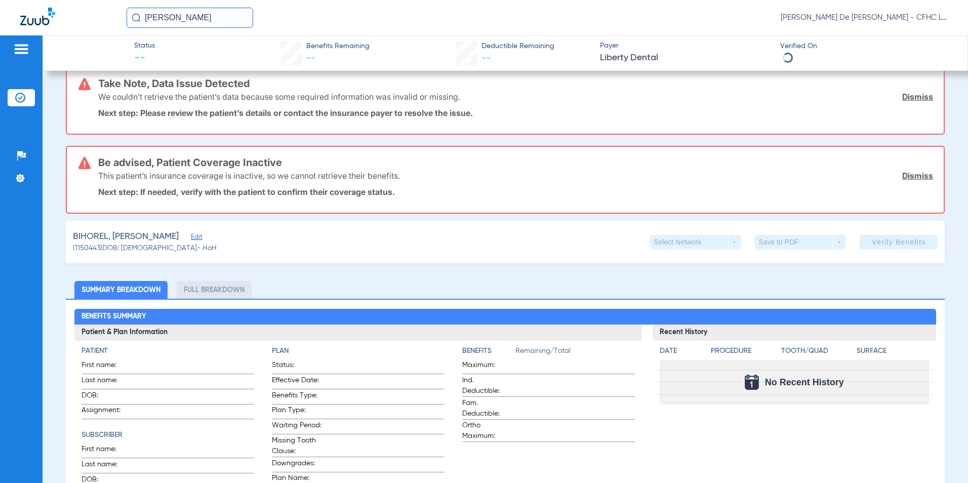
scroll to position [101, 0]
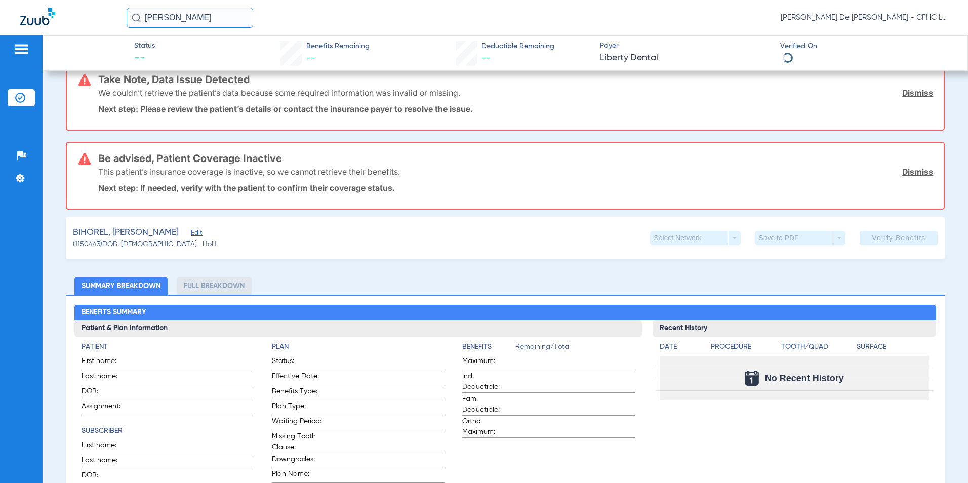
click at [191, 235] on span "Edit" at bounding box center [195, 234] width 9 height 10
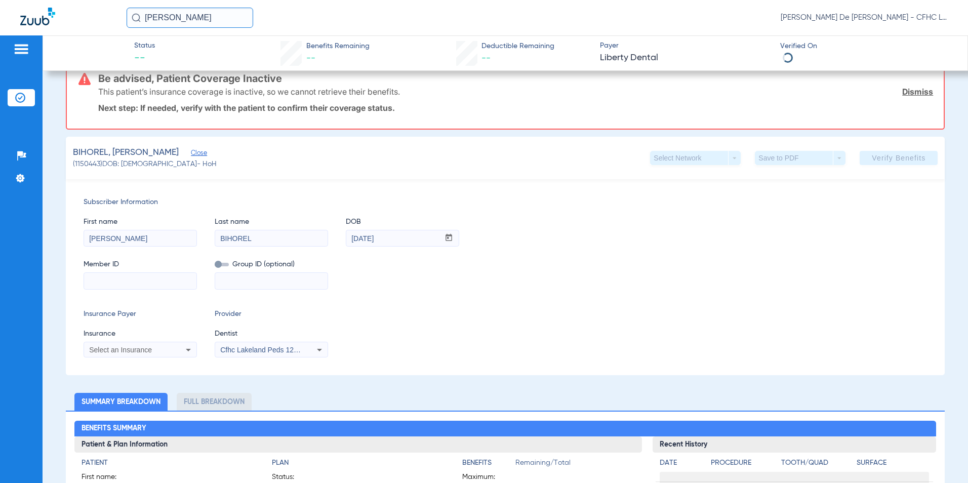
scroll to position [203, 0]
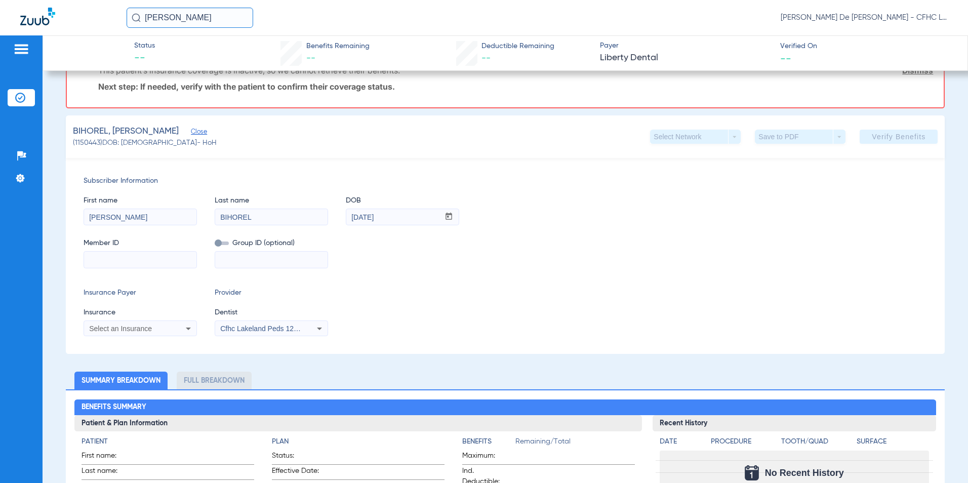
paste input "442069266"
type input "442069266"
click at [148, 329] on span "Select an Insurance" at bounding box center [120, 329] width 63 height 8
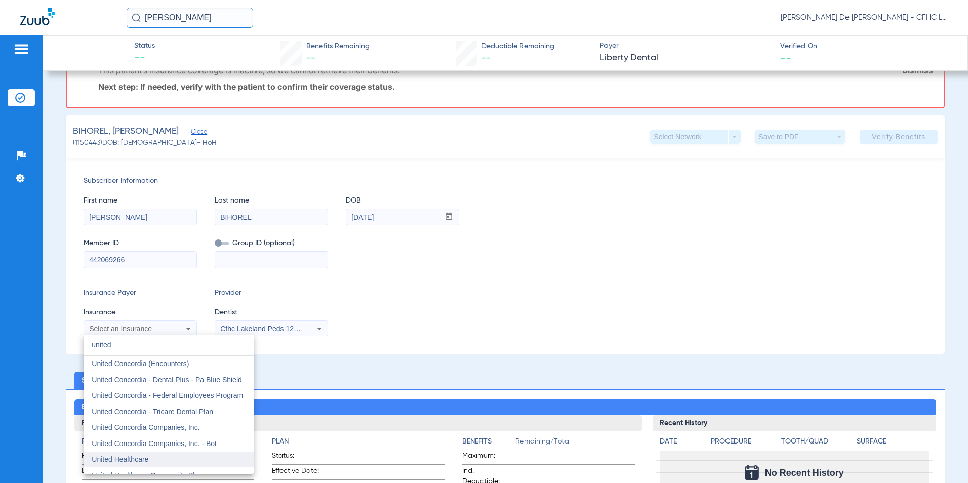
type input "united"
click at [157, 457] on mat-option "United Healthcare" at bounding box center [169, 460] width 170 height 16
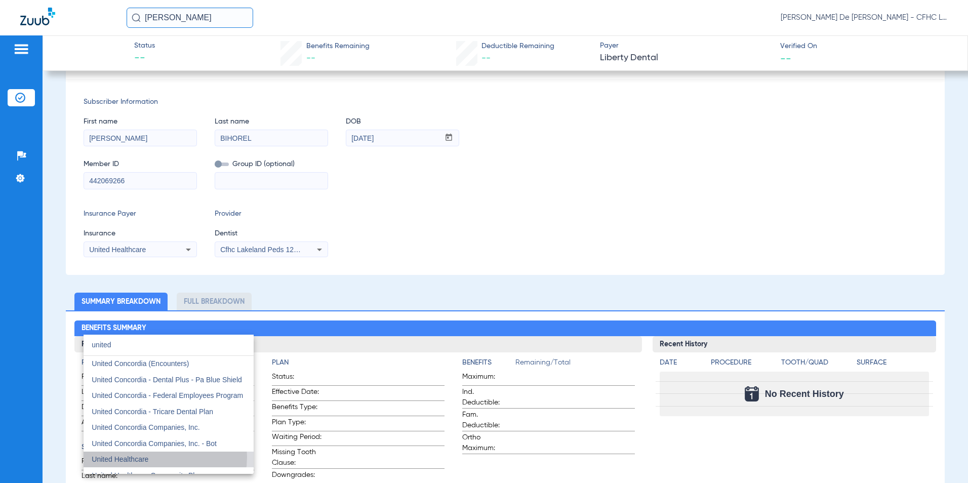
scroll to position [124, 0]
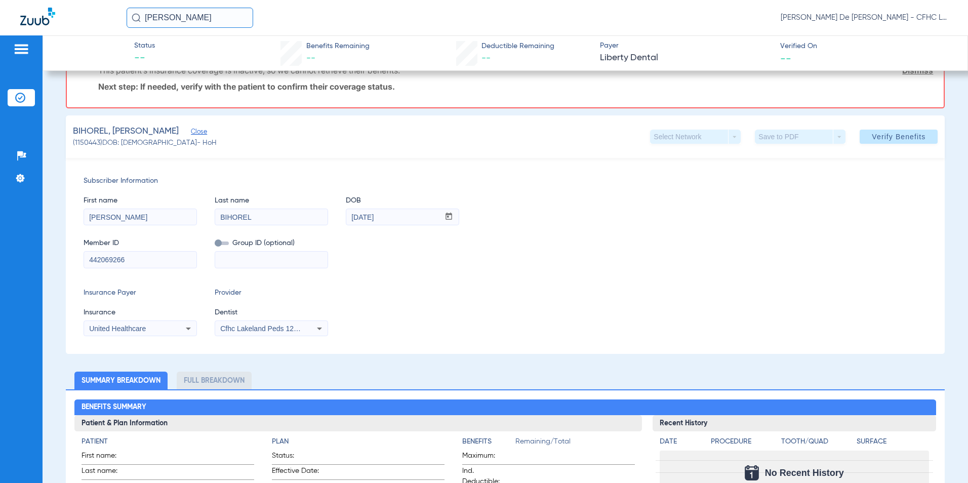
click at [295, 330] on span "Cfhc Lakeland Peds 1205336690" at bounding box center [272, 329] width 105 height 8
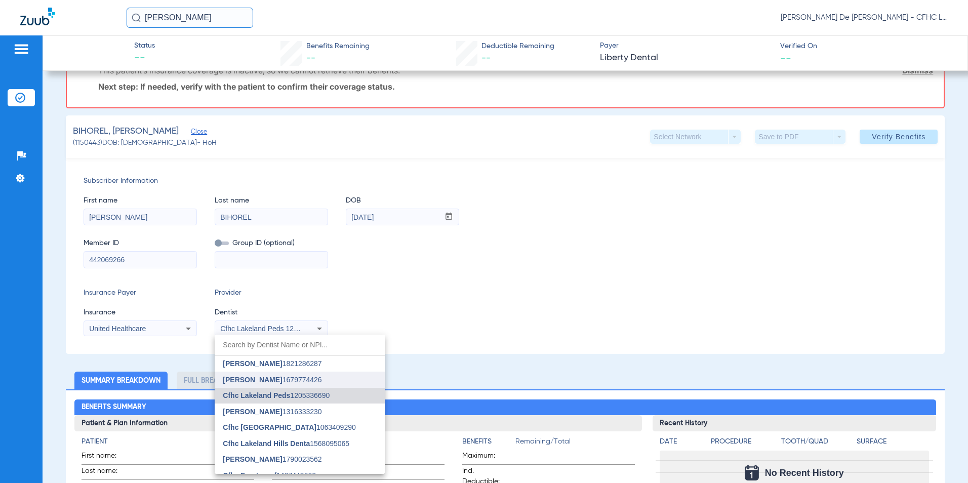
click at [284, 374] on mat-option "[PERSON_NAME] 1679774426" at bounding box center [300, 380] width 170 height 16
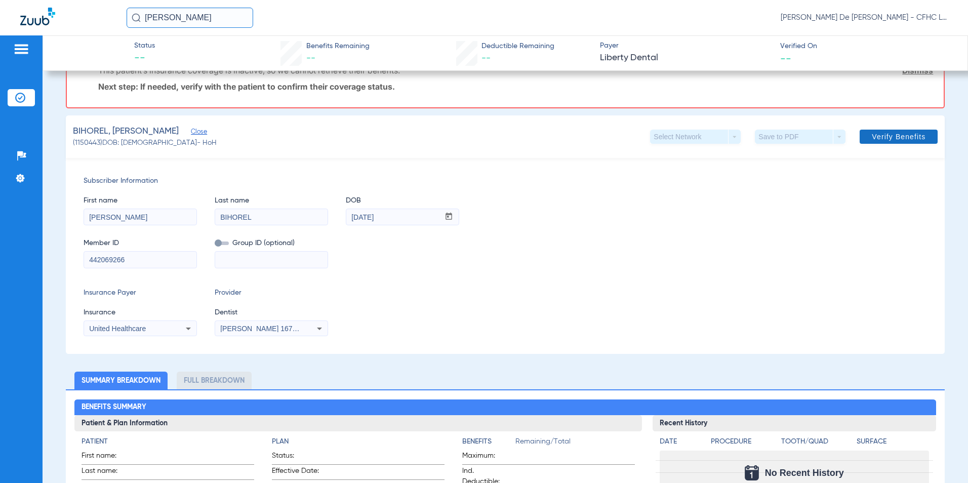
click at [880, 143] on span at bounding box center [899, 137] width 78 height 24
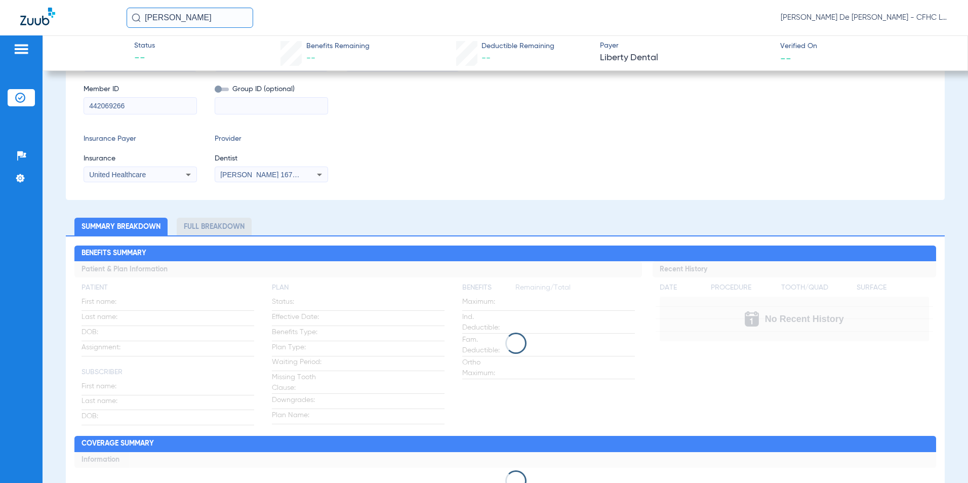
scroll to position [0, 0]
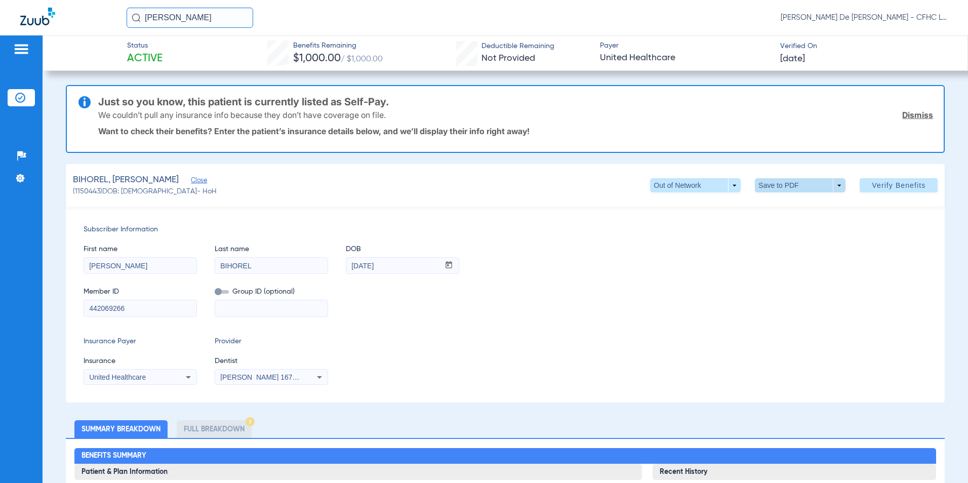
click at [788, 188] on span at bounding box center [800, 185] width 24 height 24
click at [783, 201] on button "insert_drive_file Save to PDF" at bounding box center [786, 205] width 76 height 20
drag, startPoint x: 206, startPoint y: 19, endPoint x: 49, endPoint y: 4, distance: 158.2
click at [49, 4] on div "[PERSON_NAME] [PERSON_NAME] De [PERSON_NAME] - CFHC Lake Wales Dental" at bounding box center [484, 17] width 968 height 35
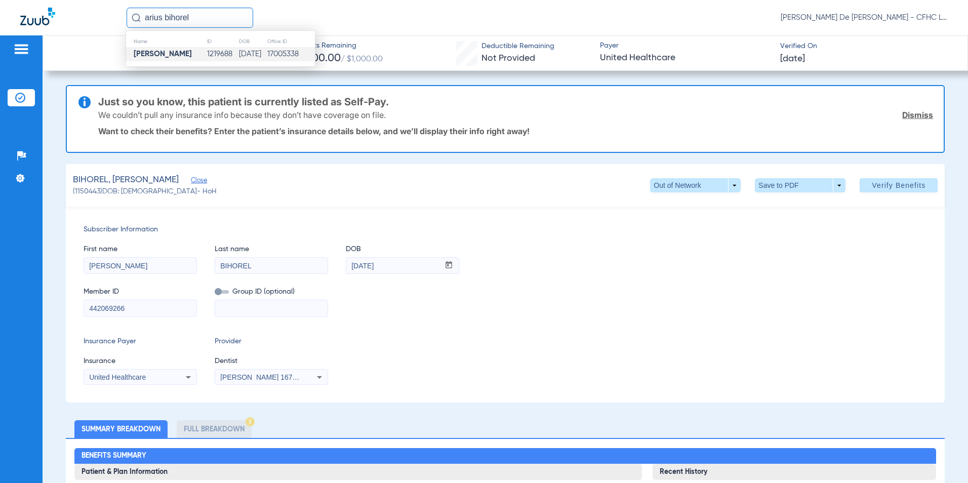
type input "arius bihorel"
click at [238, 49] on td "[DATE]" at bounding box center [252, 54] width 28 height 14
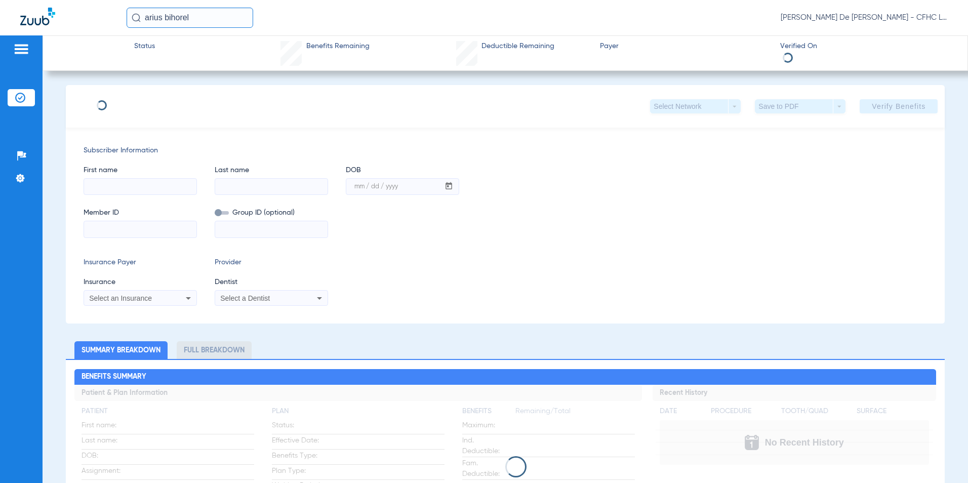
type input "ARIUS"
type input "BIHOREL"
type input "[DATE]"
type input "9630085585"
type input "99999"
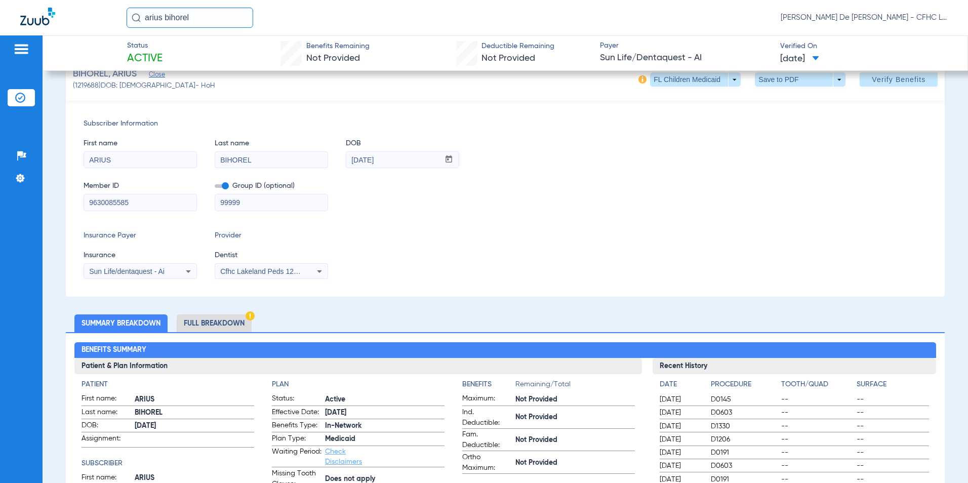
scroll to position [51, 0]
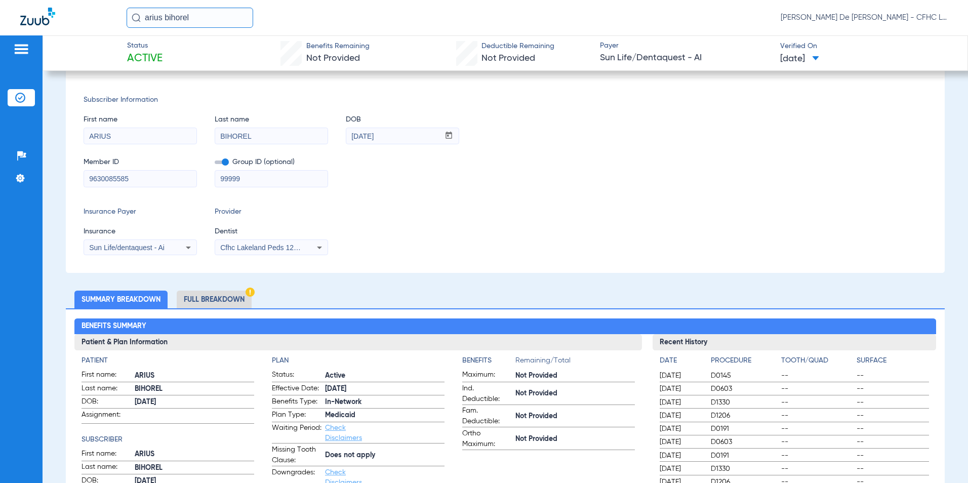
click at [211, 299] on li "Full Breakdown" at bounding box center [214, 300] width 75 height 18
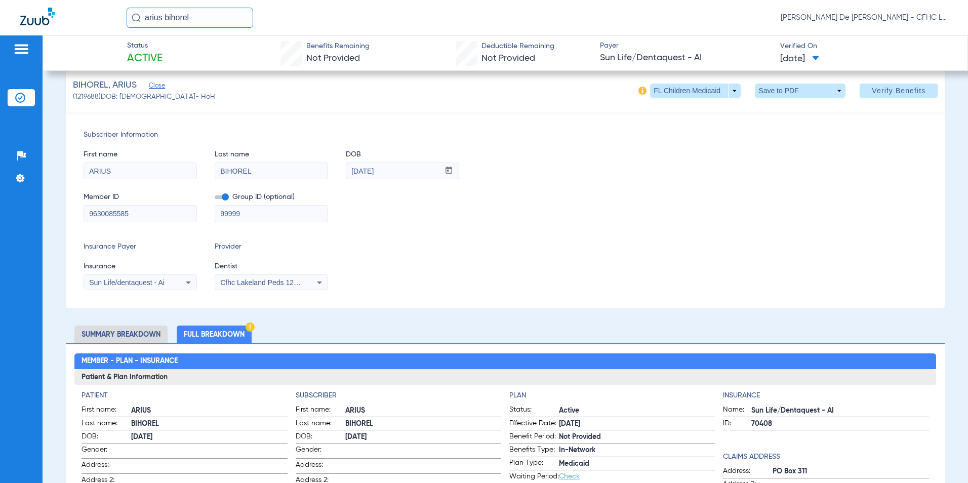
scroll to position [0, 0]
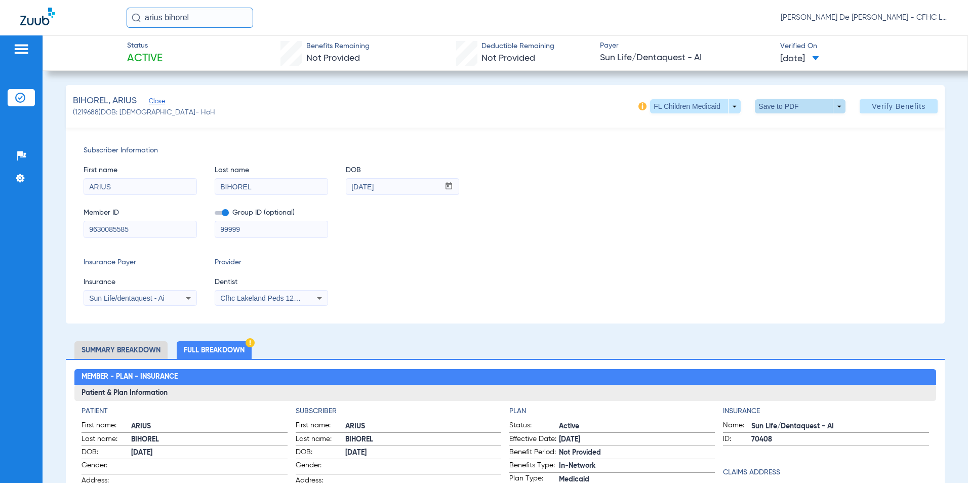
click at [788, 106] on span at bounding box center [800, 106] width 24 height 24
click at [790, 123] on span "Save to PDF" at bounding box center [797, 126] width 40 height 7
drag, startPoint x: 203, startPoint y: 23, endPoint x: 72, endPoint y: 23, distance: 130.6
click at [72, 23] on div "arius [PERSON_NAME] De [PERSON_NAME] - [GEOGRAPHIC_DATA] Dental" at bounding box center [484, 17] width 968 height 35
click at [226, 13] on input "text" at bounding box center [190, 18] width 127 height 20
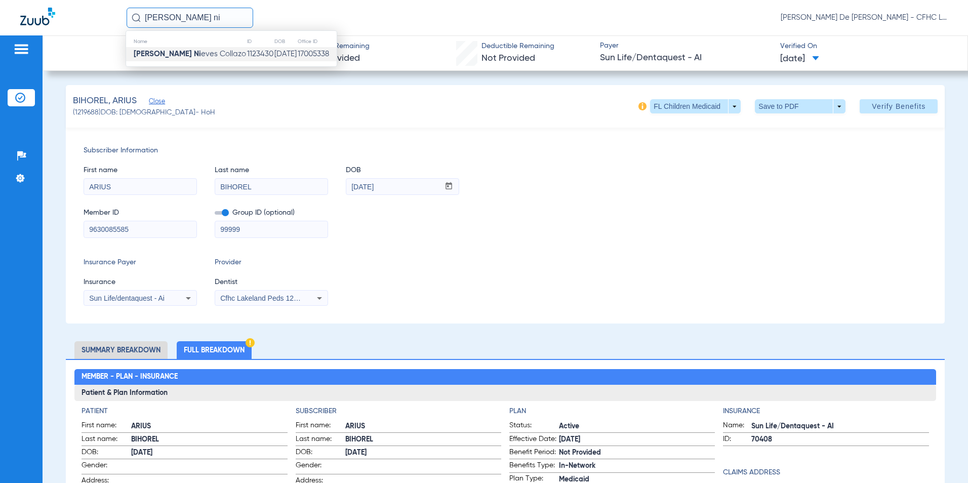
type input "[PERSON_NAME] ni"
click at [274, 48] on td "[DATE]" at bounding box center [285, 54] width 23 height 14
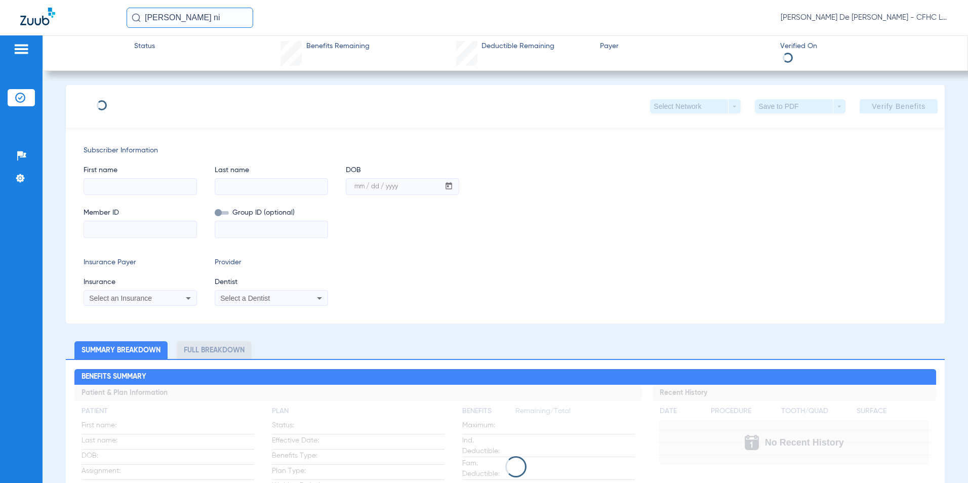
type input "[PERSON_NAME]"
type input "[DATE]"
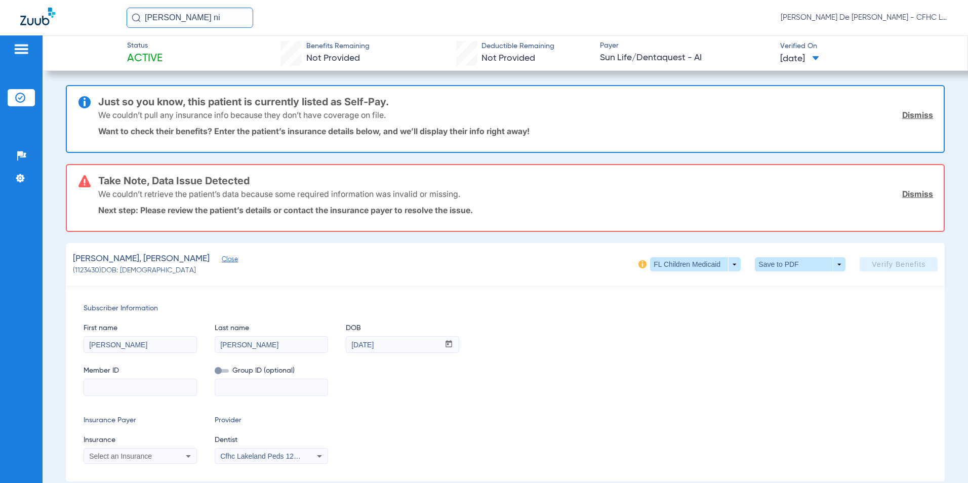
click at [921, 114] on link "Dismiss" at bounding box center [917, 115] width 31 height 10
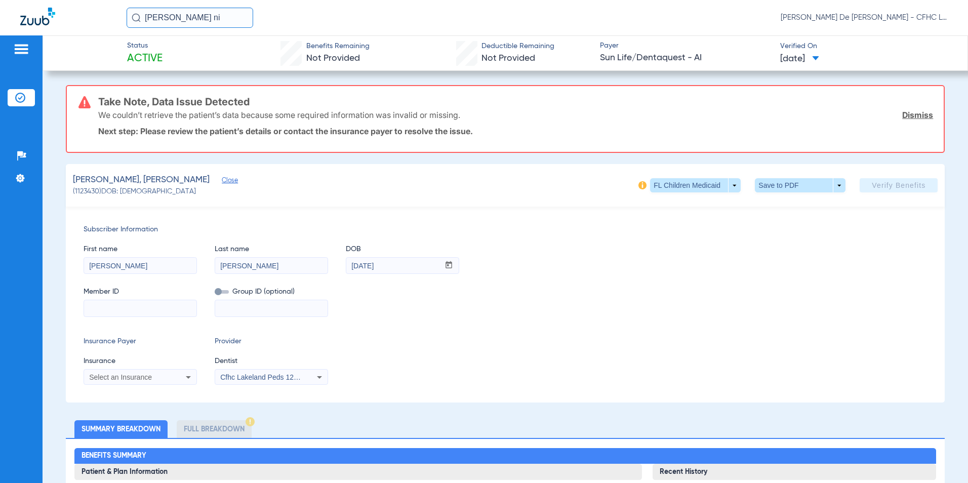
click at [921, 114] on link "Dismiss" at bounding box center [917, 115] width 31 height 10
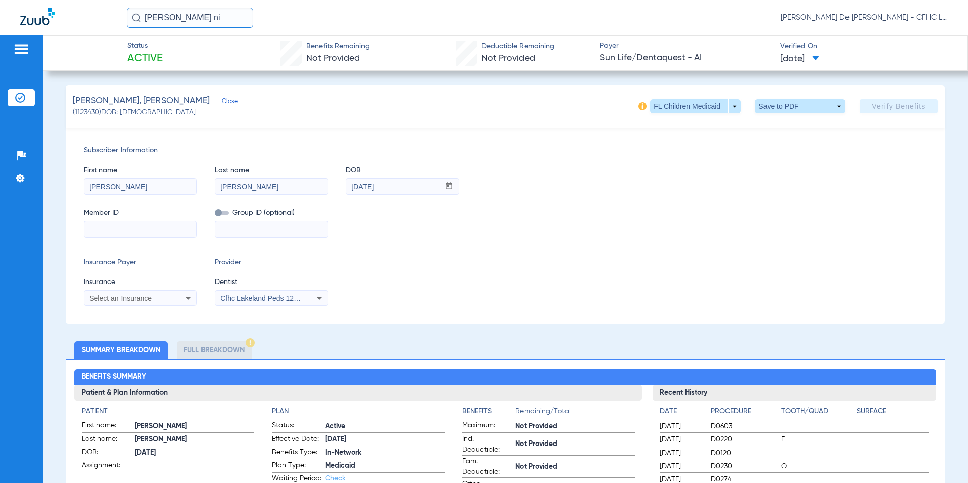
click at [152, 232] on input at bounding box center [140, 229] width 112 height 16
paste input "9612897573"
type input "9612897573"
click at [156, 292] on div "Select an Insurance" at bounding box center [140, 298] width 112 height 12
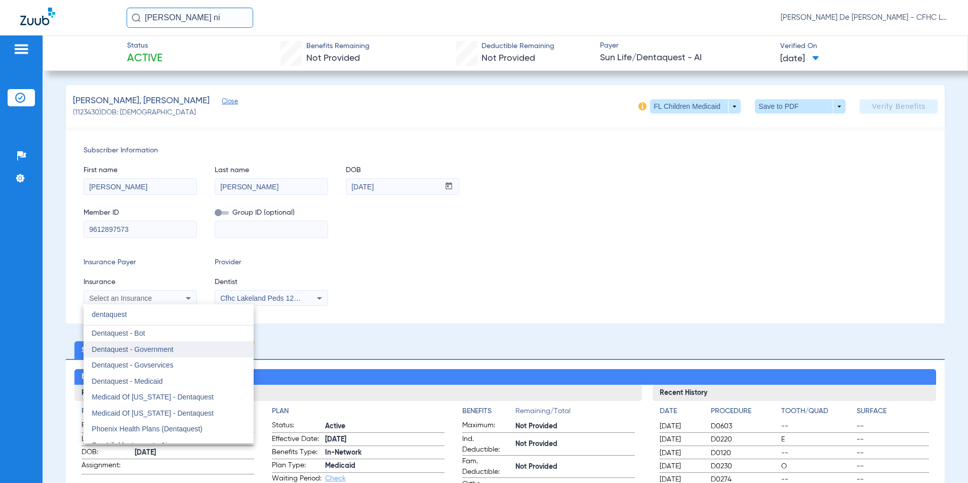
type input "dentaquest"
click at [163, 348] on span "Dentaquest - Government" at bounding box center [133, 349] width 82 height 8
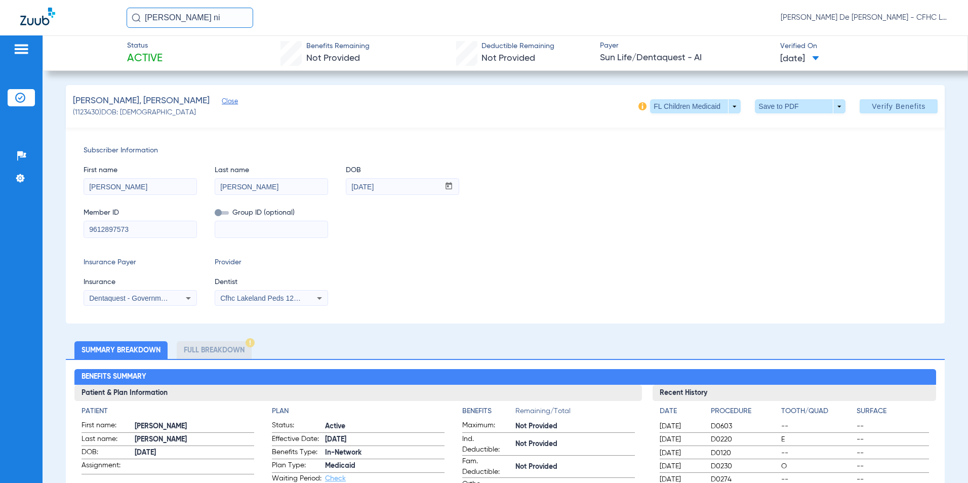
click at [301, 294] on span "Cfhc Lakeland Peds 1205336690" at bounding box center [272, 298] width 105 height 8
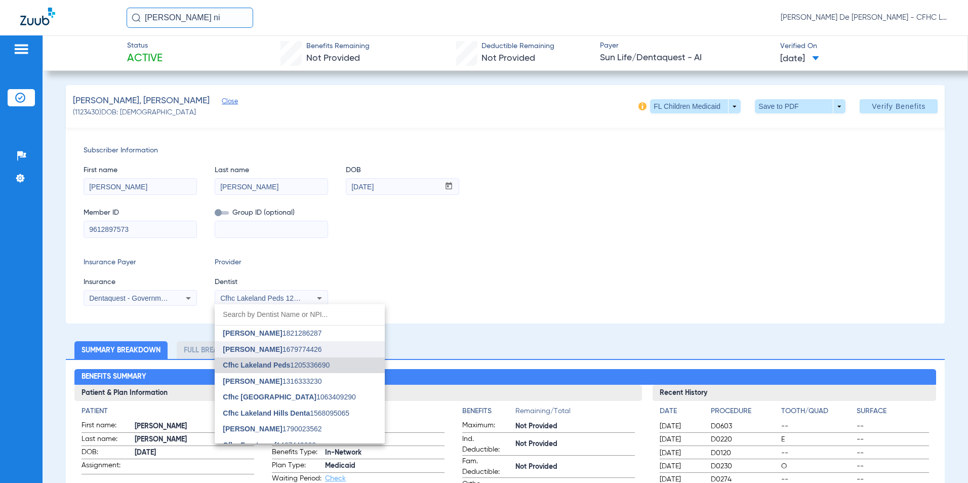
click at [299, 350] on span "[PERSON_NAME] 1679774426" at bounding box center [272, 349] width 99 height 7
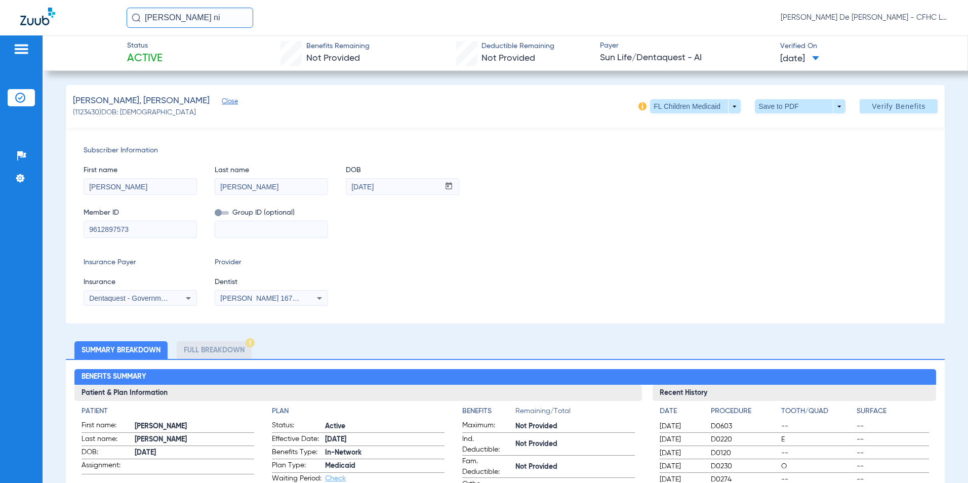
drag, startPoint x: 753, startPoint y: 135, endPoint x: 851, endPoint y: 117, distance: 98.9
click at [851, 117] on div "[PERSON_NAME], [PERSON_NAME] Close (1123430) DOB: [DEMOGRAPHIC_DATA] FL Childre…" at bounding box center [506, 204] width 880 height 238
drag, startPoint x: 851, startPoint y: 117, endPoint x: 865, endPoint y: 121, distance: 14.7
click at [863, 121] on div "[PERSON_NAME], [PERSON_NAME] Close (1123430) DOB: [DEMOGRAPHIC_DATA] FL Childre…" at bounding box center [506, 106] width 880 height 43
click at [880, 109] on span "Verify Benefits" at bounding box center [899, 106] width 54 height 8
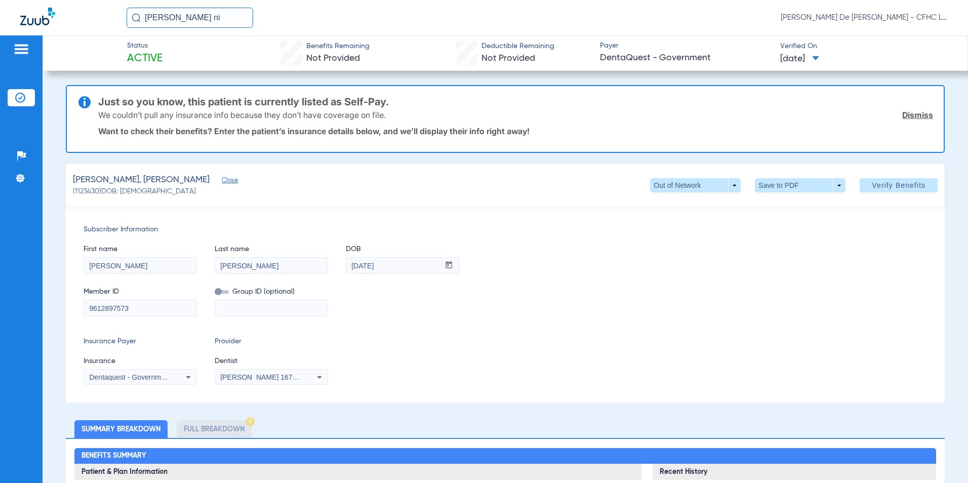
click at [207, 424] on li "Full Breakdown" at bounding box center [214, 429] width 75 height 18
drag, startPoint x: 237, startPoint y: 20, endPoint x: 14, endPoint y: 21, distance: 222.8
click at [16, 21] on div "[PERSON_NAME] ni [PERSON_NAME] De [PERSON_NAME] - CFHC Lake Wales Dental" at bounding box center [484, 17] width 968 height 35
type input "[PERSON_NAME]"
click at [205, 51] on td "1308500" at bounding box center [222, 54] width 35 height 14
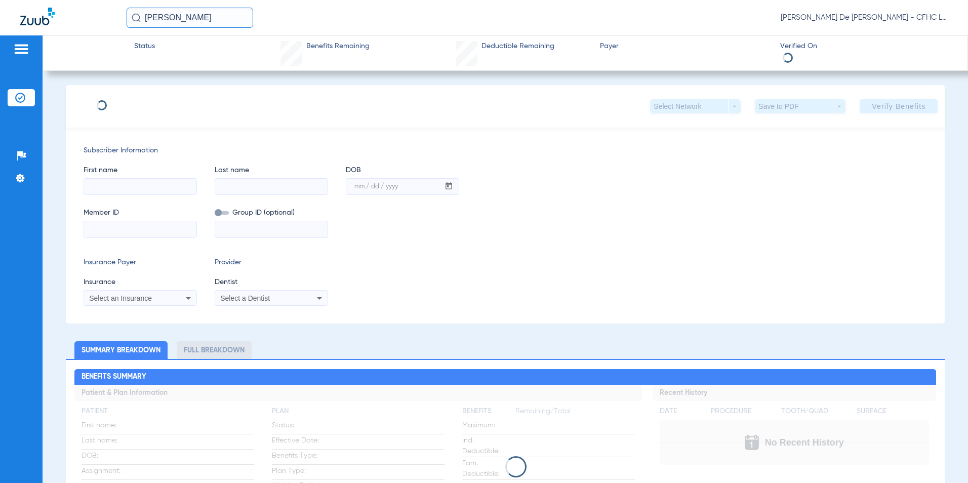
type input "[PERSON_NAME]"
type input "[DATE]"
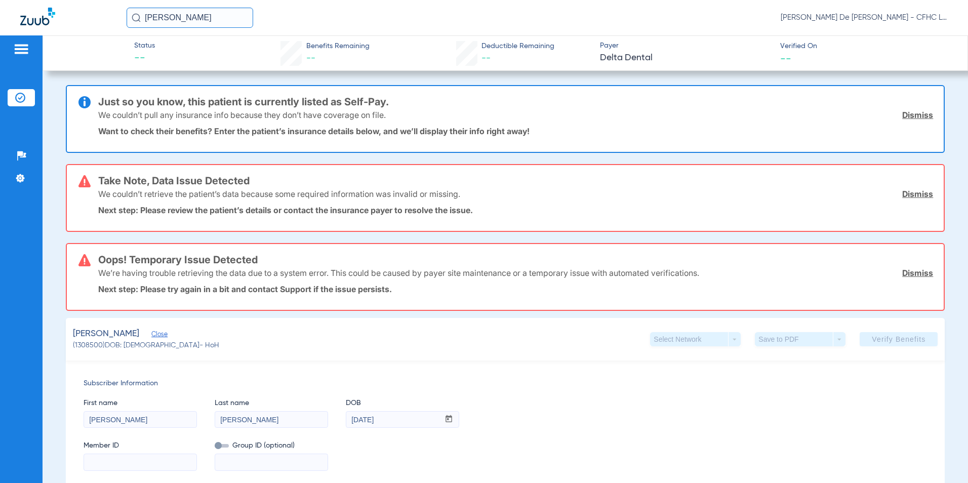
click at [908, 117] on link "Dismiss" at bounding box center [917, 115] width 31 height 10
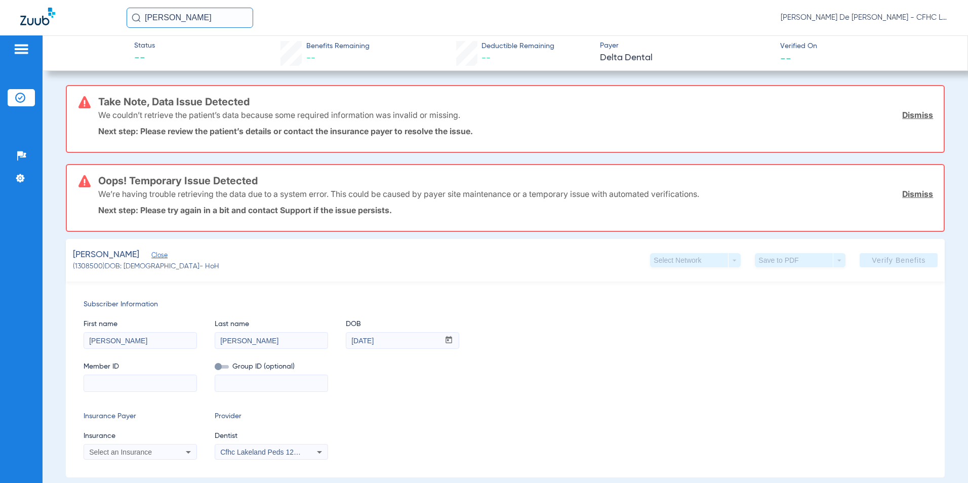
click at [908, 117] on link "Dismiss" at bounding box center [917, 115] width 31 height 10
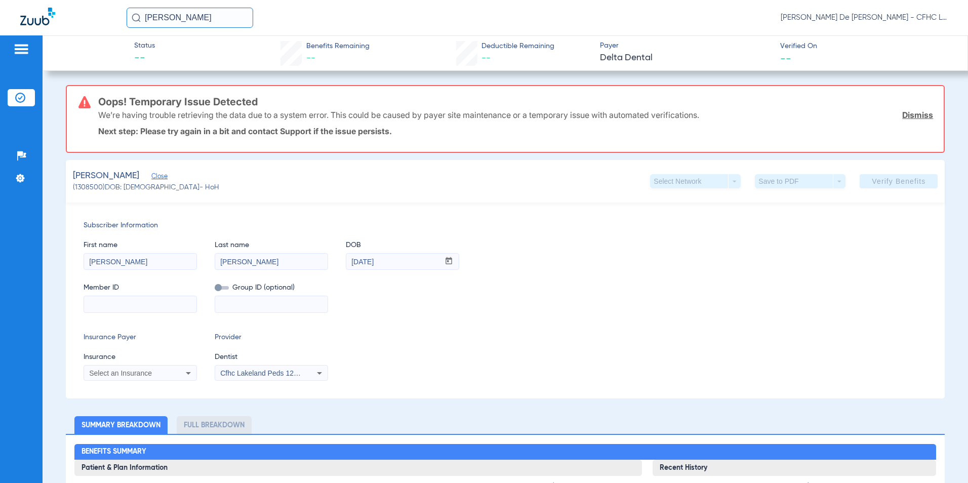
click at [908, 117] on link "Dismiss" at bounding box center [917, 115] width 31 height 10
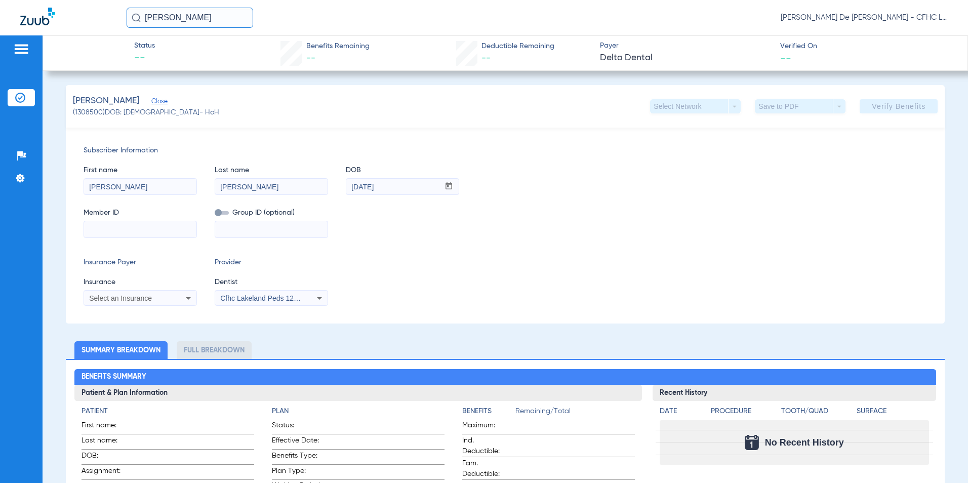
paste input "947666026"
type input "947666026"
click at [174, 301] on div "Select an Insurance" at bounding box center [140, 298] width 112 height 12
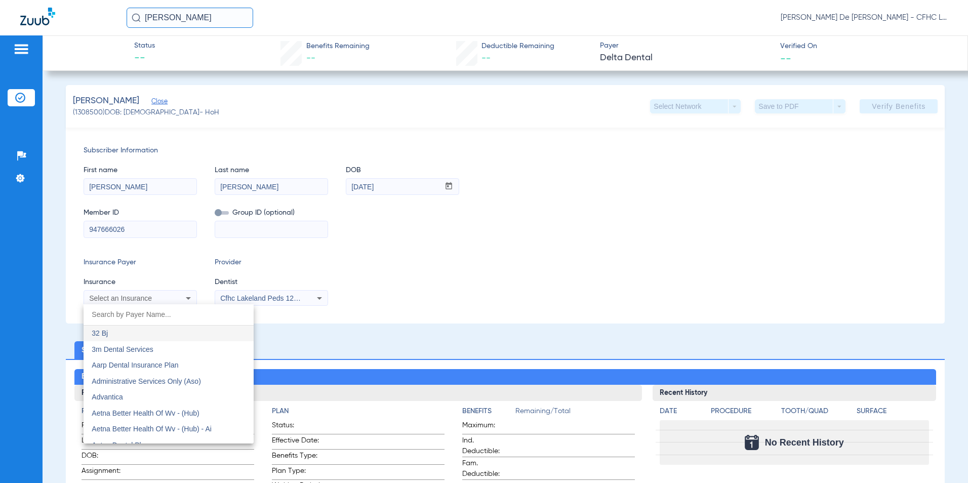
click at [171, 315] on input "dropdown search" at bounding box center [169, 314] width 170 height 21
type input "del"
click at [164, 339] on mat-option "Delta Dental" at bounding box center [169, 334] width 170 height 16
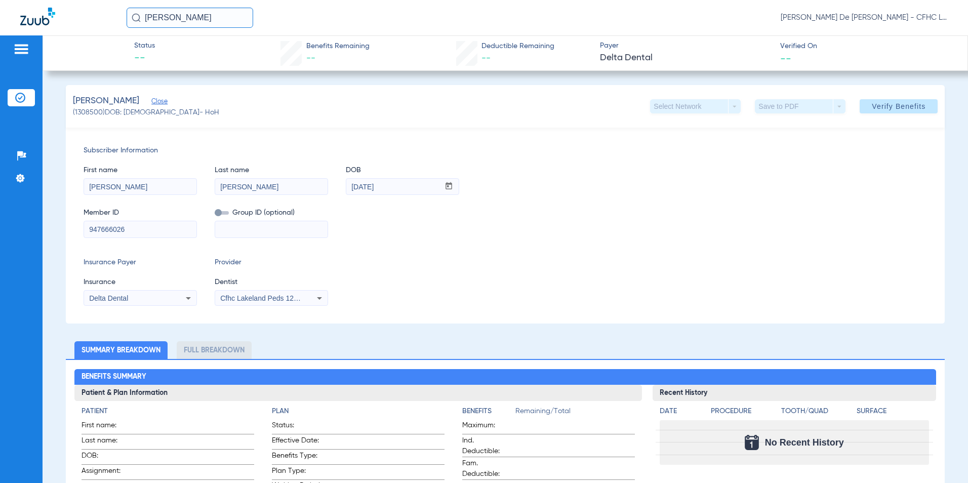
click at [287, 303] on div "Cfhc Lakeland Peds 1205336690" at bounding box center [271, 298] width 112 height 12
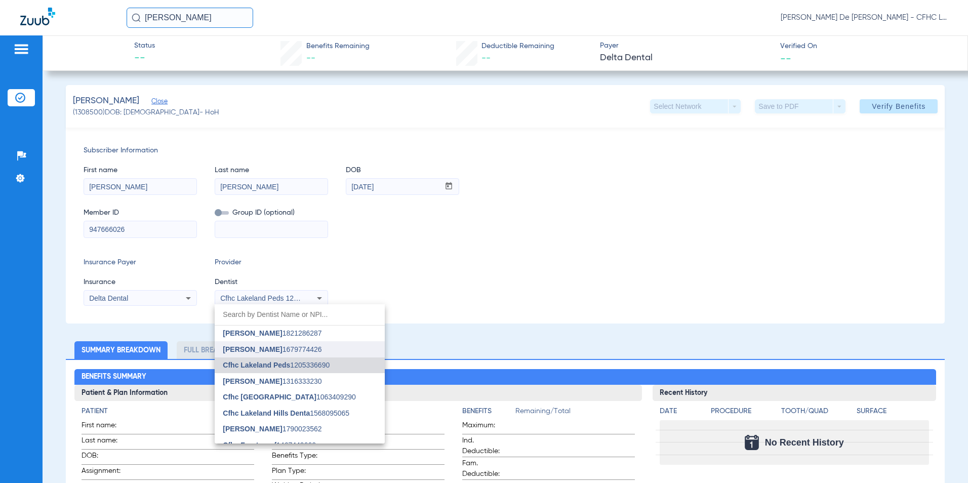
click at [293, 354] on mat-option "[PERSON_NAME] 1679774426" at bounding box center [300, 349] width 170 height 16
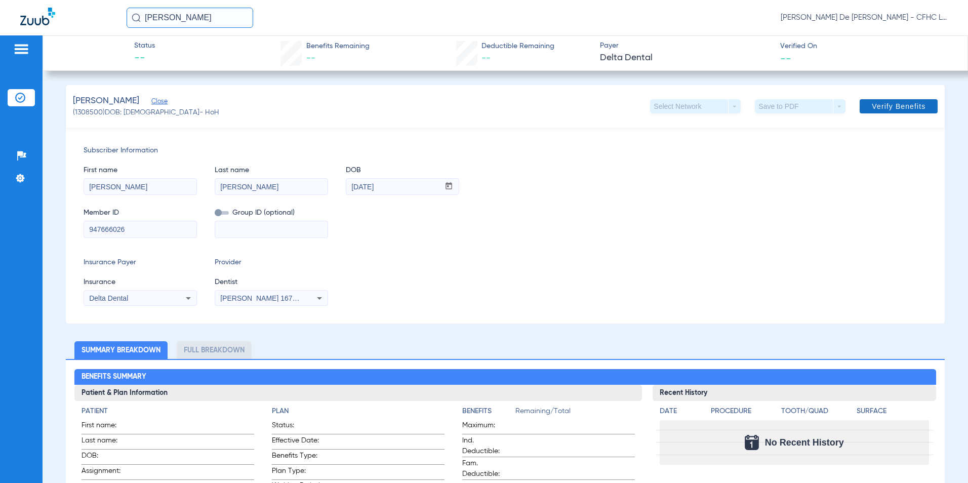
click at [908, 110] on span "Verify Benefits" at bounding box center [899, 106] width 54 height 8
